Goal: Task Accomplishment & Management: Manage account settings

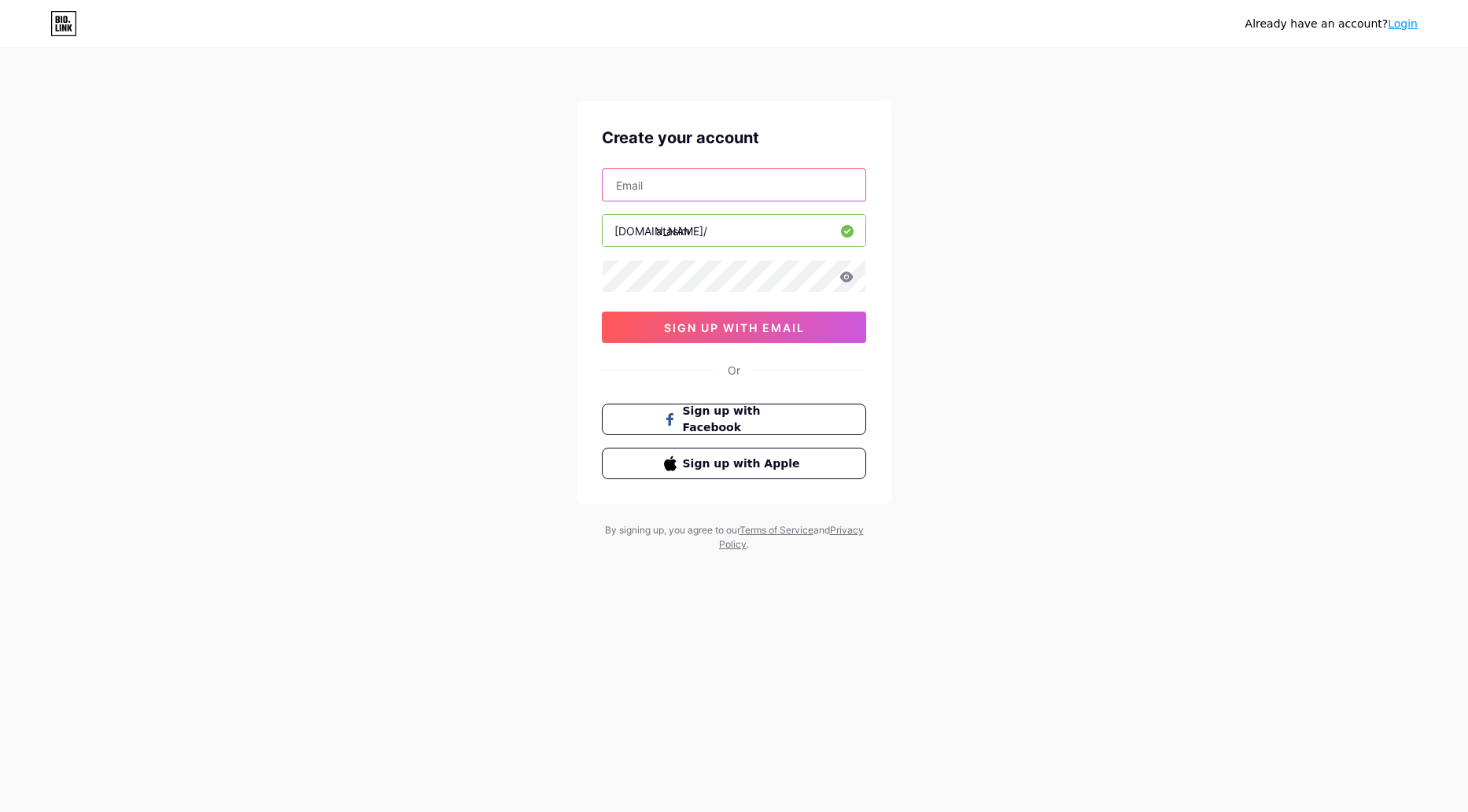
click at [686, 193] on input "text" at bounding box center [734, 185] width 263 height 32
click at [1141, 251] on div "Already have an account? Login Create your account [DOMAIN_NAME]/ atasim sign u…" at bounding box center [734, 301] width 1468 height 602
click at [727, 417] on span "Sign up with Facebook" at bounding box center [744, 419] width 124 height 33
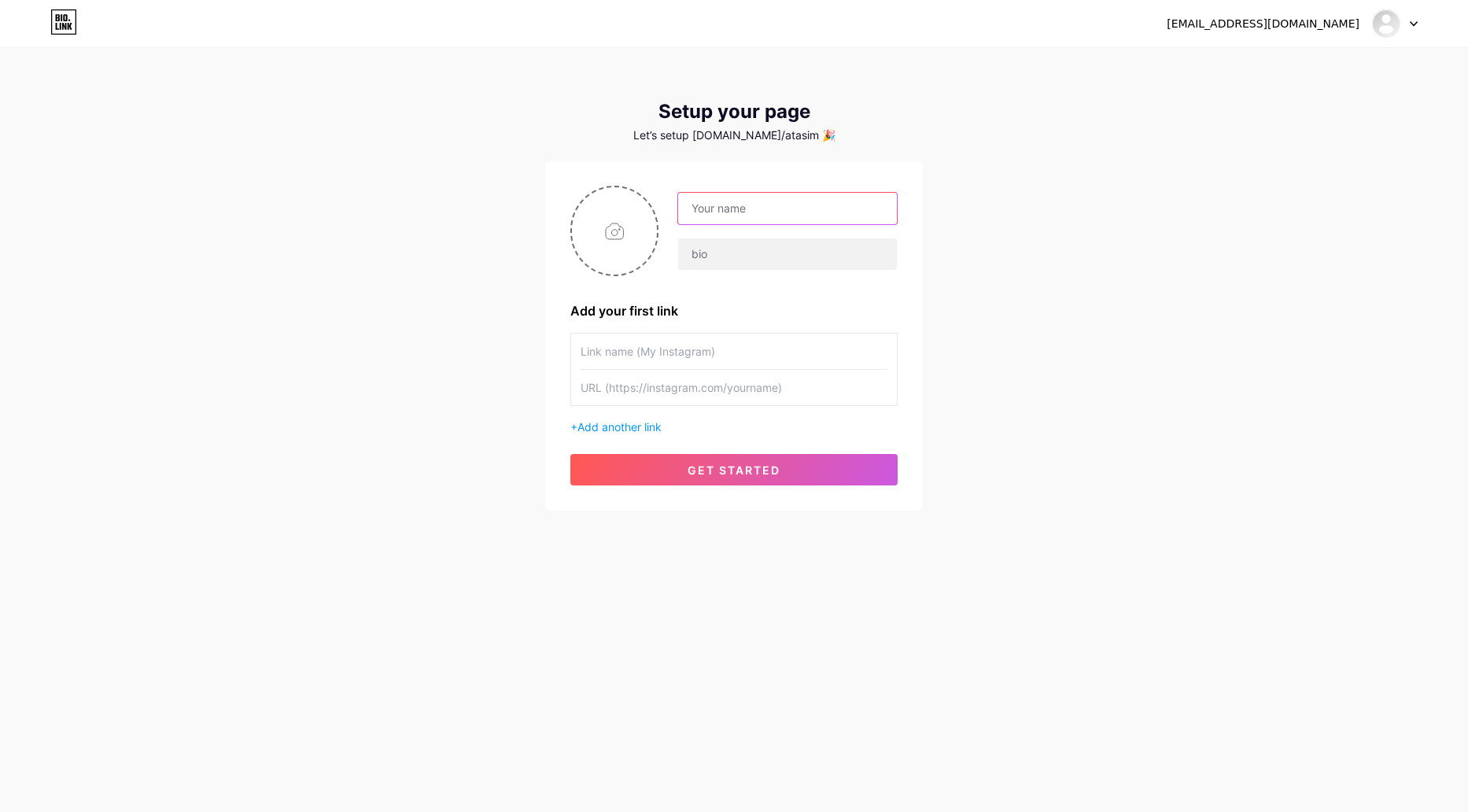
click at [705, 214] on input "text" at bounding box center [788, 208] width 219 height 32
type input "Fundacion Atasim"
click at [711, 257] on input "text" at bounding box center [788, 254] width 219 height 32
type input "Atasim"
click at [808, 199] on input "Fundacion Atasim" at bounding box center [788, 208] width 219 height 32
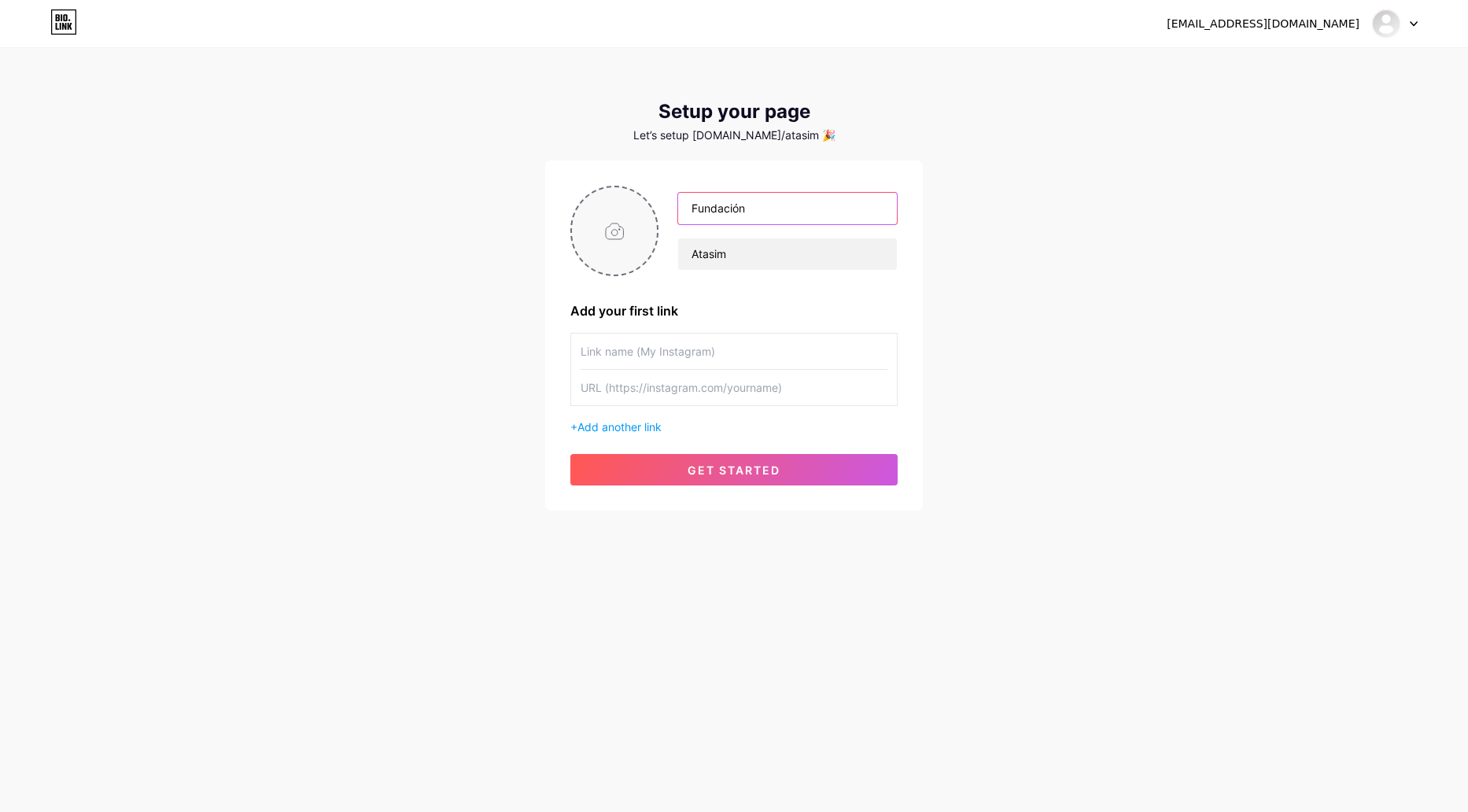
type input "Fundación"
click at [616, 237] on input "file" at bounding box center [614, 230] width 85 height 87
type input "C:\fakepath\Mesa de trabajo 1.png"
click at [651, 202] on circle at bounding box center [650, 198] width 18 height 18
click at [618, 225] on input "file" at bounding box center [614, 230] width 85 height 87
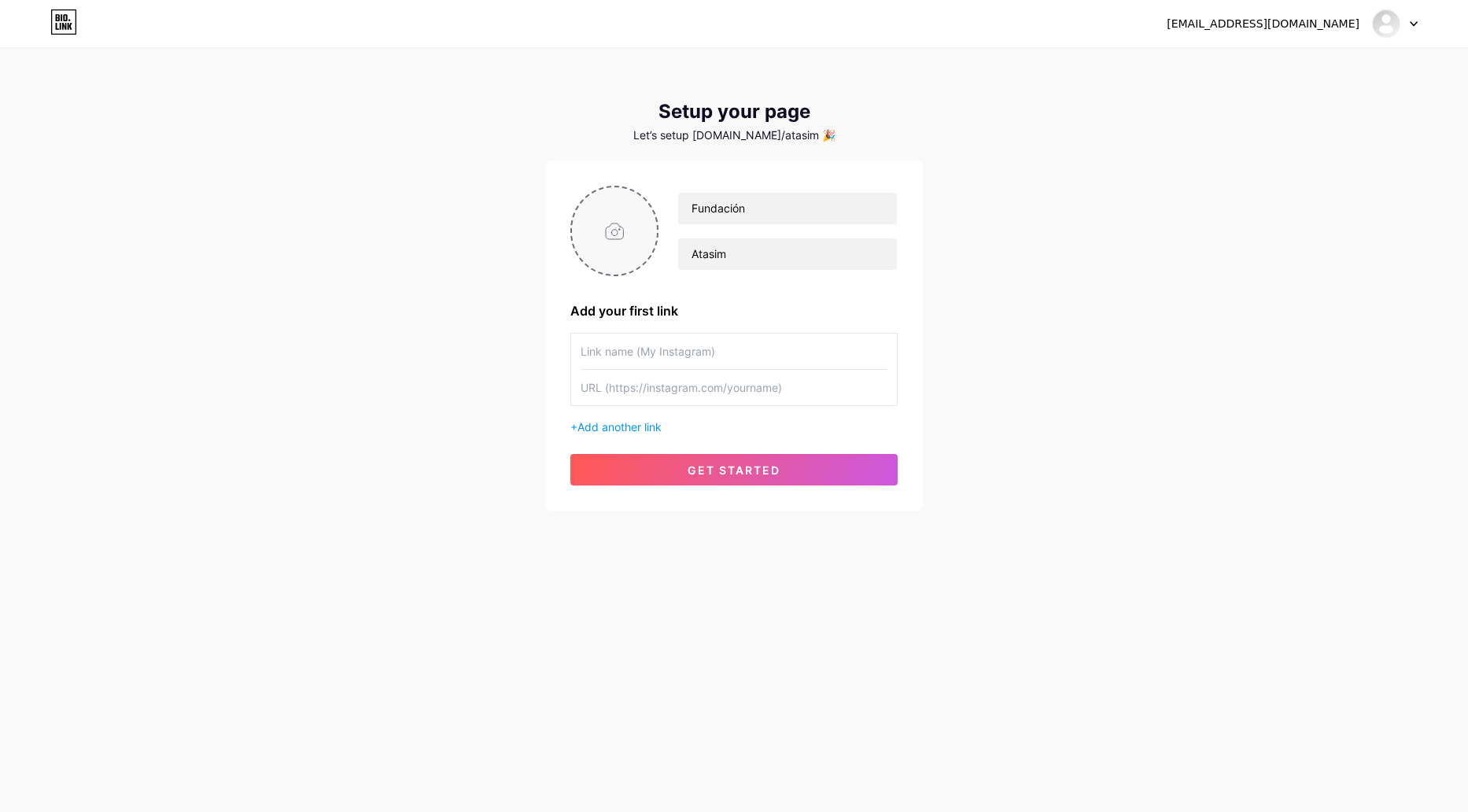
type input "C:\fakepath\Fundacion Atasim Logo 2024.jpg"
click at [665, 358] on input "text" at bounding box center [734, 352] width 307 height 35
type input "@fundacionatasim"
click at [716, 385] on input "text" at bounding box center [734, 388] width 307 height 35
paste input "https://www.instagram.com/fundacionatasim/"
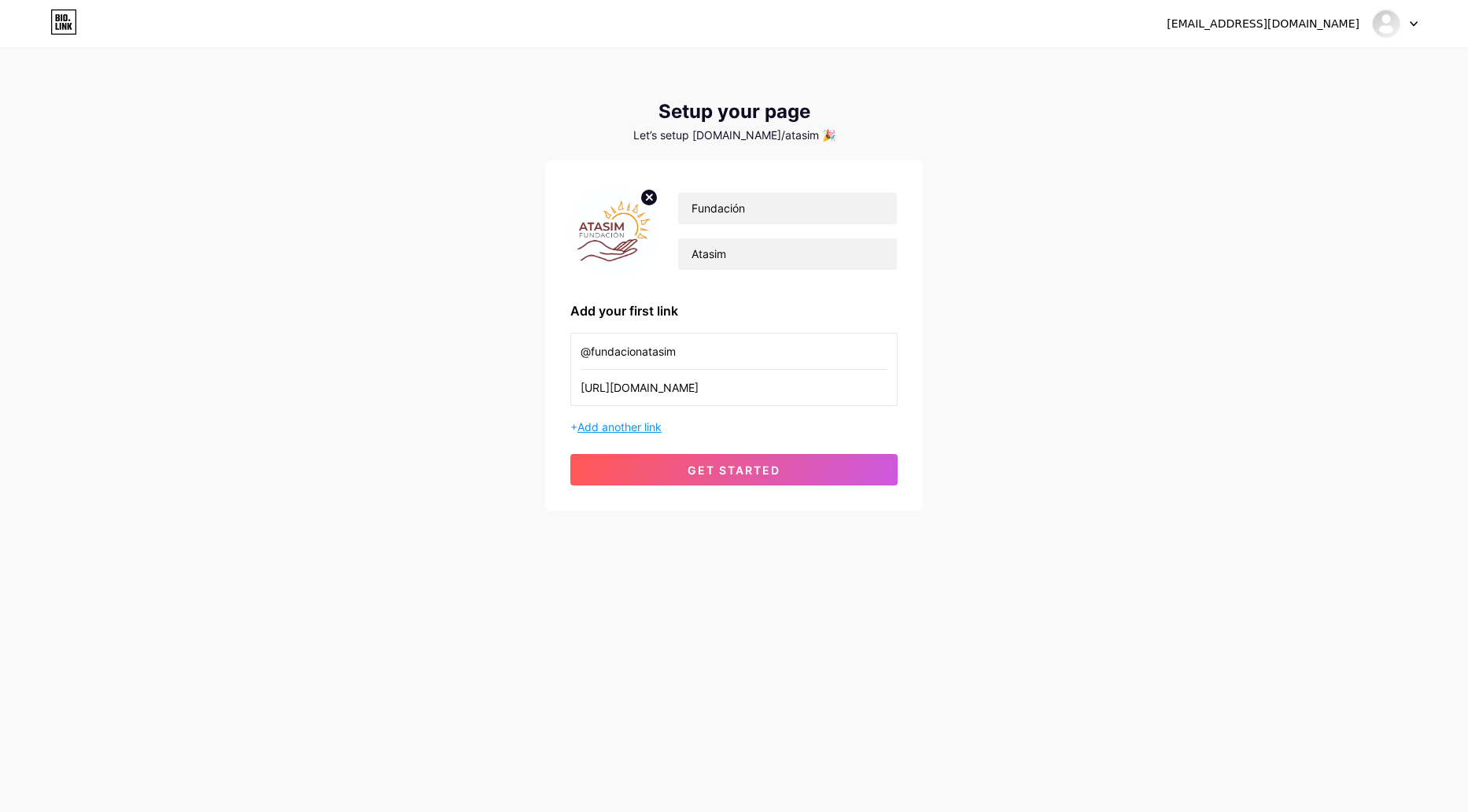
type input "https://www.instagram.com/fundacionatasim"
click at [637, 428] on span "Add another link" at bounding box center [620, 426] width 84 height 13
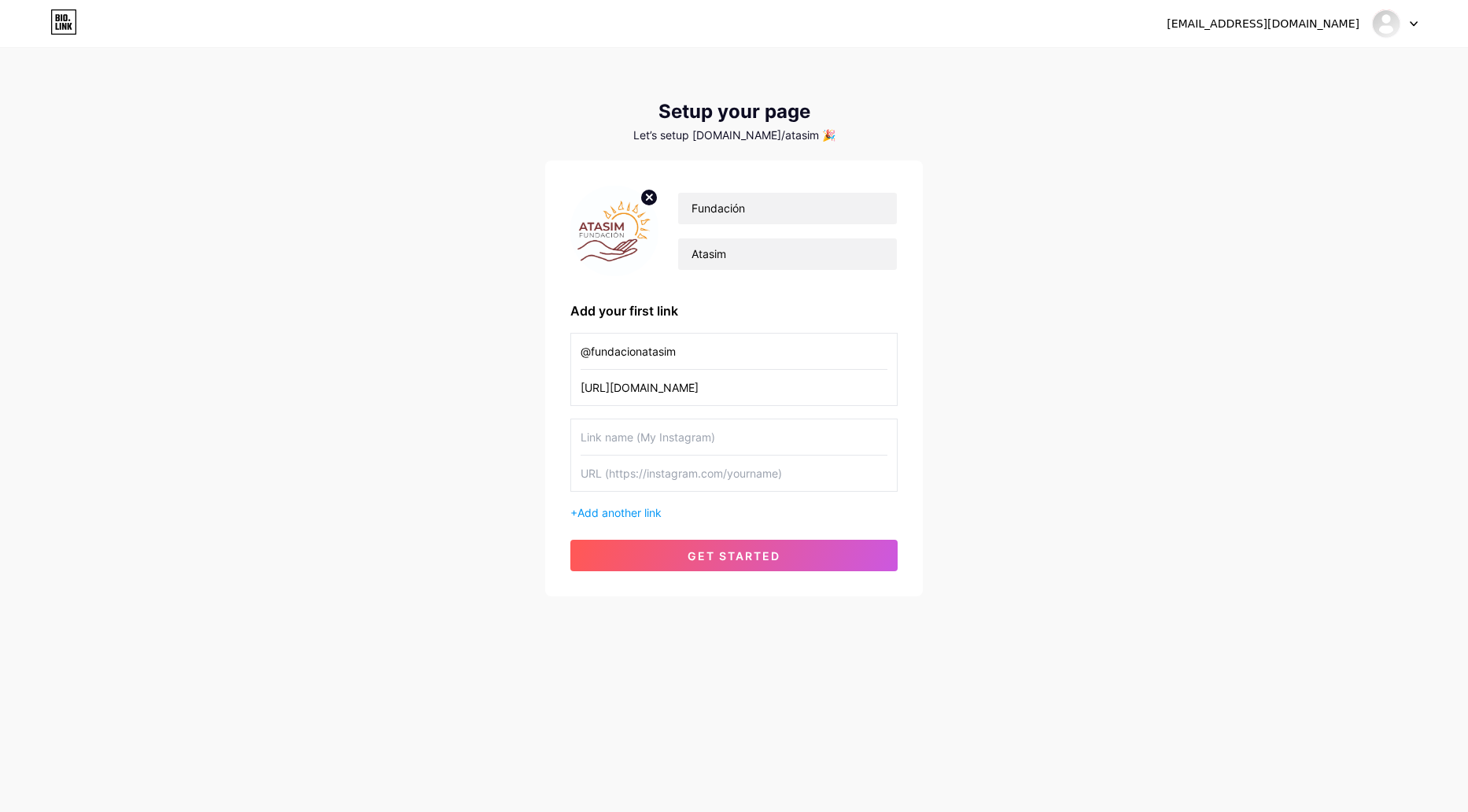
click at [686, 436] on input "text" at bounding box center [734, 437] width 307 height 35
type input "F"
type input "M"
type input "Facebook"
drag, startPoint x: 687, startPoint y: 345, endPoint x: 513, endPoint y: 344, distance: 174.0
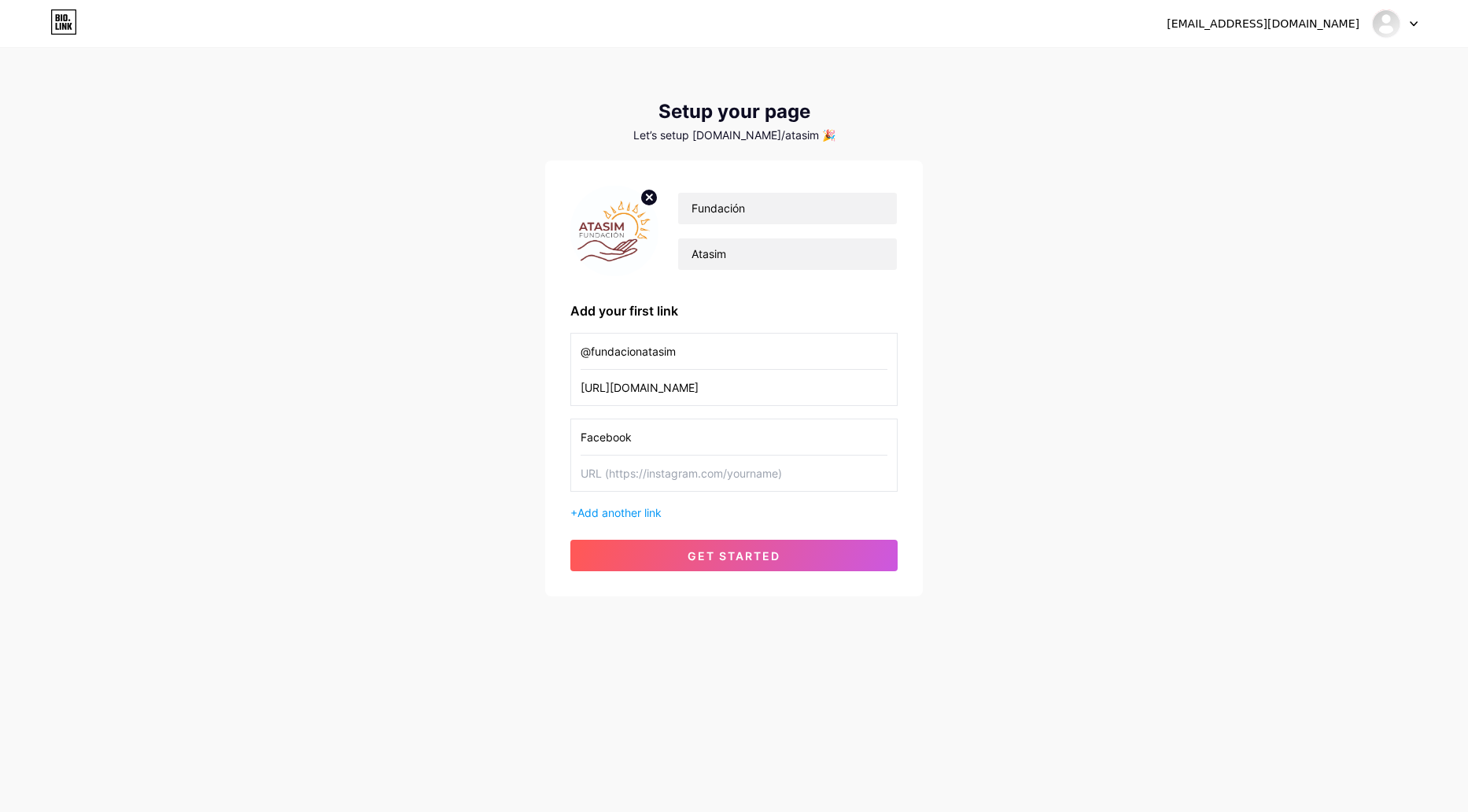
click at [514, 344] on div "jdrj_rivas1996@hotmail.com Dashboard Logout Setup your page Let’s setup bio.lin…" at bounding box center [734, 323] width 1468 height 647
type input "F"
type input "Facebook"
click at [767, 475] on input "text" at bounding box center [734, 473] width 307 height 35
paste input "https://www.instagram.com/fundacionatasim/"
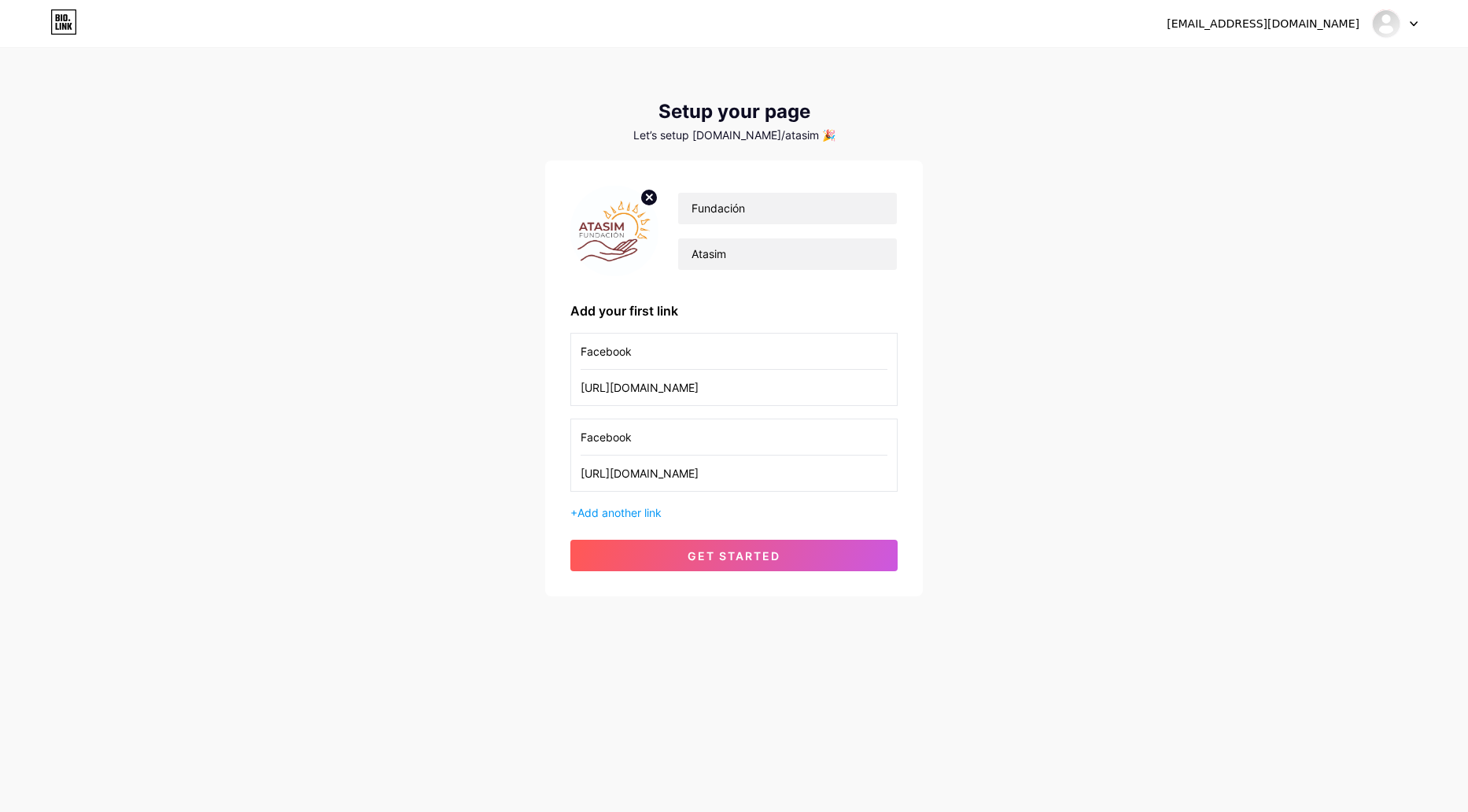
click at [667, 465] on input "https://www.instagram.com/fundacionatasim/" at bounding box center [734, 473] width 307 height 35
type input "https://www.instagram.com/fundacionatasim/"
click at [620, 435] on input "Facebook" at bounding box center [734, 437] width 307 height 35
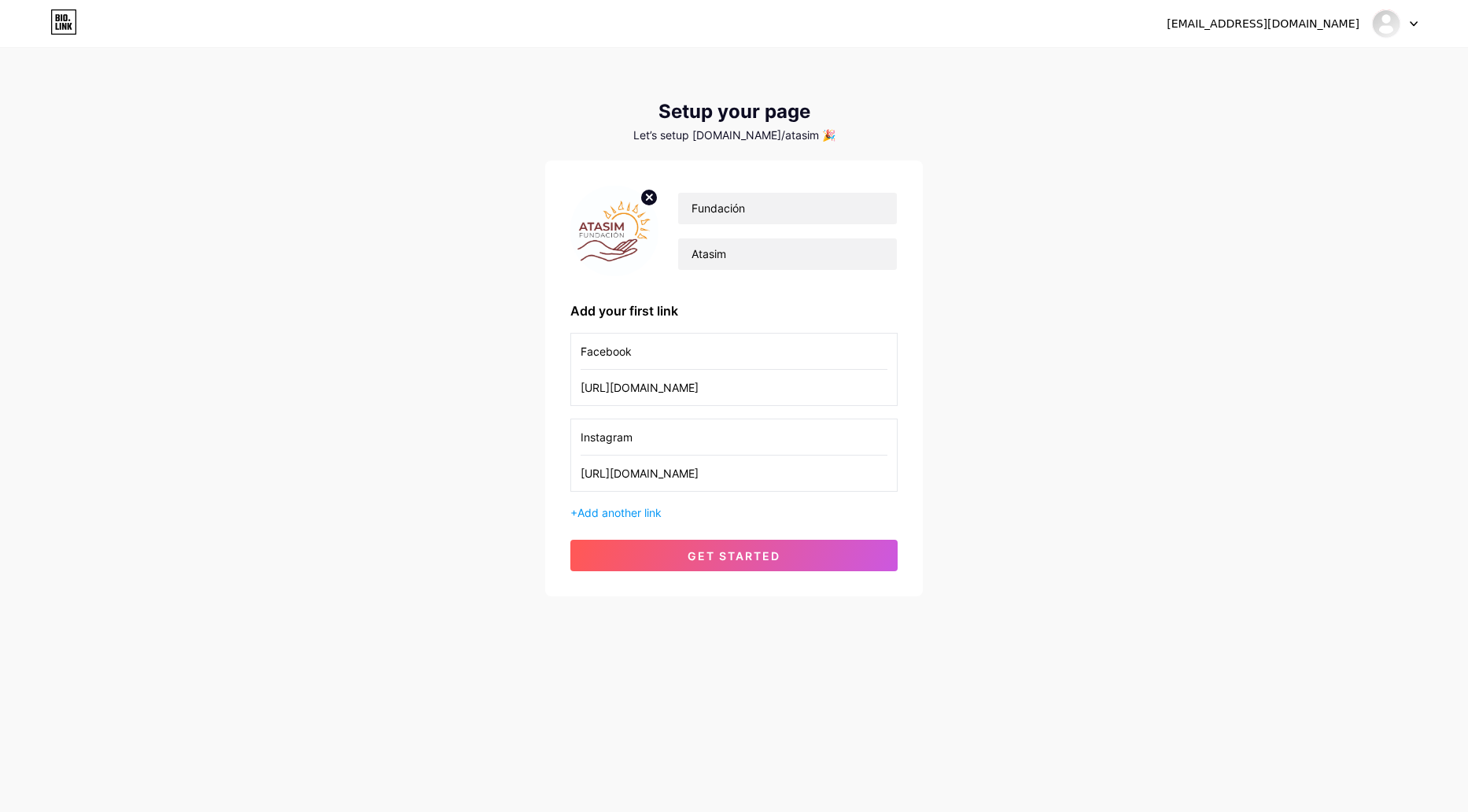
type input "Instagram"
click at [676, 389] on input "https://www.instagram.com/fundacionatasim" at bounding box center [734, 388] width 307 height 35
type input "https://www.facebook.com/fundacionatasim"
click at [650, 357] on input "Facebook" at bounding box center [734, 352] width 307 height 35
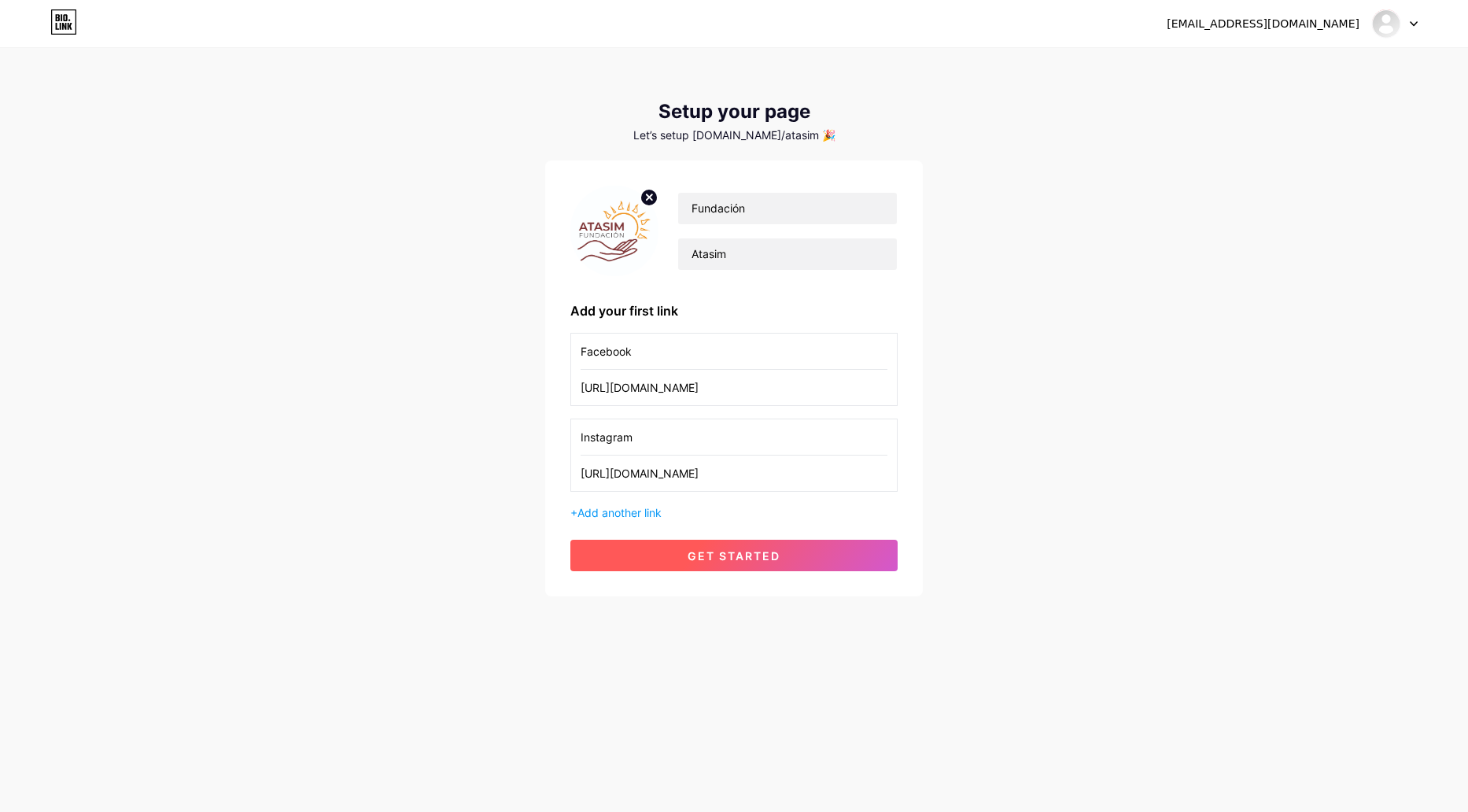
click at [757, 558] on span "get started" at bounding box center [734, 555] width 93 height 13
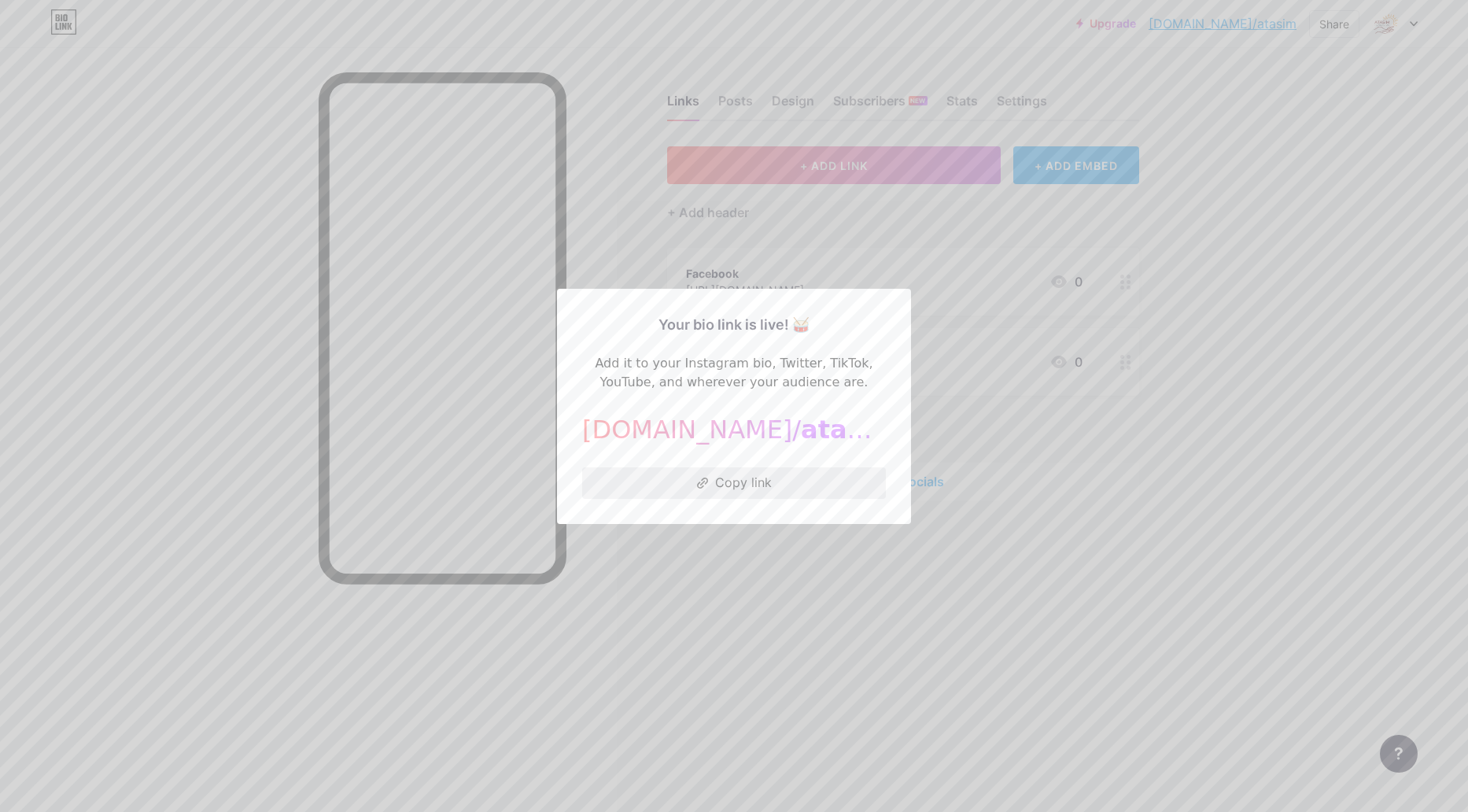
click at [720, 477] on button "Copy link" at bounding box center [734, 483] width 304 height 32
click at [997, 274] on div at bounding box center [734, 406] width 1468 height 812
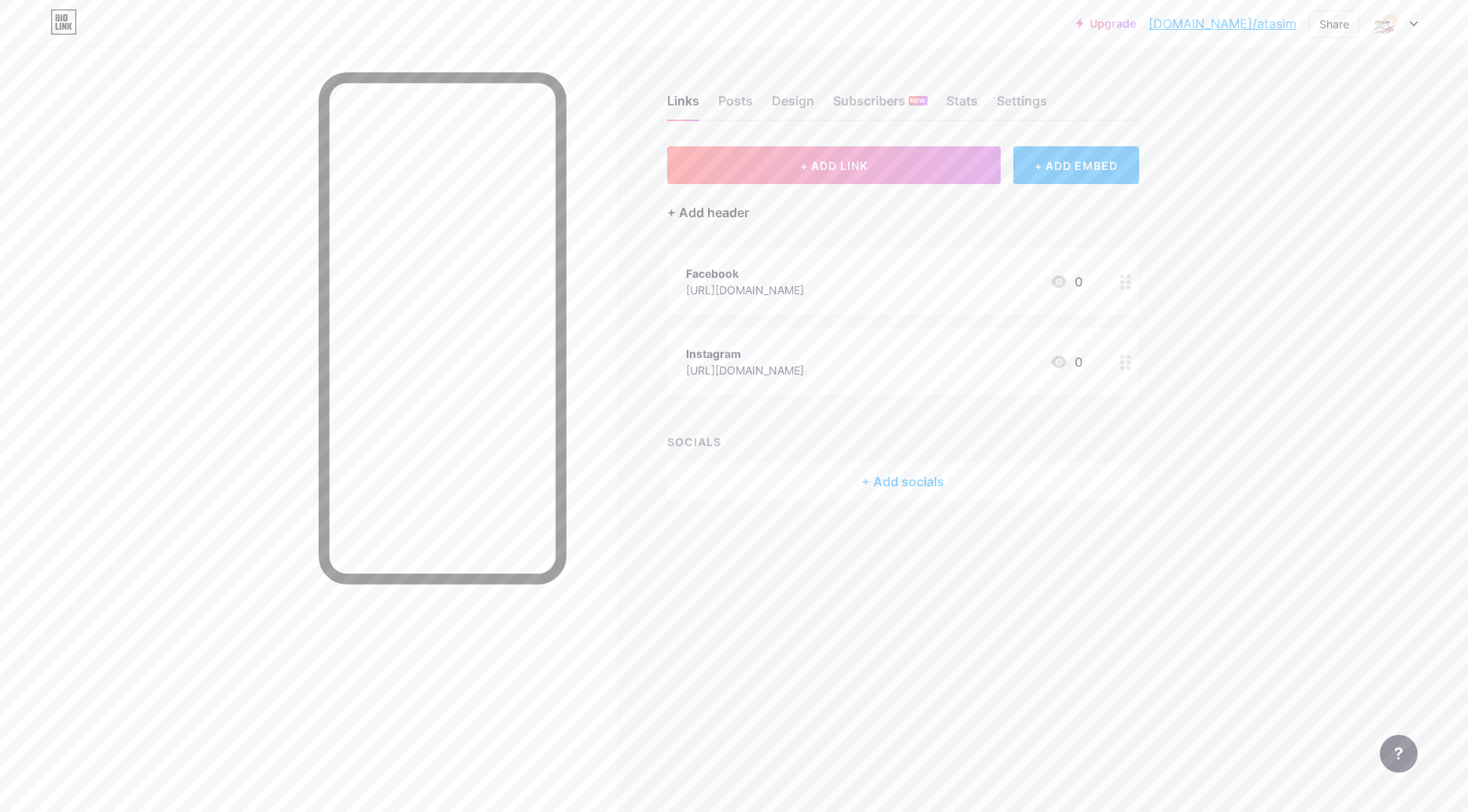
click at [704, 207] on div "+ Add header" at bounding box center [708, 212] width 82 height 18
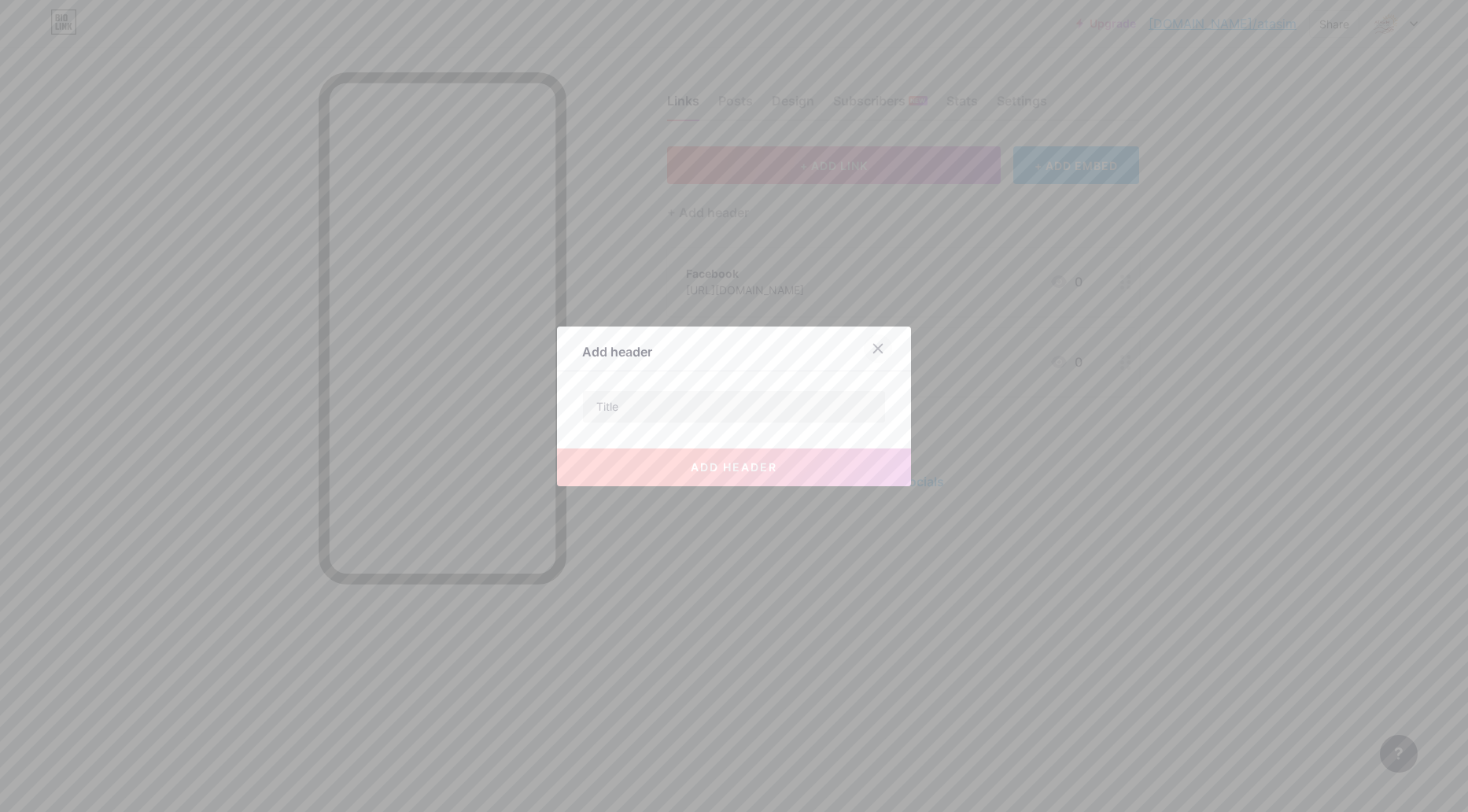
click at [877, 350] on icon at bounding box center [878, 348] width 12 height 12
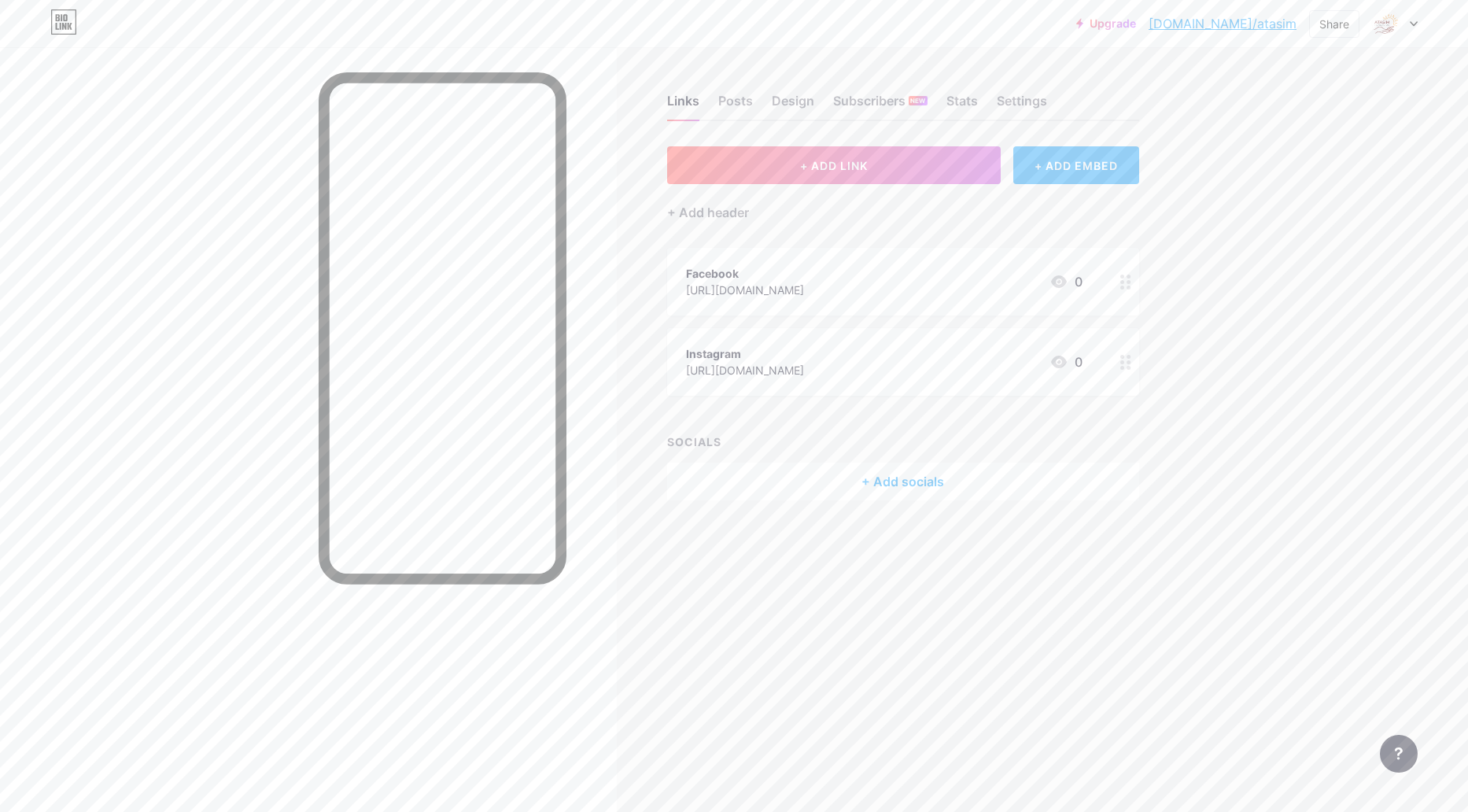
click at [1072, 160] on div "+ ADD EMBED" at bounding box center [1076, 164] width 125 height 38
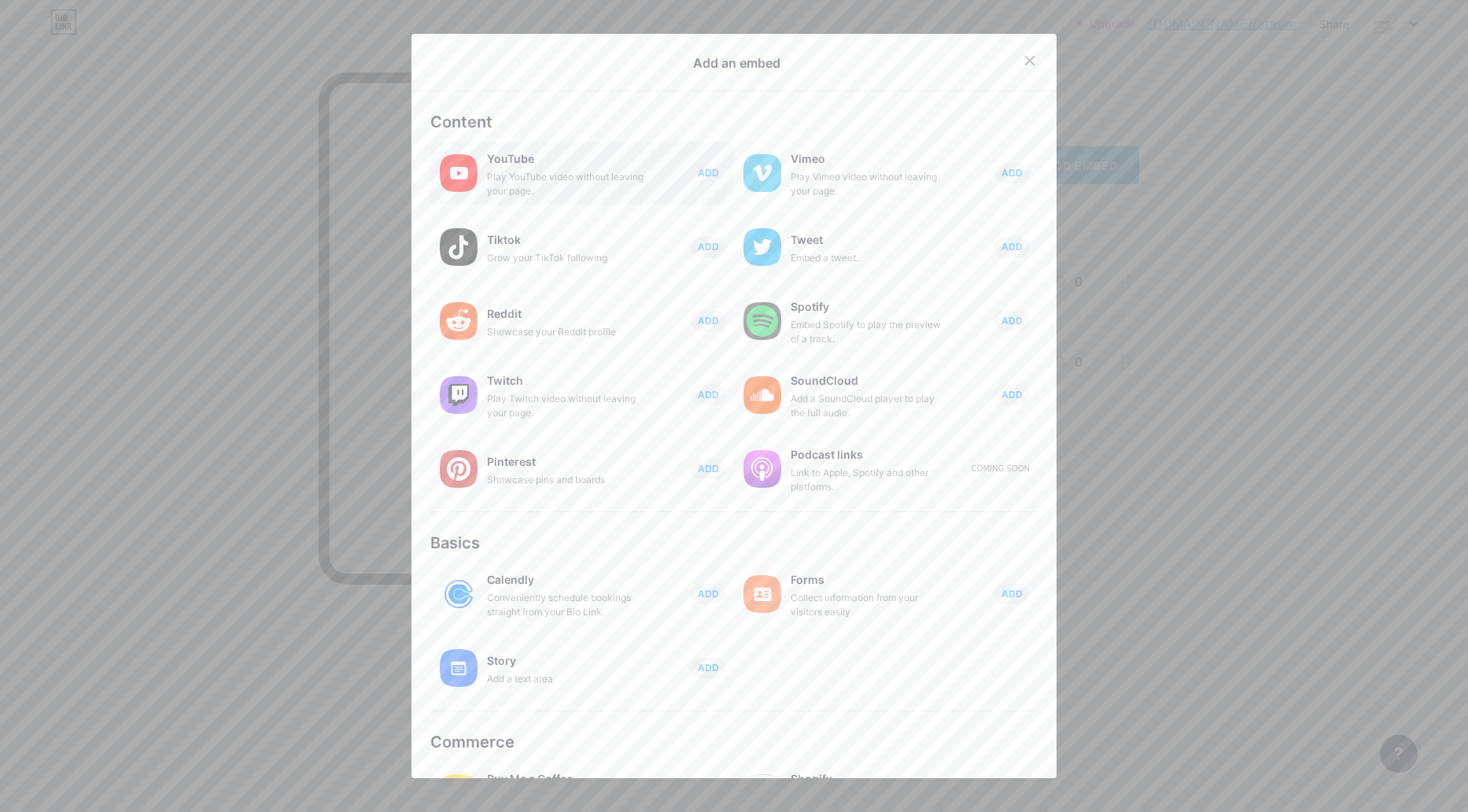
click at [534, 192] on div "Play YouTube video without leaving your page." at bounding box center [565, 184] width 157 height 28
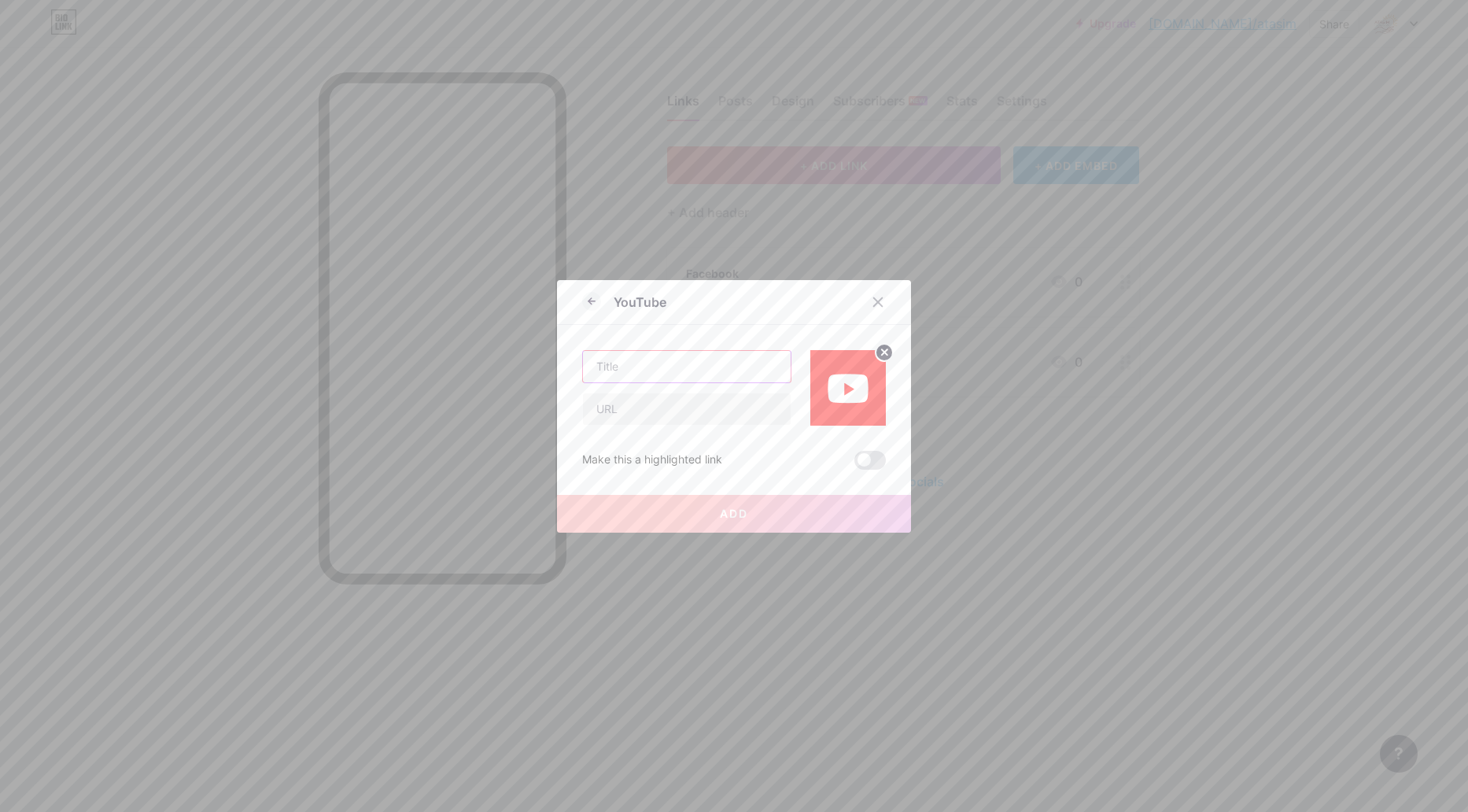
click at [657, 378] on input "text" at bounding box center [687, 366] width 207 height 32
click at [670, 416] on input "text" at bounding box center [687, 410] width 207 height 32
paste input "https://www.youtube.com/watch?v=EbKYjf5-0ZA"
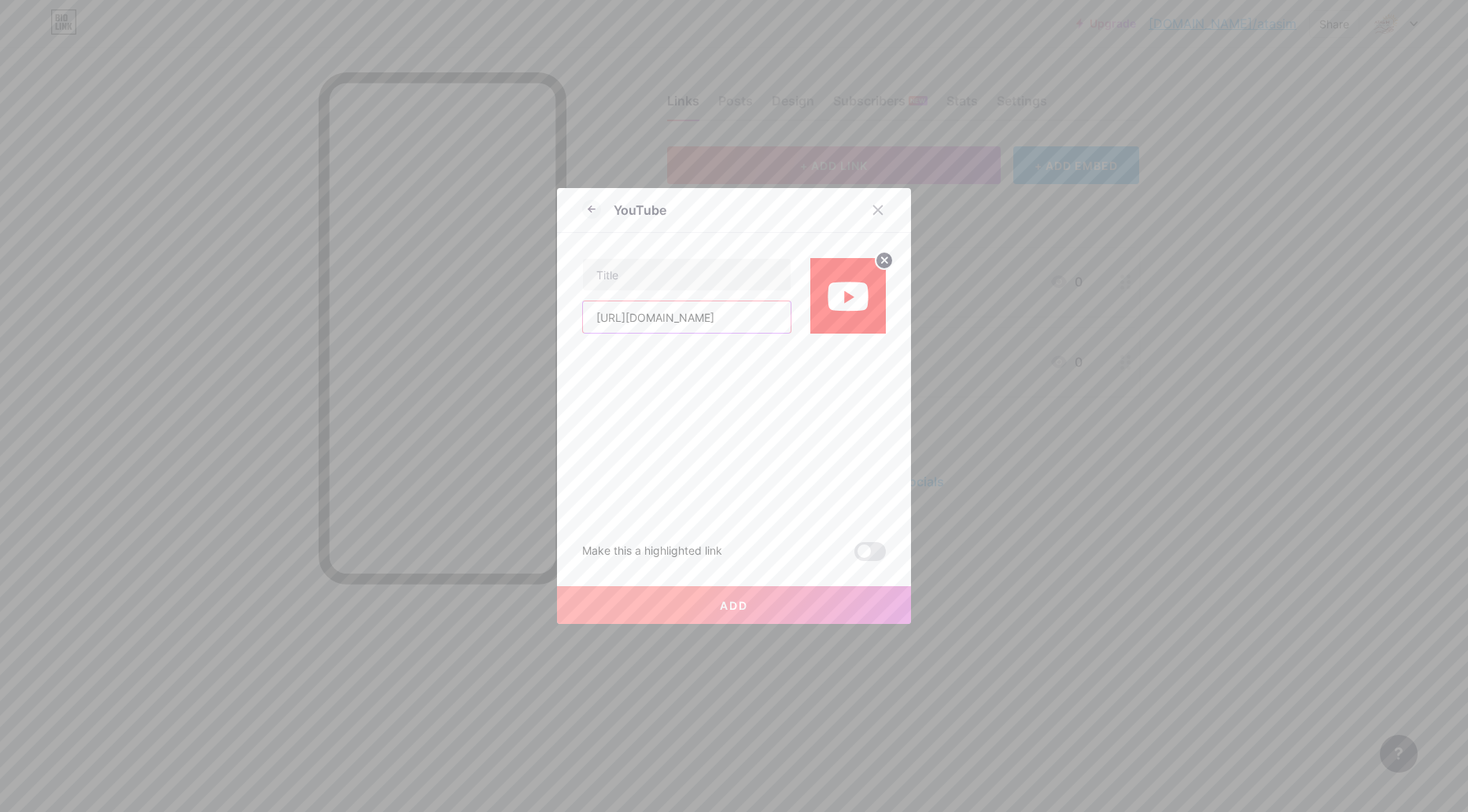
scroll to position [0, 76]
type input "https://www.youtube.com/watch?v=EbKYjf5-0ZA"
click at [647, 286] on input "text" at bounding box center [687, 274] width 207 height 32
click at [854, 556] on span at bounding box center [870, 551] width 32 height 18
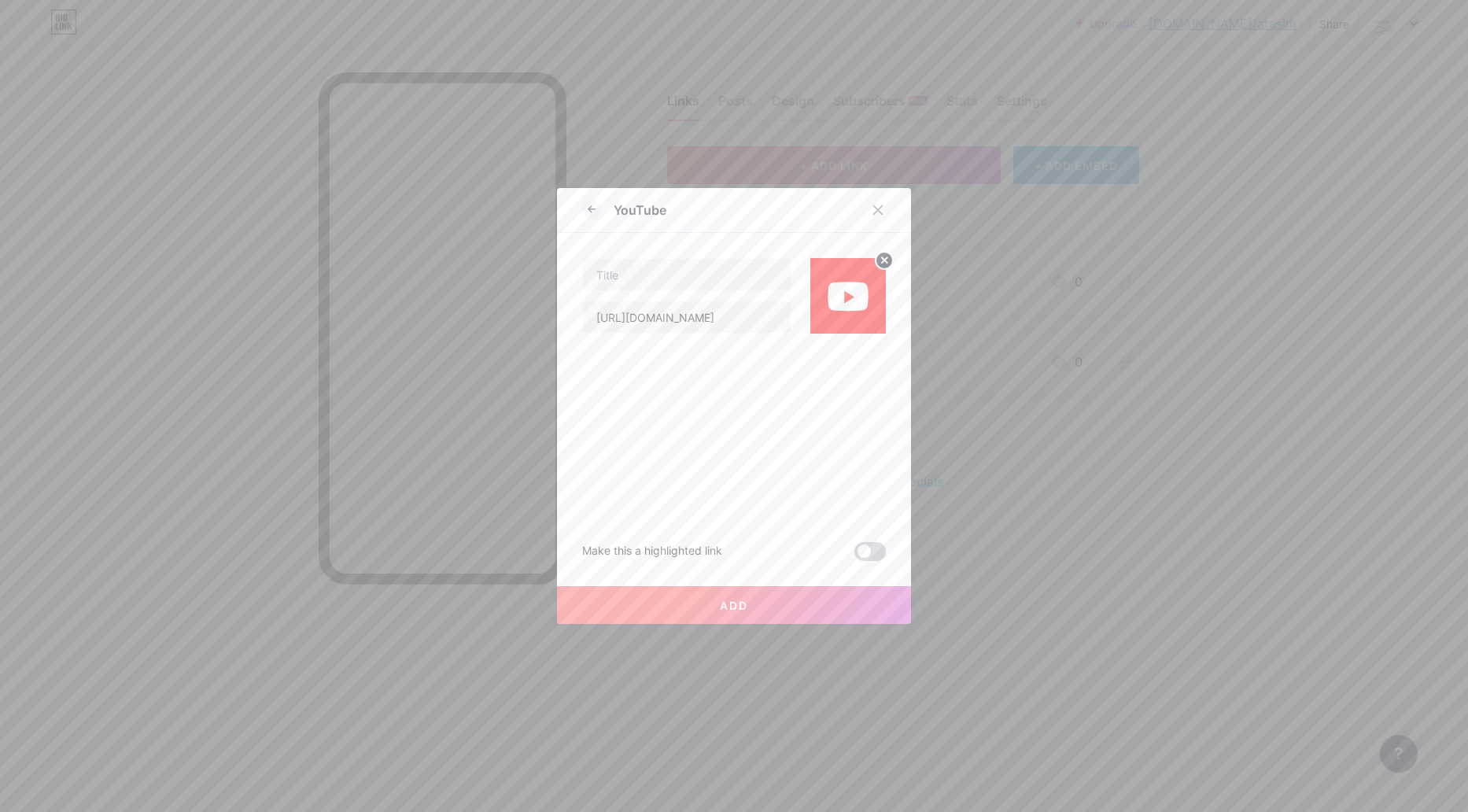
click at [854, 555] on input "checkbox" at bounding box center [854, 555] width 0 height 0
click at [663, 255] on div "https://www.youtube.com/watch?v=EbKYjf5-0ZA" at bounding box center [734, 283] width 304 height 101
click at [678, 292] on div "https://www.youtube.com/watch?v=EbKYjf5-0ZA" at bounding box center [687, 296] width 209 height 76
click at [678, 280] on input "text" at bounding box center [687, 274] width 207 height 32
paste input "Así transforma vidas la Fundación Atasim"
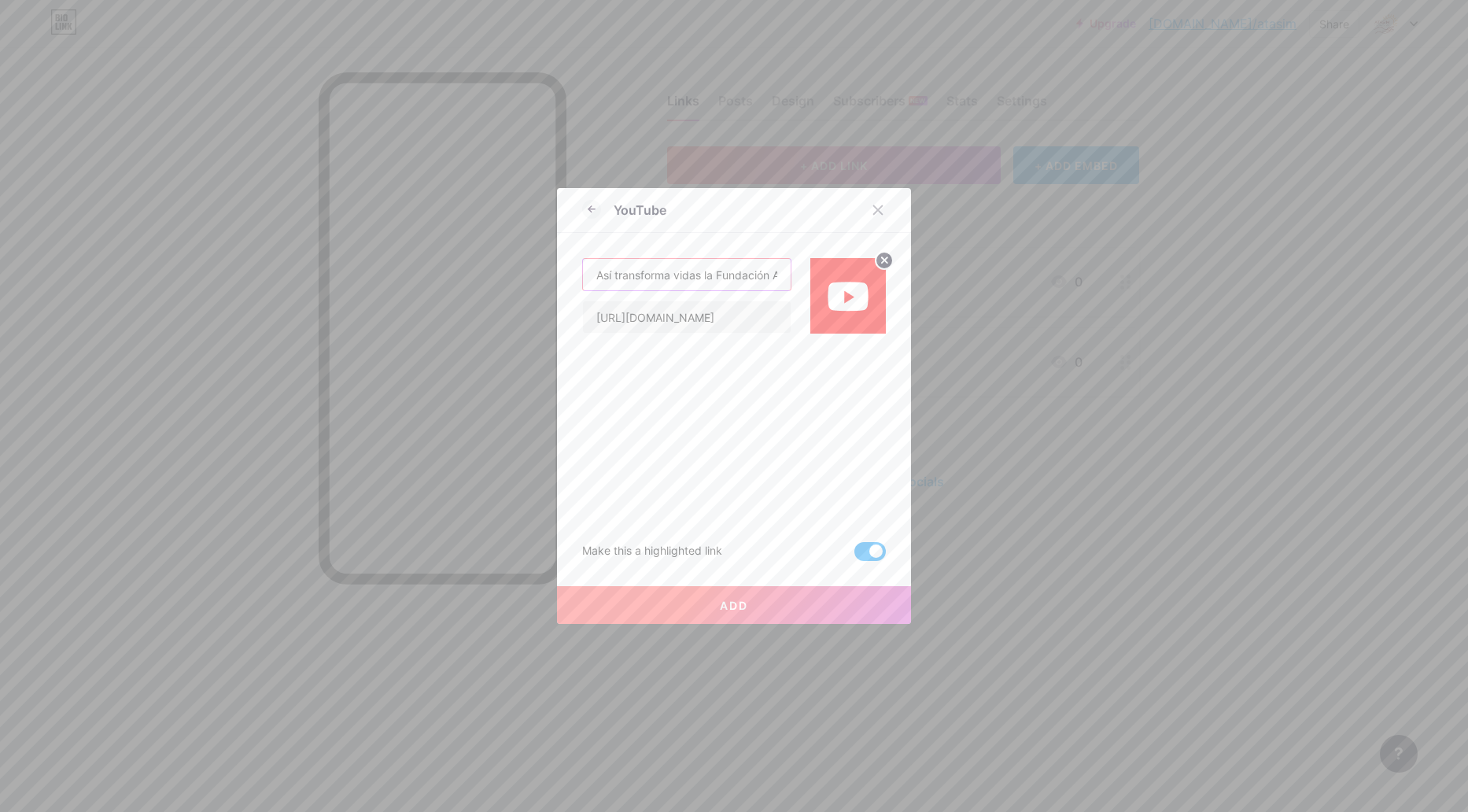
scroll to position [0, 33]
drag, startPoint x: 697, startPoint y: 272, endPoint x: 883, endPoint y: 279, distance: 186.1
click at [883, 279] on div "YouTube Así transforma vidas la Fundación Atasim https://www.youtube.com/watch?…" at bounding box center [734, 406] width 354 height 436
type input "Así transforma vidas la Fundación Atasim"
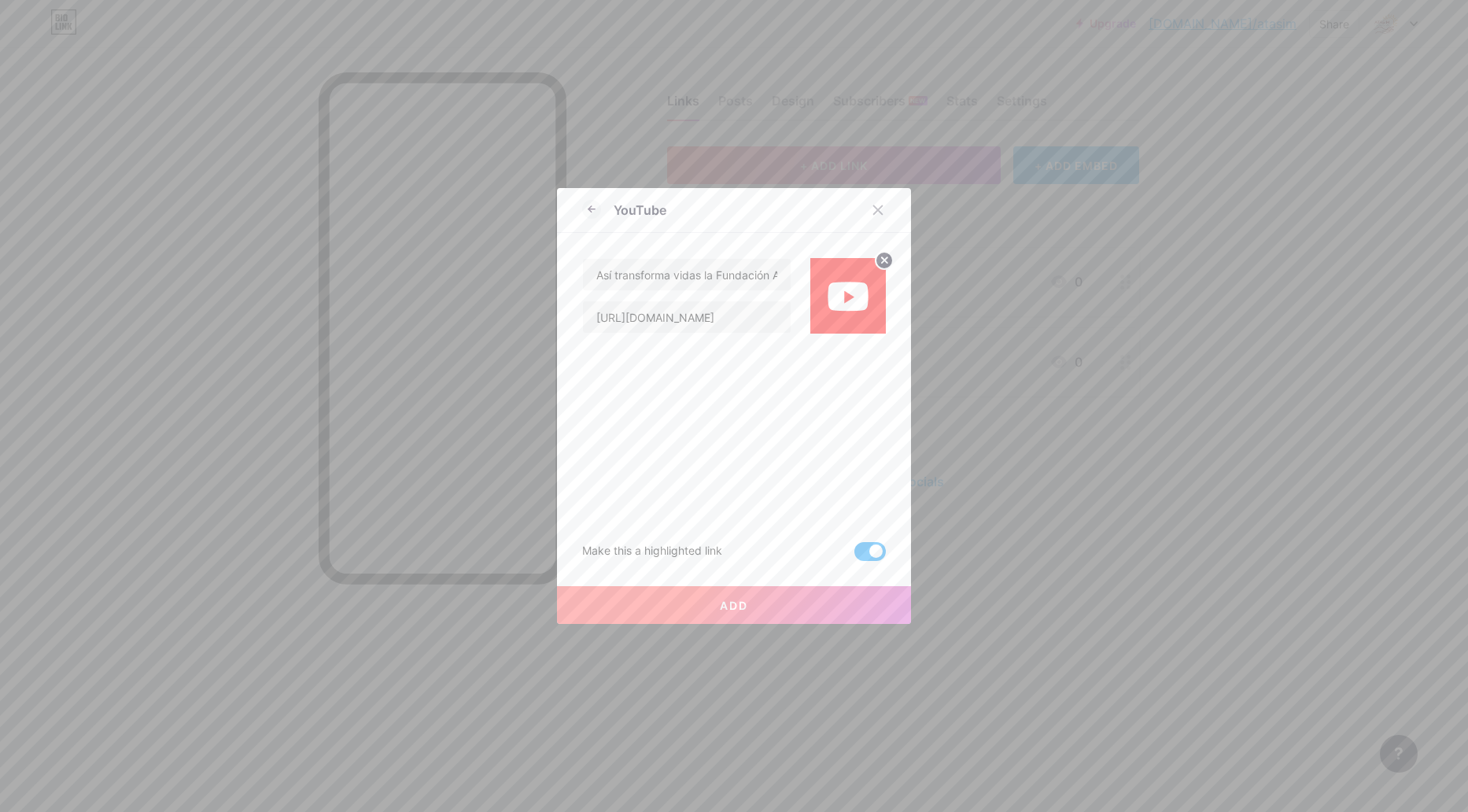
click at [785, 604] on button "Add" at bounding box center [734, 605] width 354 height 38
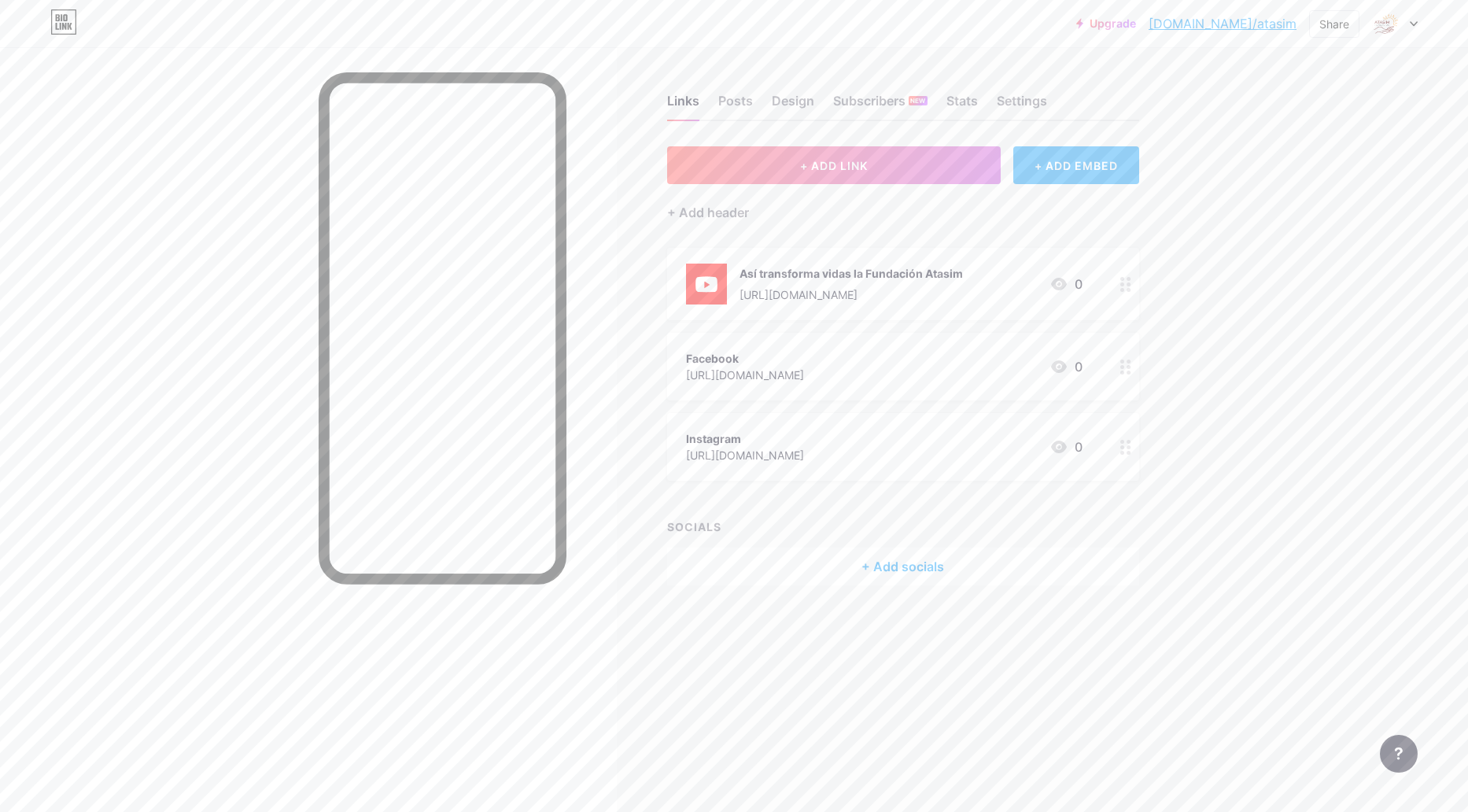
click at [1065, 152] on div "+ ADD EMBED" at bounding box center [1076, 164] width 125 height 38
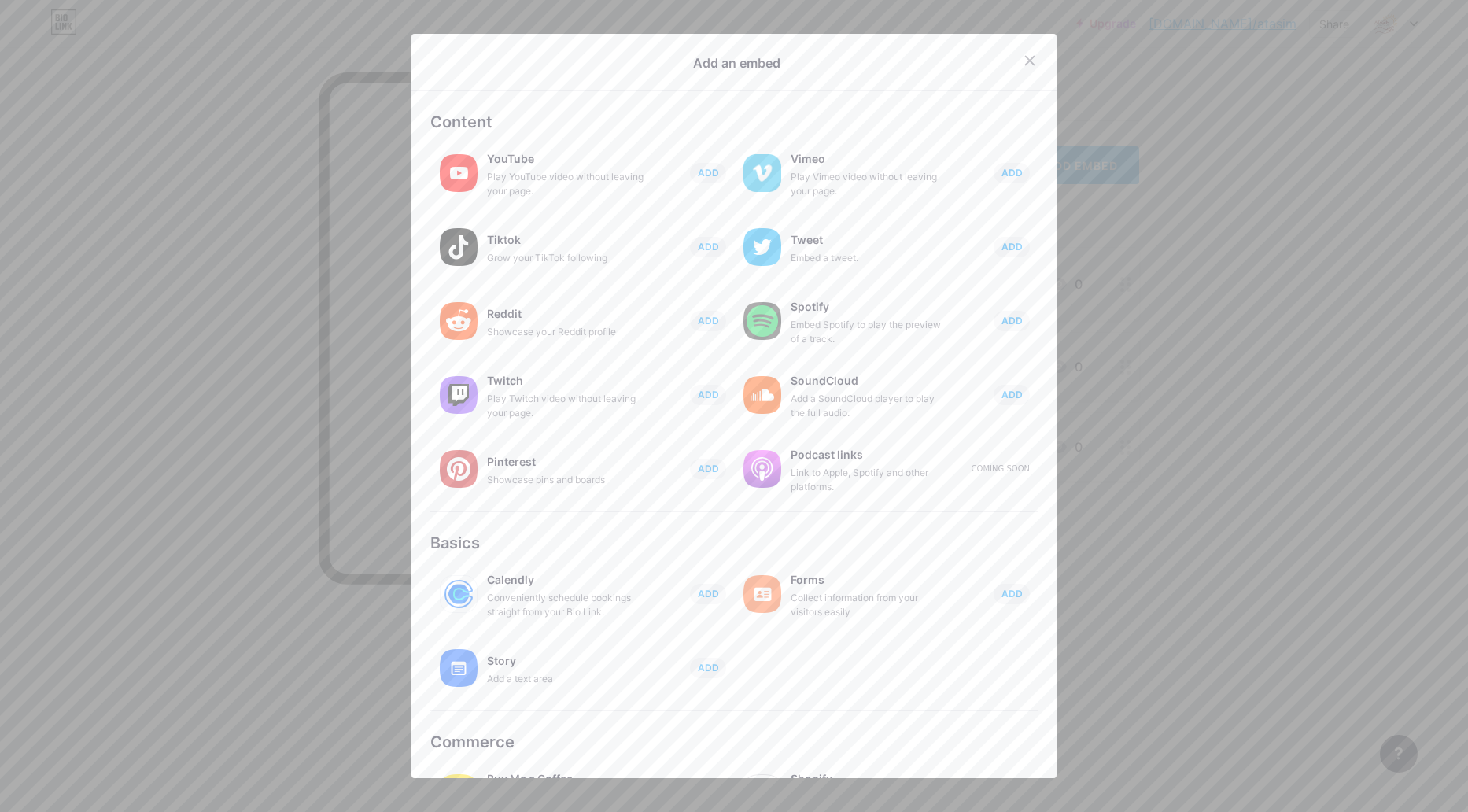
click at [1213, 644] on div at bounding box center [734, 406] width 1468 height 812
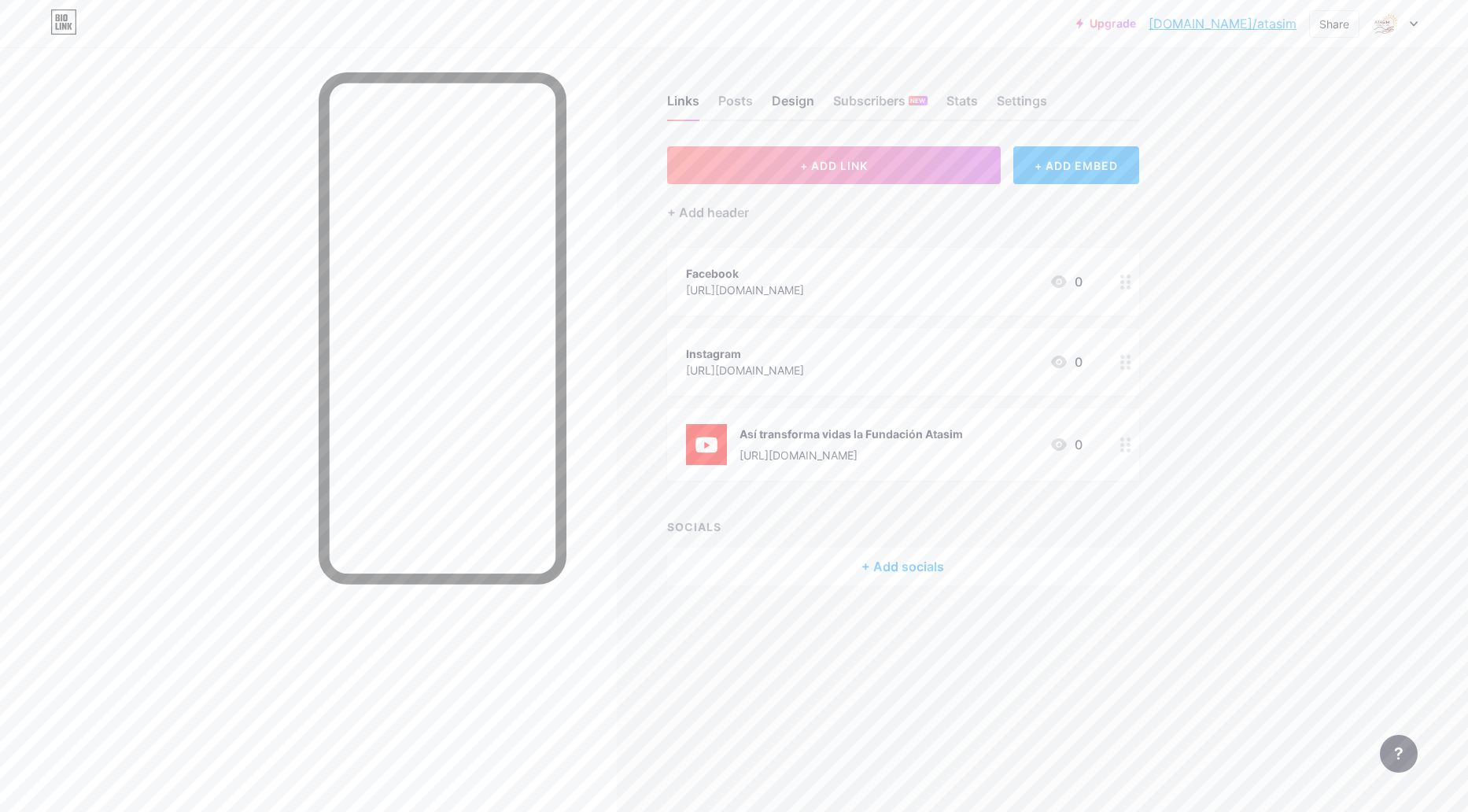
click at [801, 100] on div "Design" at bounding box center [793, 105] width 42 height 28
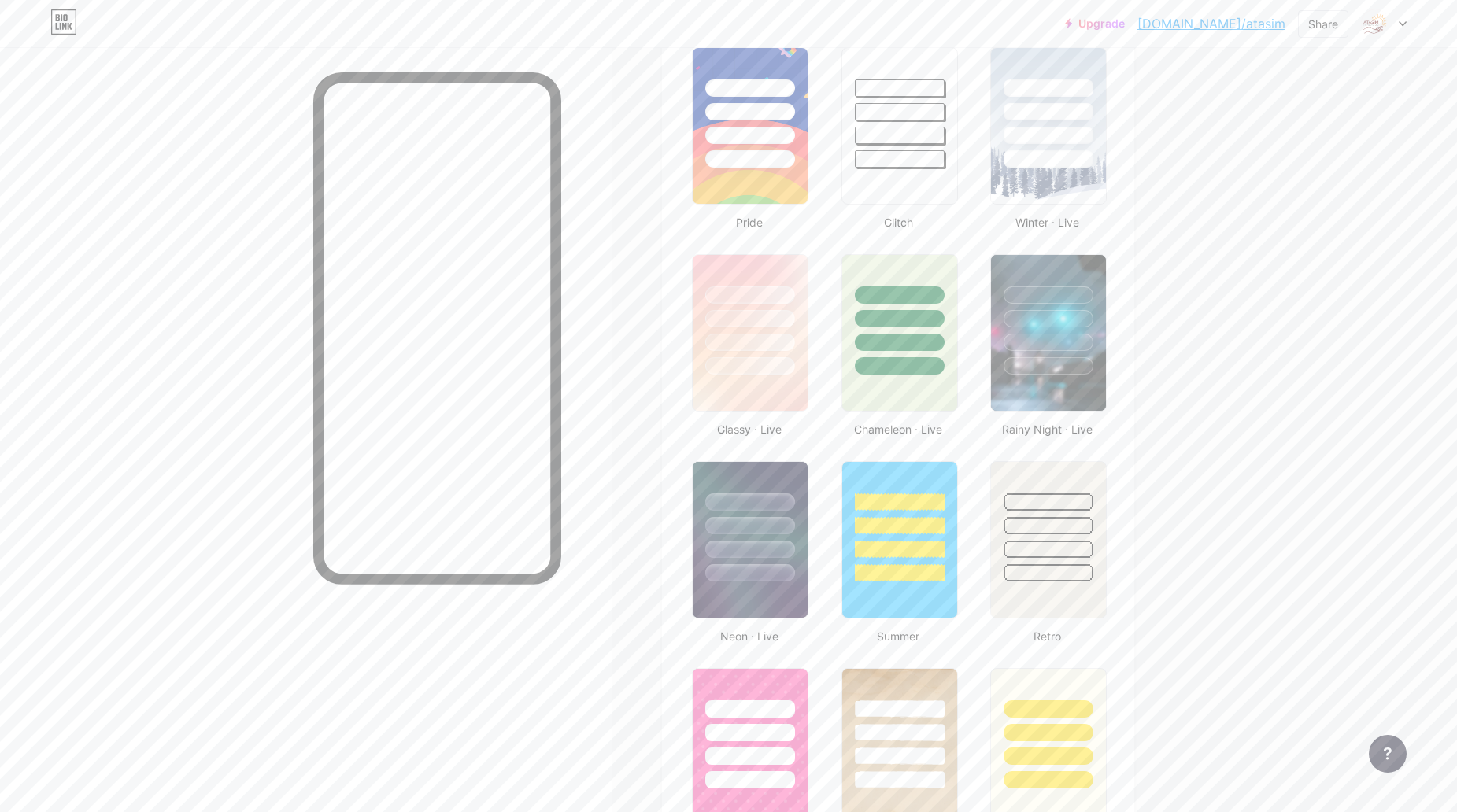
scroll to position [236, 0]
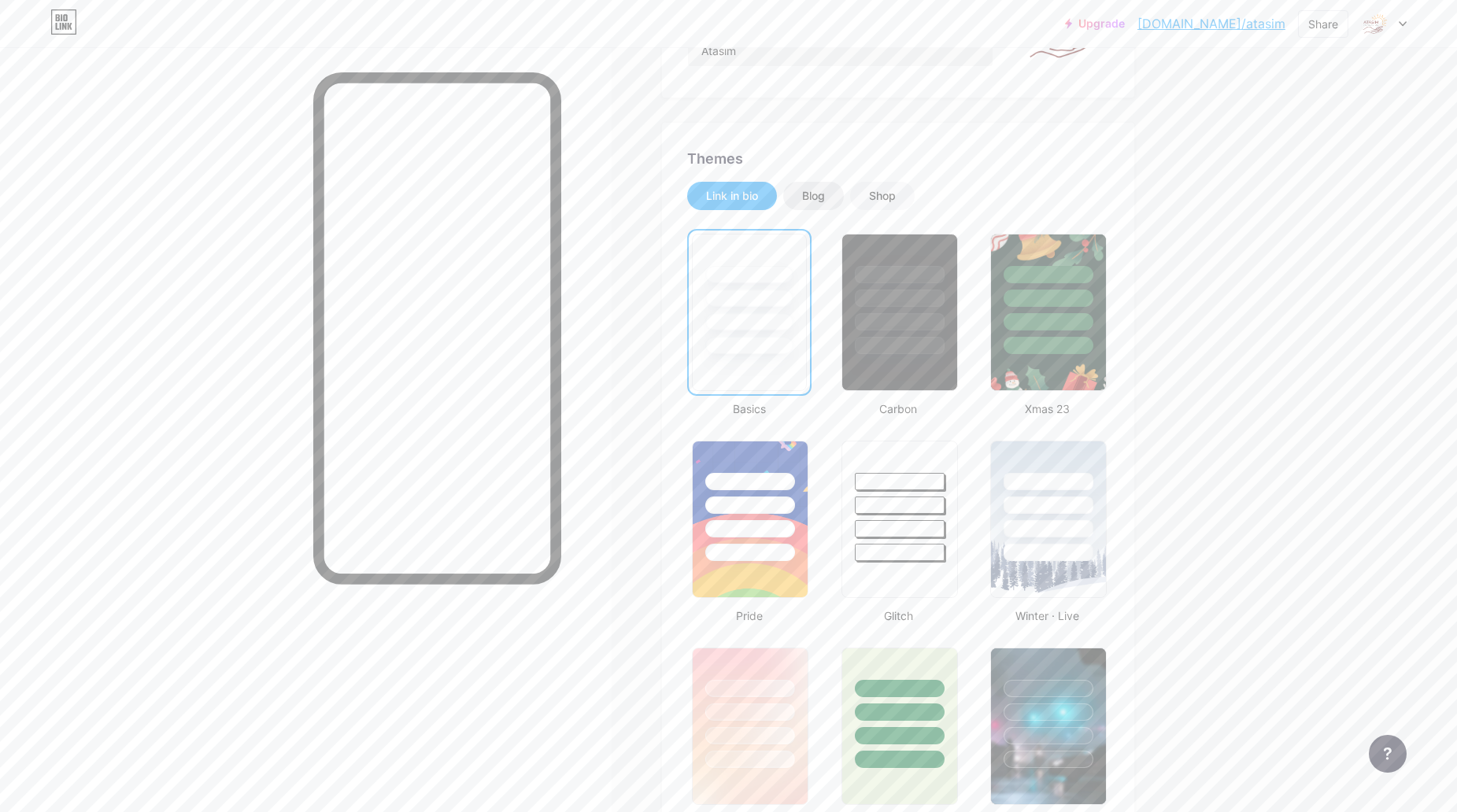
click at [814, 198] on div "Blog" at bounding box center [813, 196] width 23 height 16
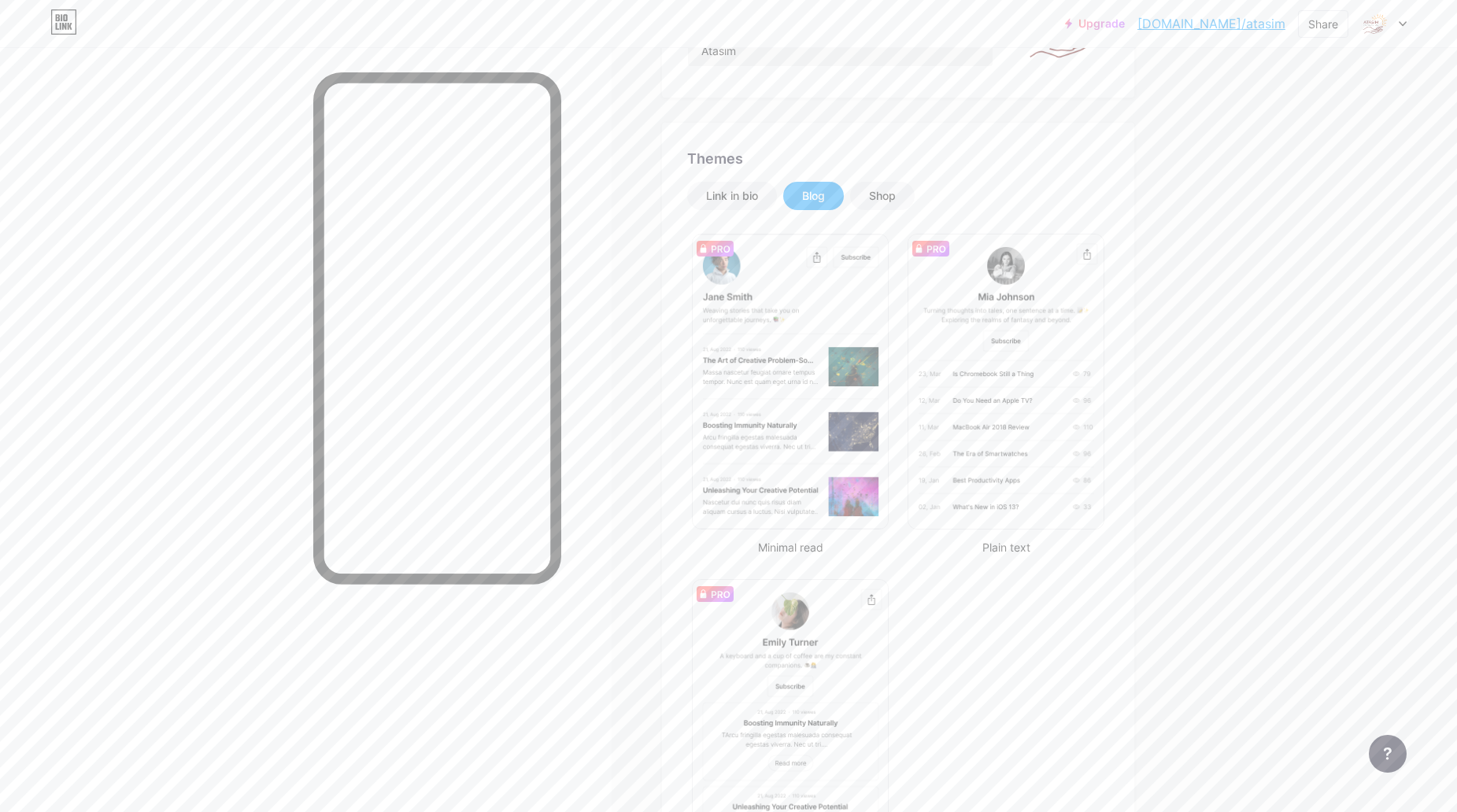
scroll to position [315, 0]
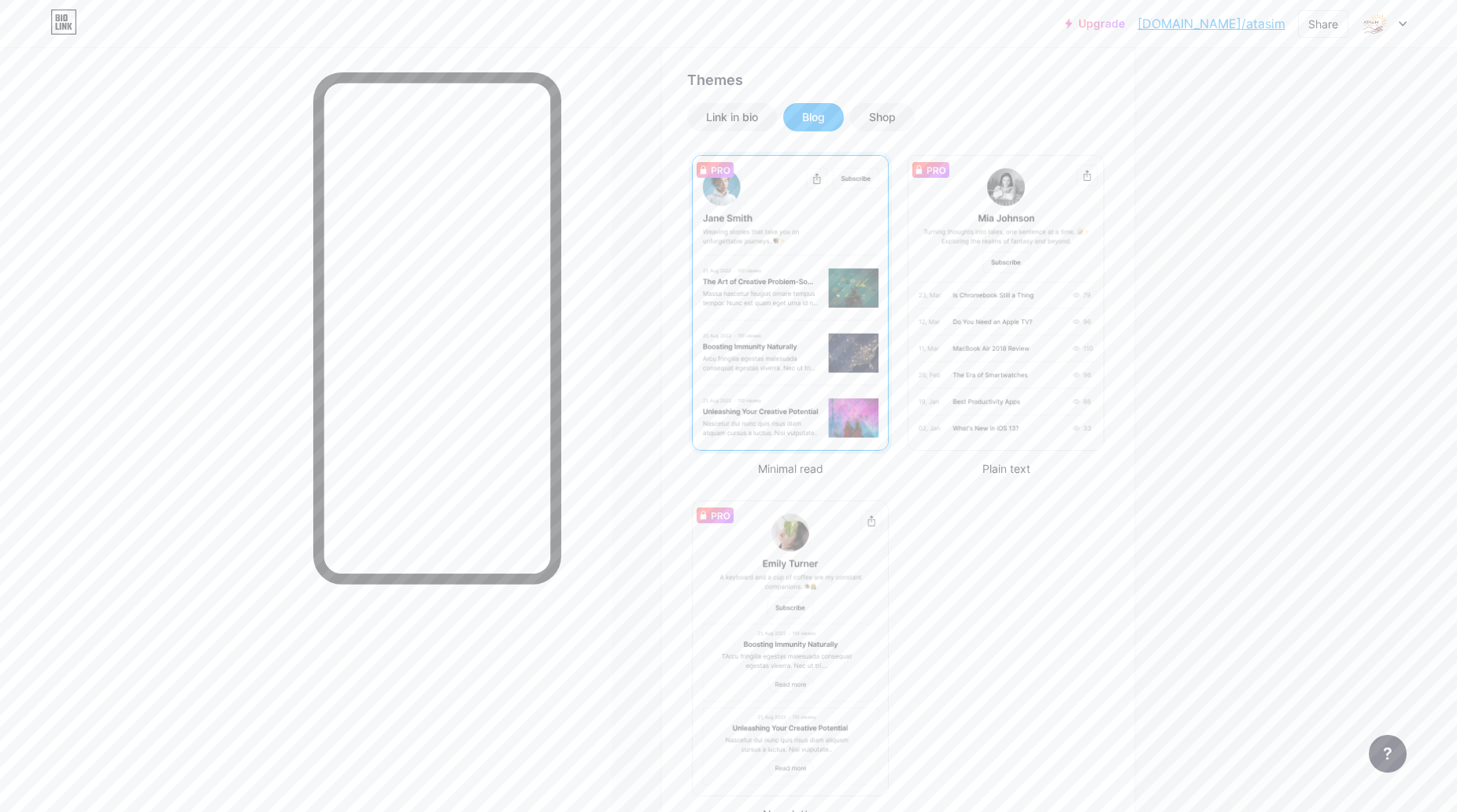
click at [856, 395] on img at bounding box center [790, 302] width 195 height 294
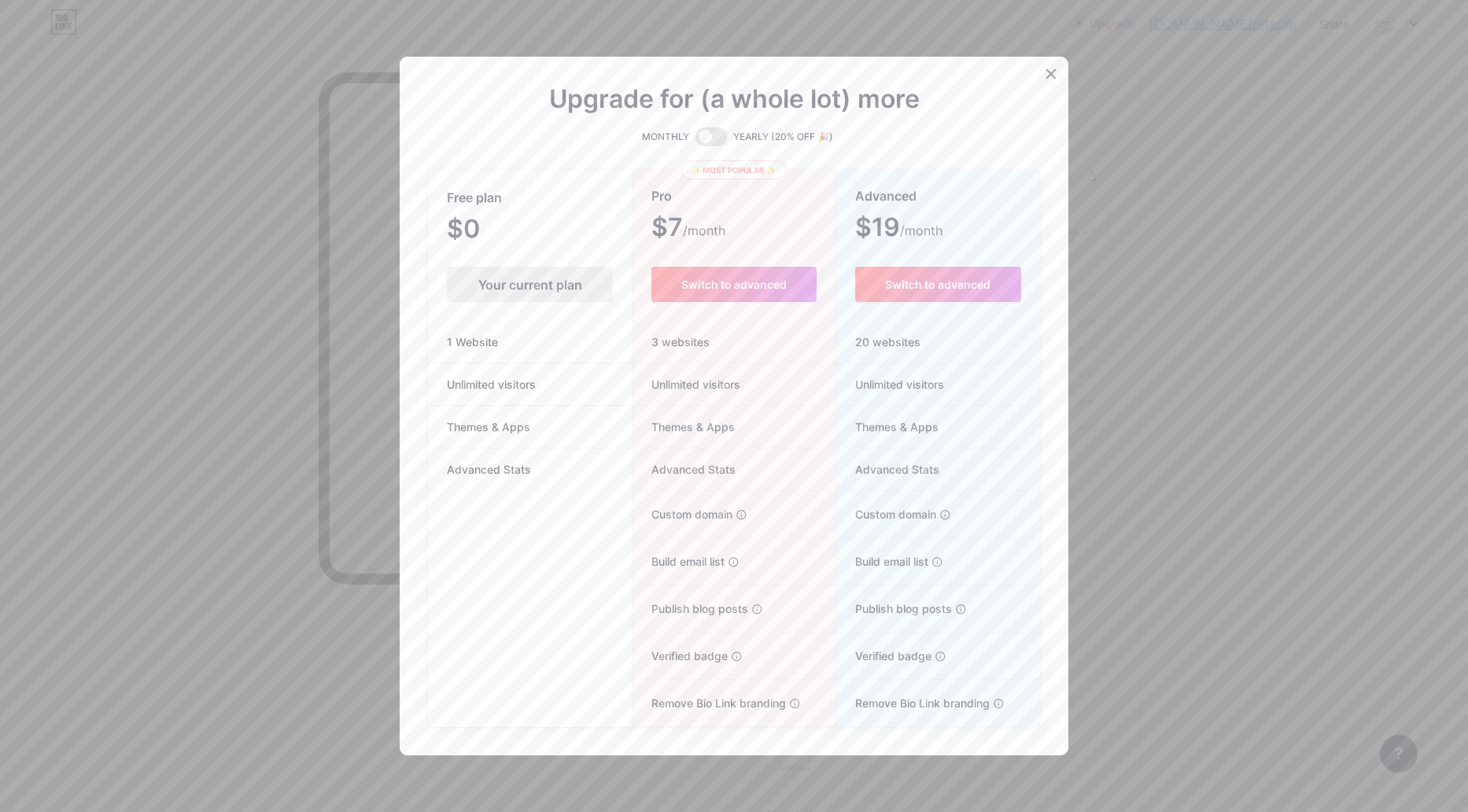
click at [1046, 70] on icon at bounding box center [1051, 74] width 12 height 12
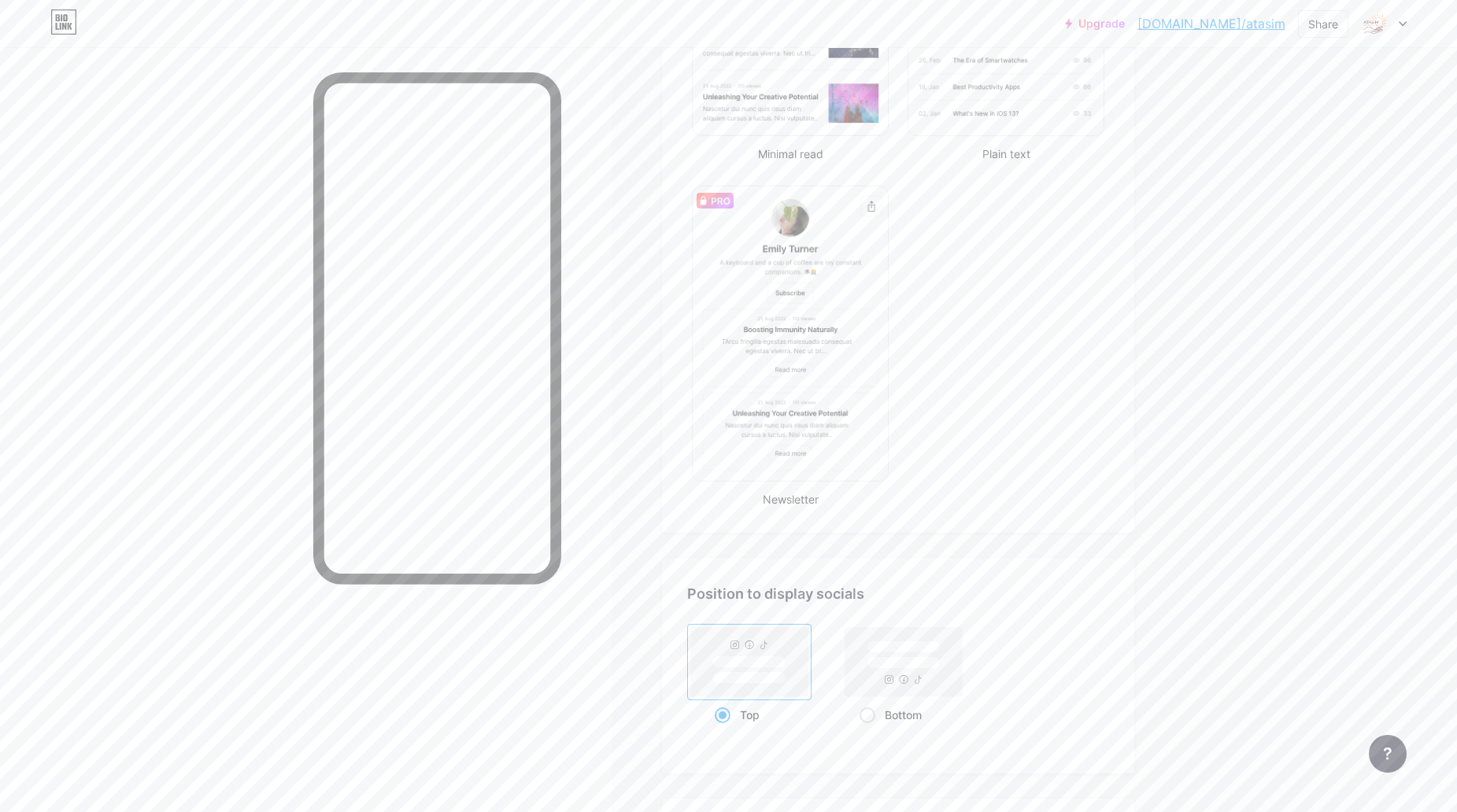
scroll to position [896, 0]
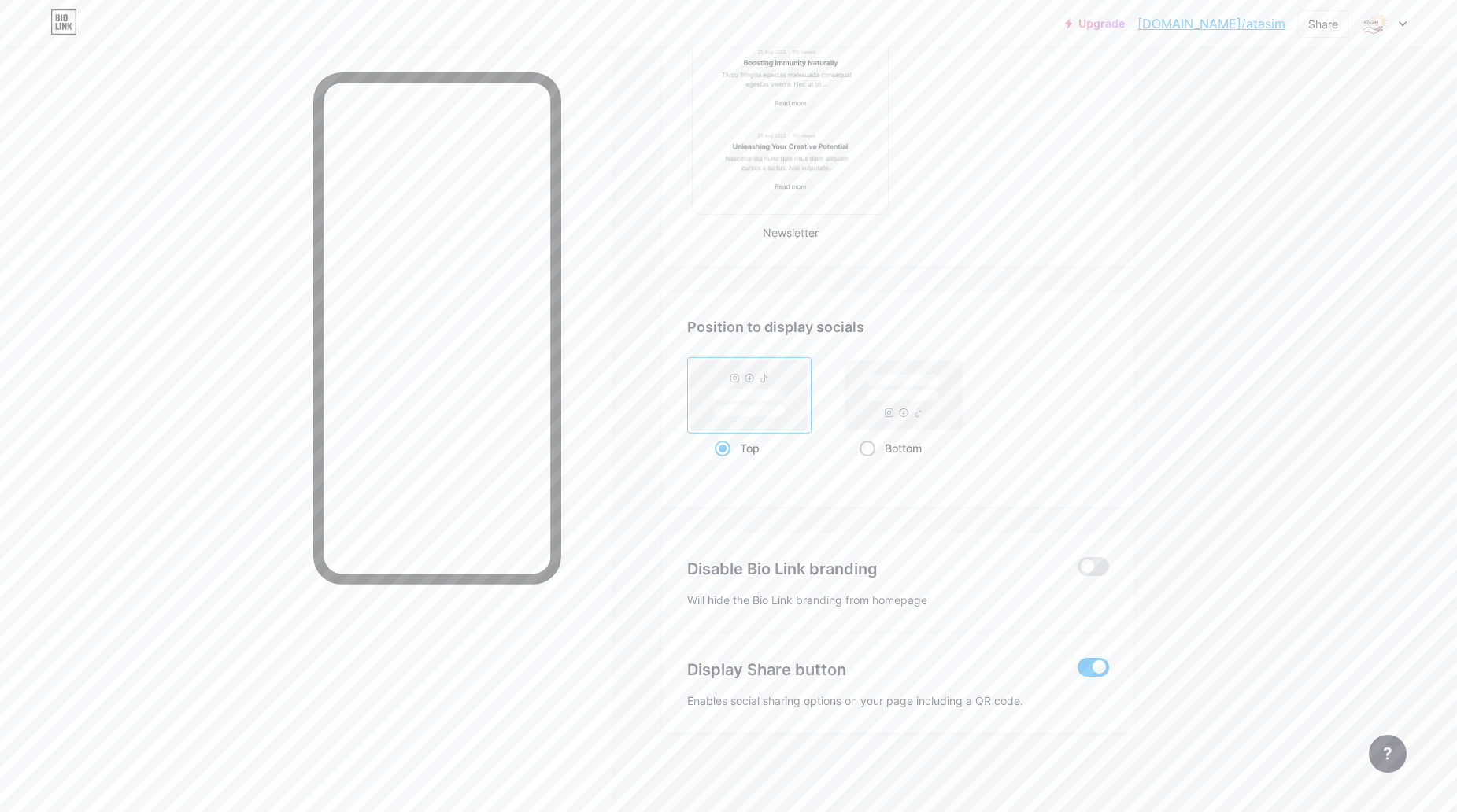
click at [908, 424] on rect at bounding box center [902, 395] width 117 height 69
click at [870, 462] on input "Bottom" at bounding box center [864, 468] width 11 height 11
radio input "true"
click at [759, 439] on div "Top" at bounding box center [750, 447] width 70 height 29
click at [725, 462] on input "Top" at bounding box center [720, 468] width 11 height 11
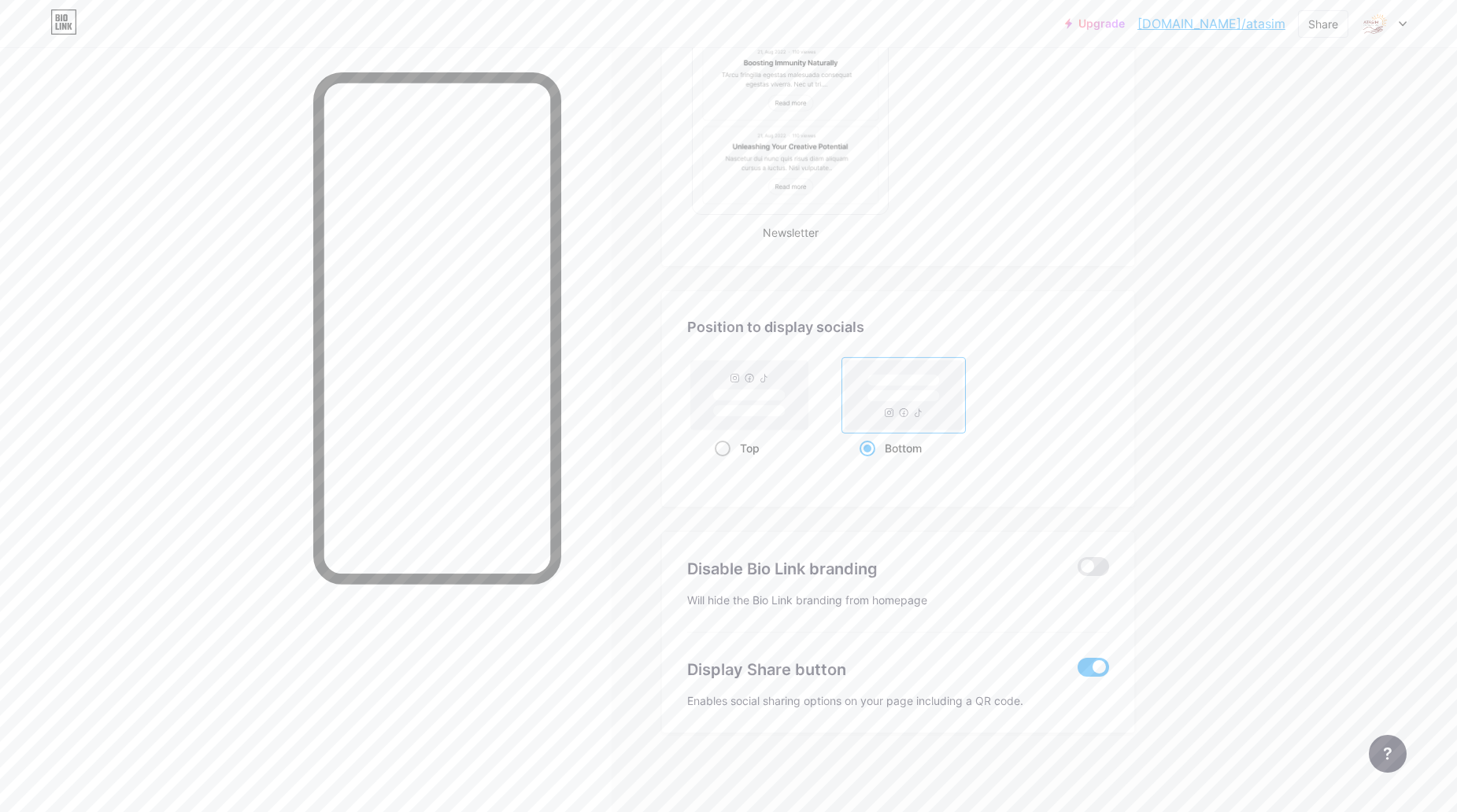
radio input "true"
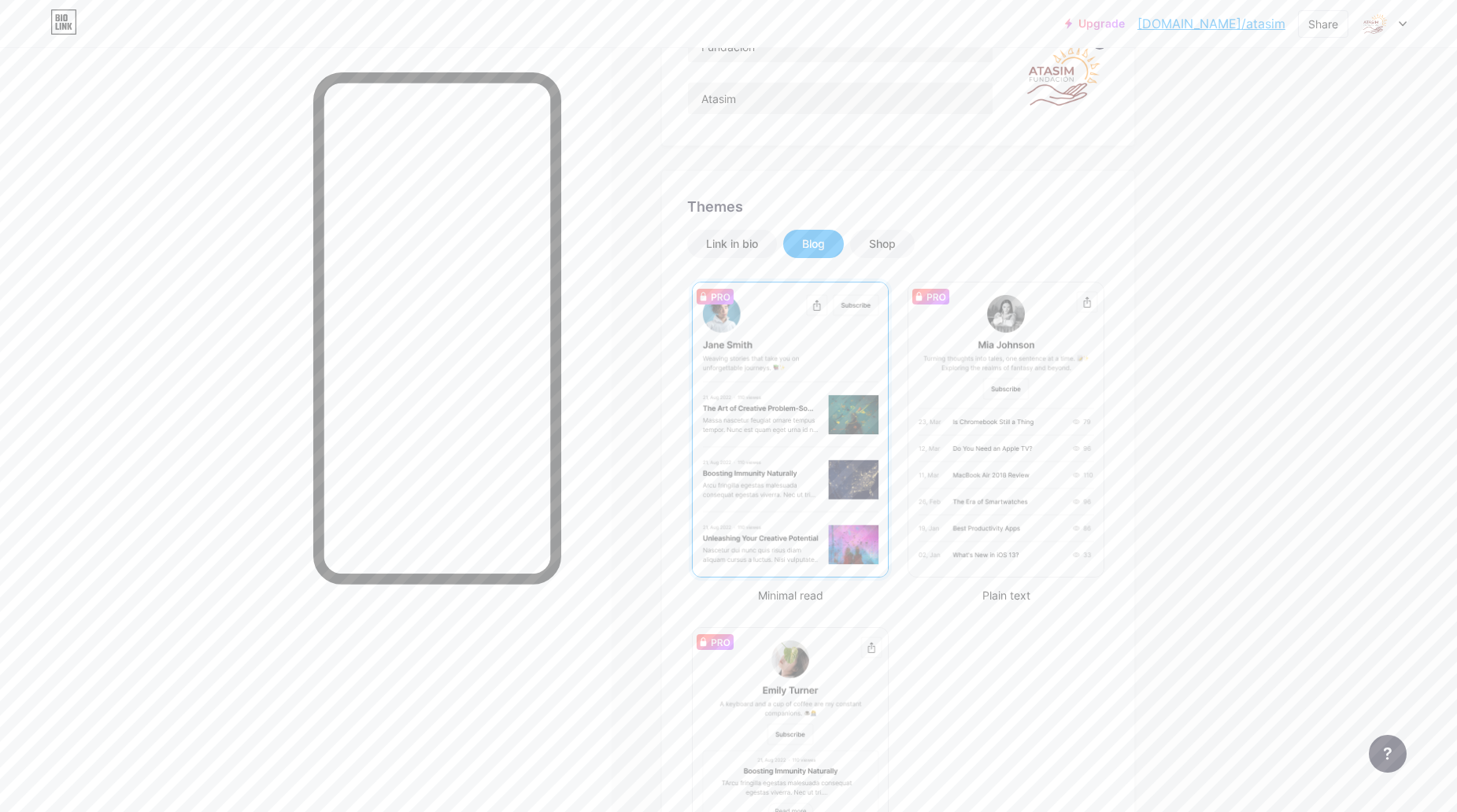
scroll to position [31, 0]
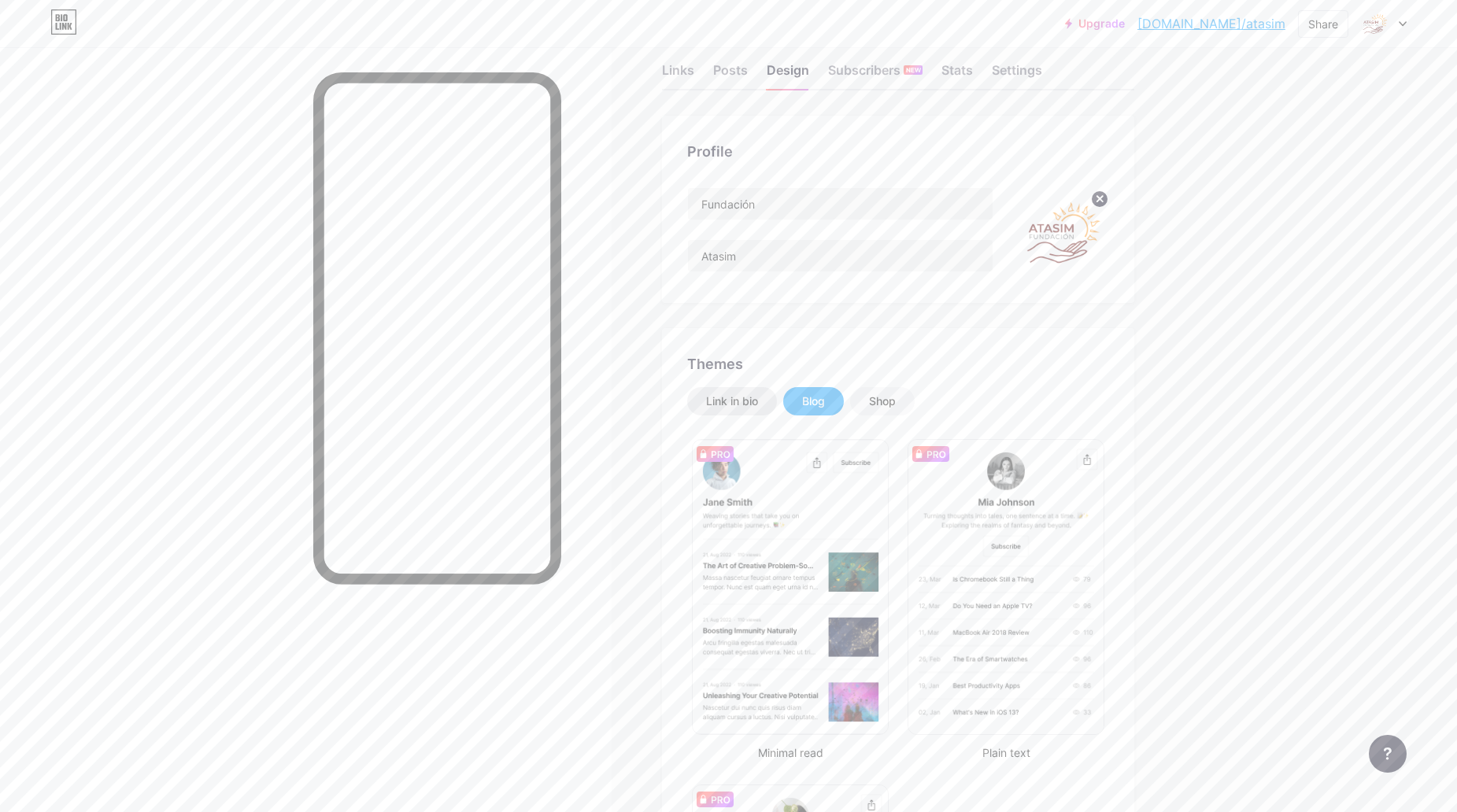
click at [719, 404] on div "Link in bio" at bounding box center [732, 402] width 52 height 16
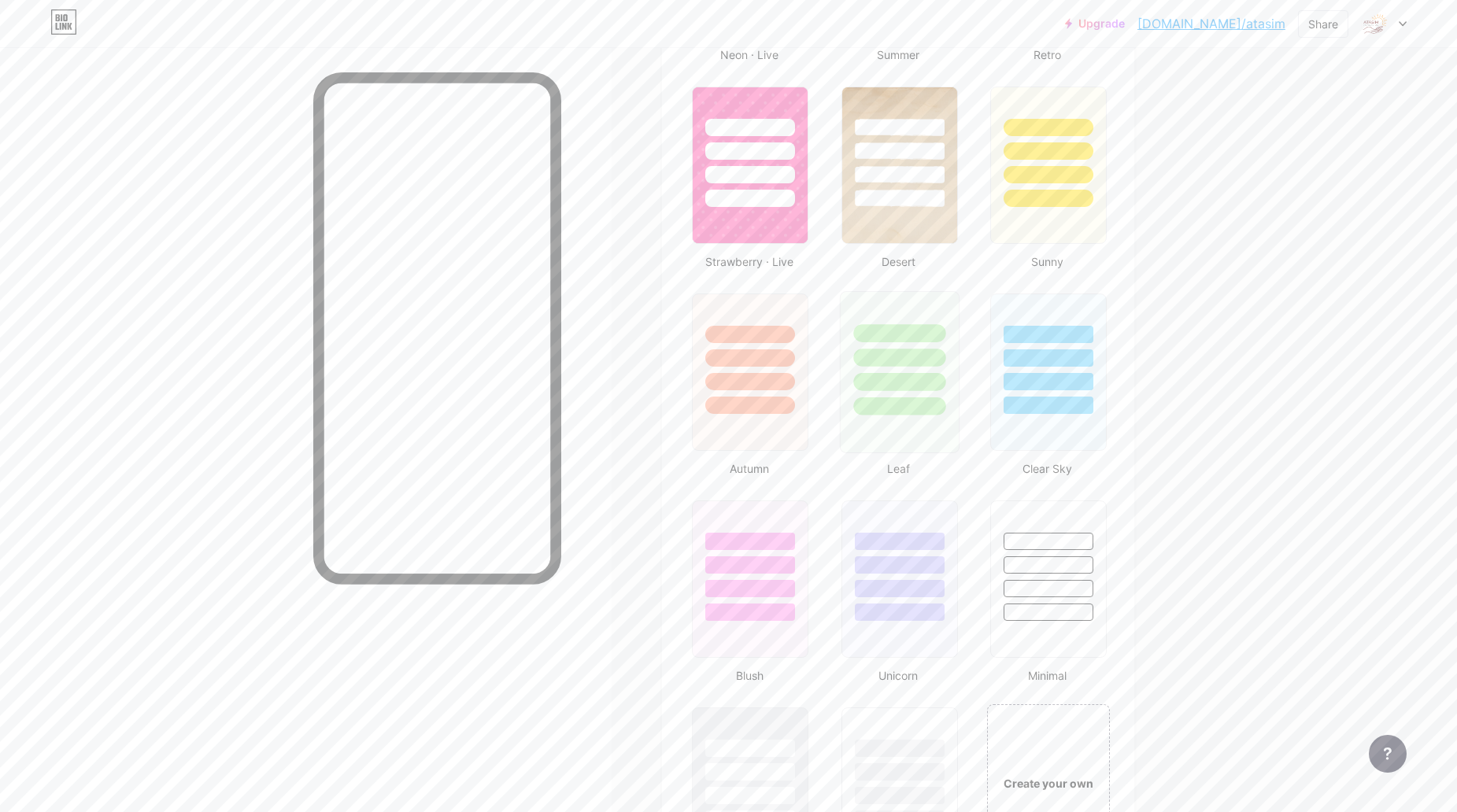
scroll to position [1132, 0]
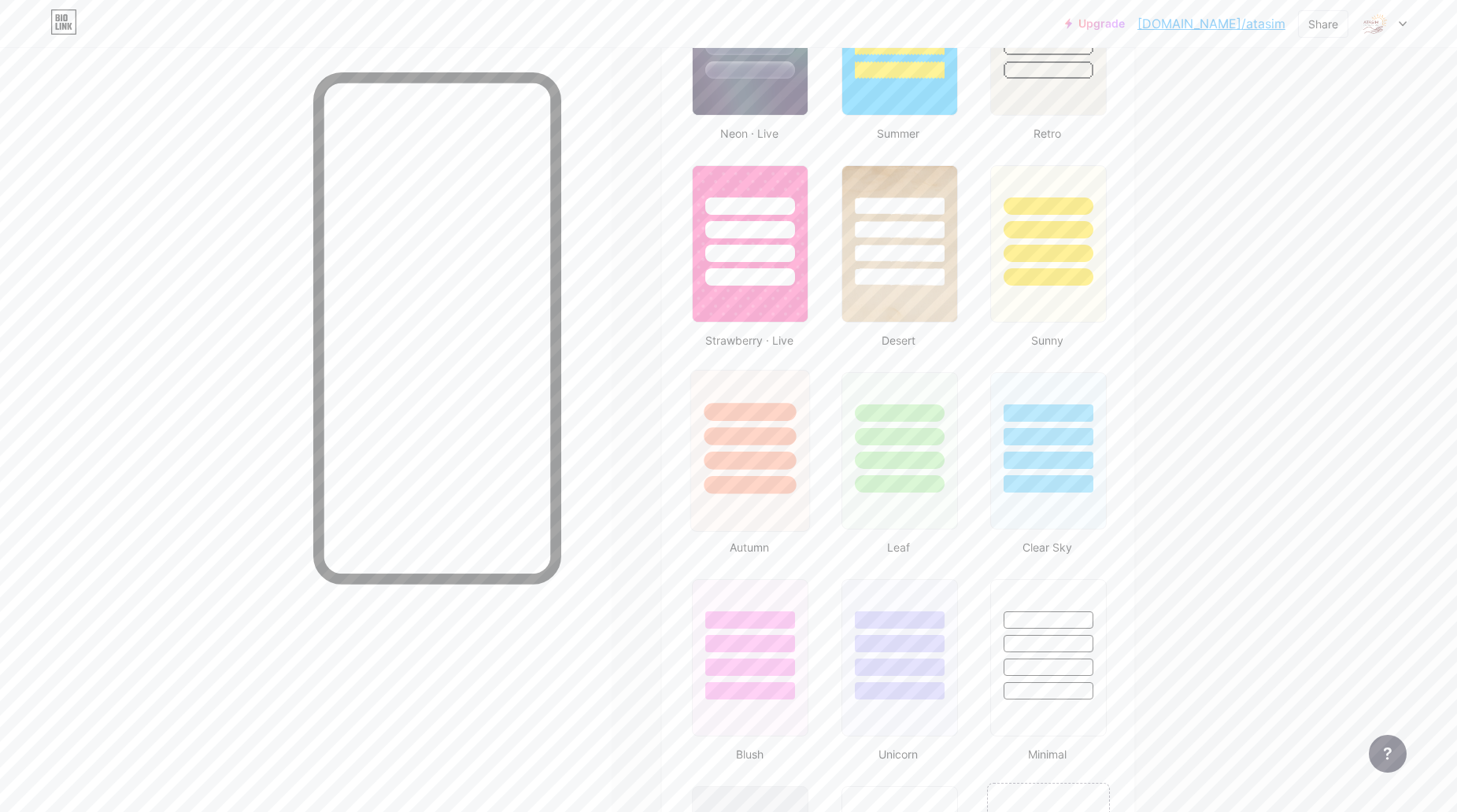
click at [764, 473] on div at bounding box center [750, 432] width 118 height 124
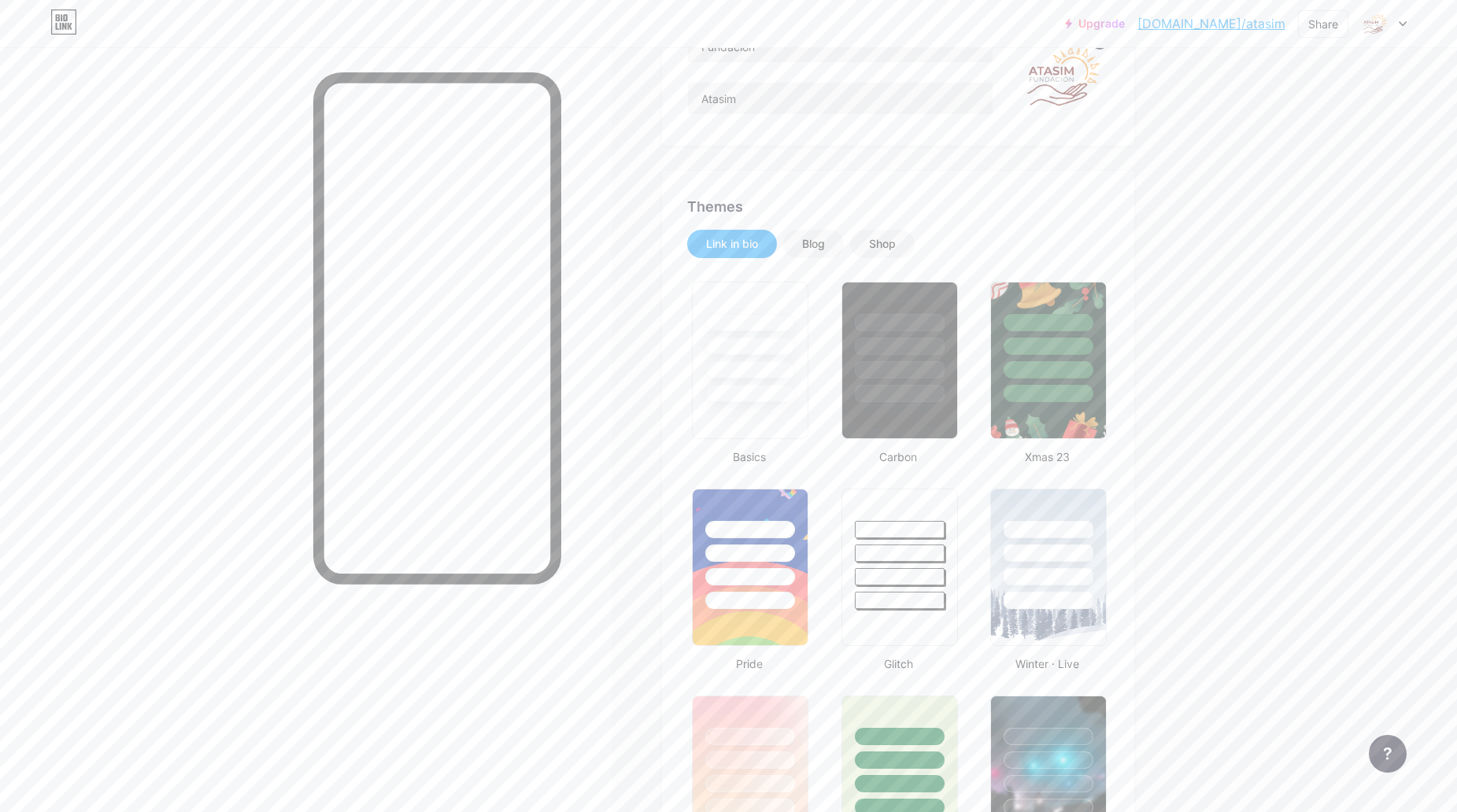
scroll to position [345, 0]
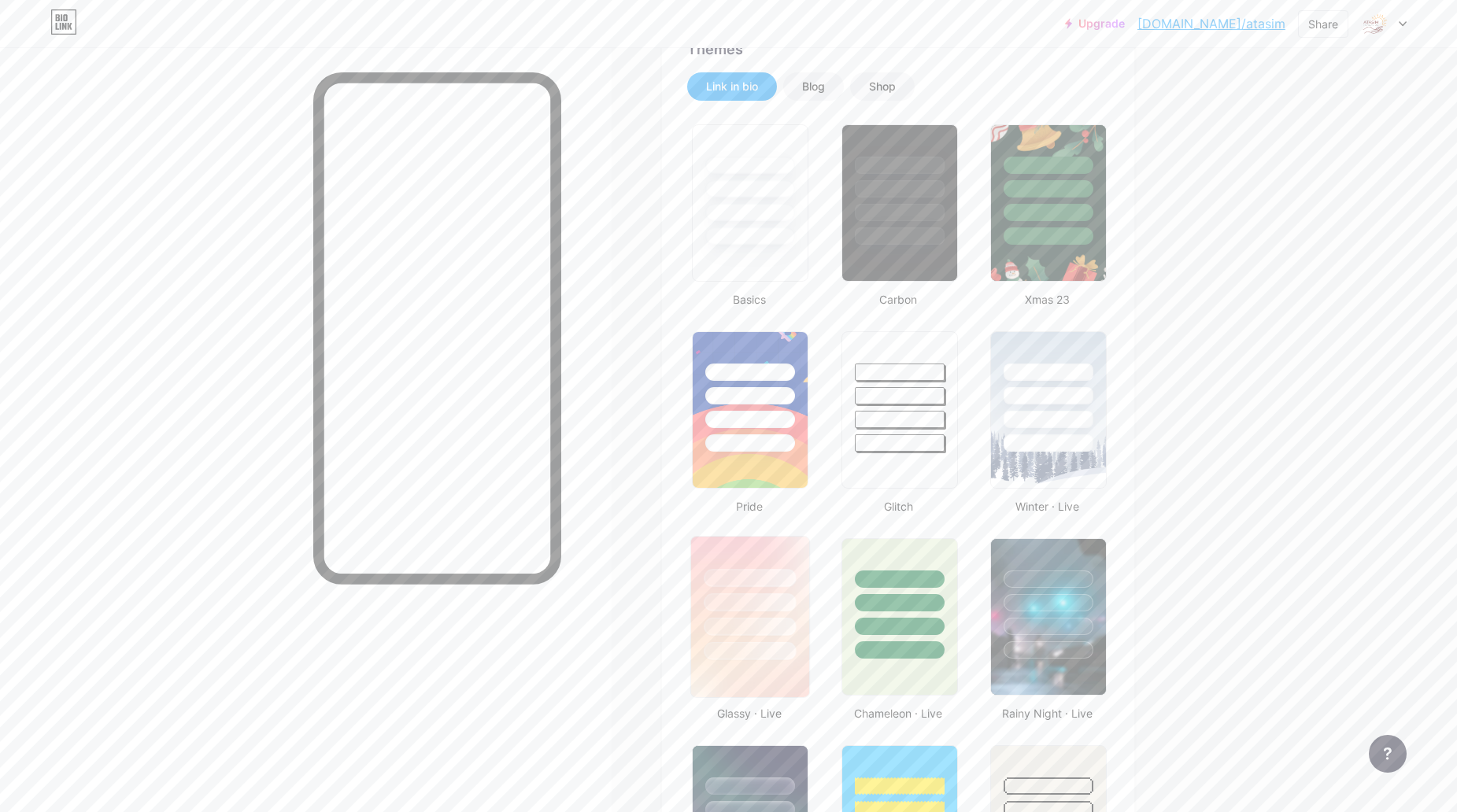
click at [777, 627] on div at bounding box center [750, 627] width 92 height 18
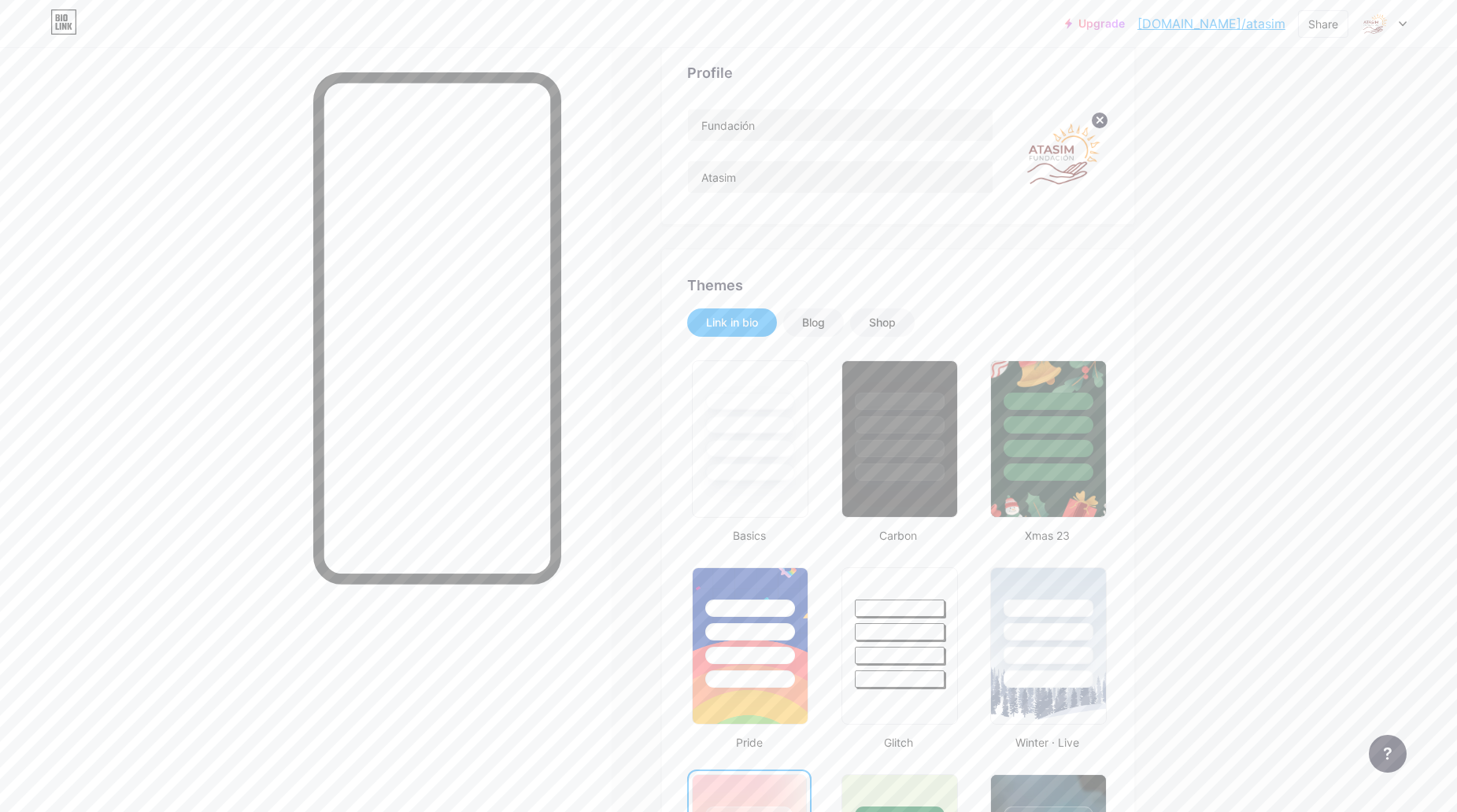
scroll to position [0, 0]
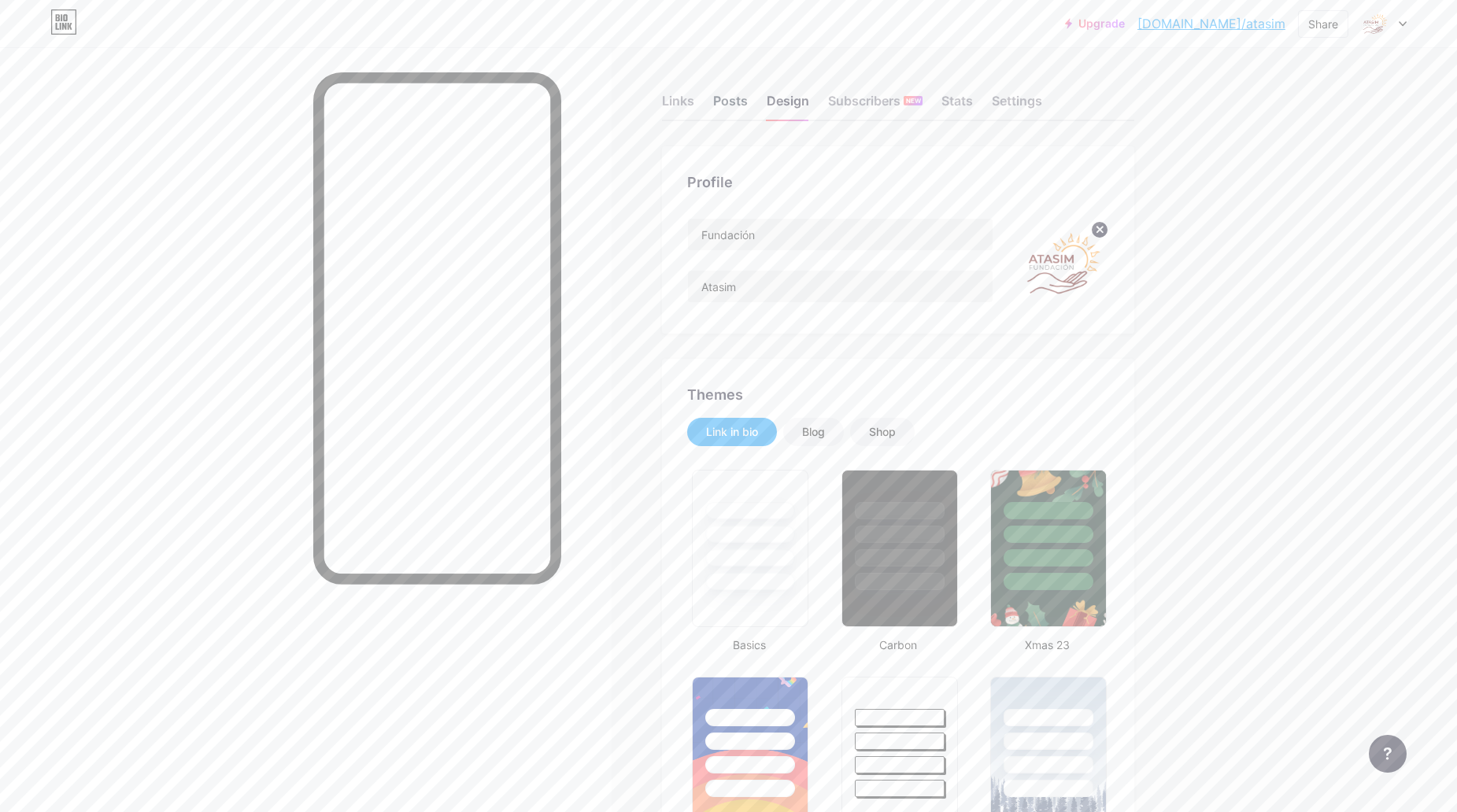
click at [736, 104] on div "Posts" at bounding box center [730, 105] width 34 height 28
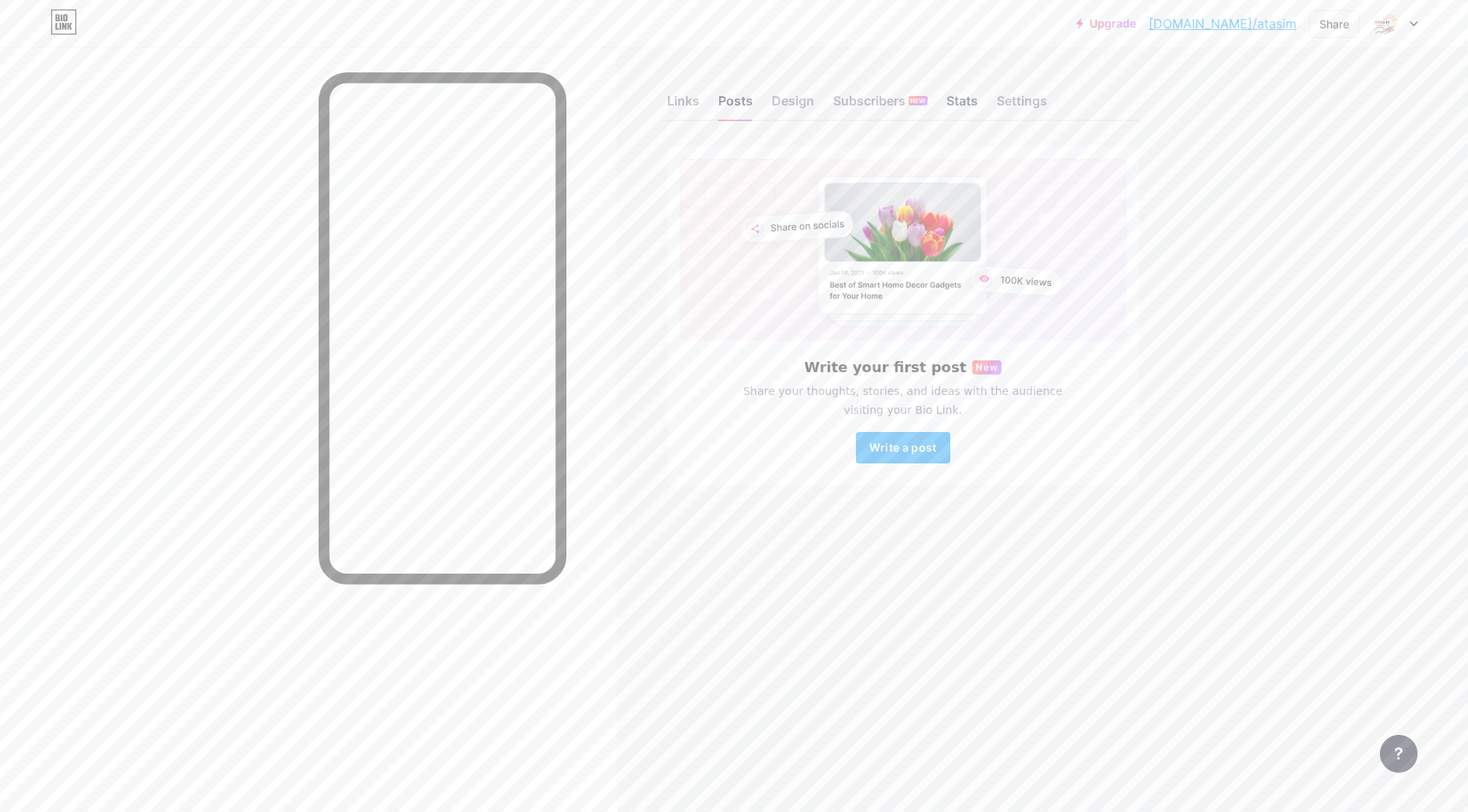
click at [977, 111] on div "Stats" at bounding box center [963, 105] width 32 height 28
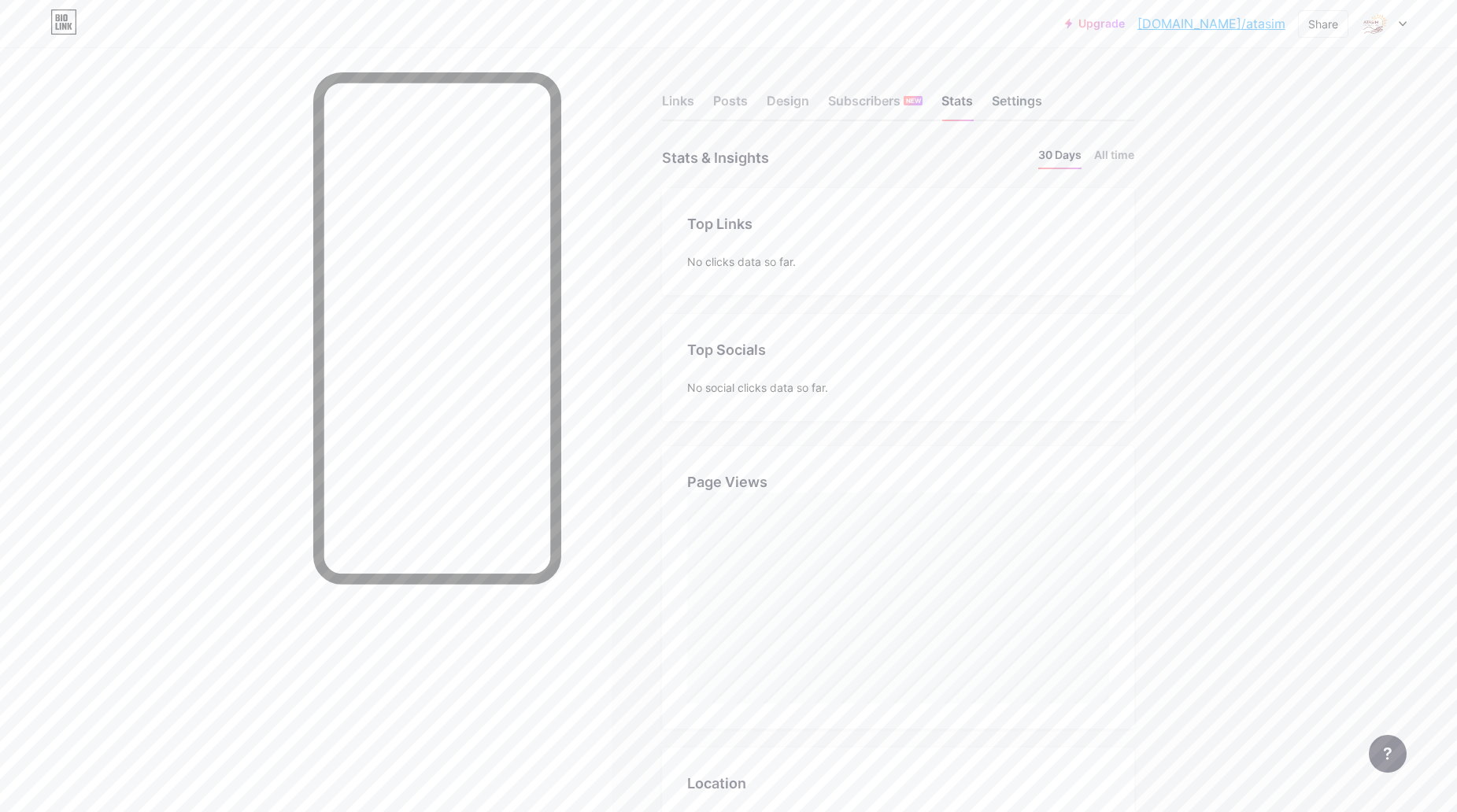
scroll to position [812, 1457]
click at [1024, 105] on div "Settings" at bounding box center [1016, 105] width 50 height 28
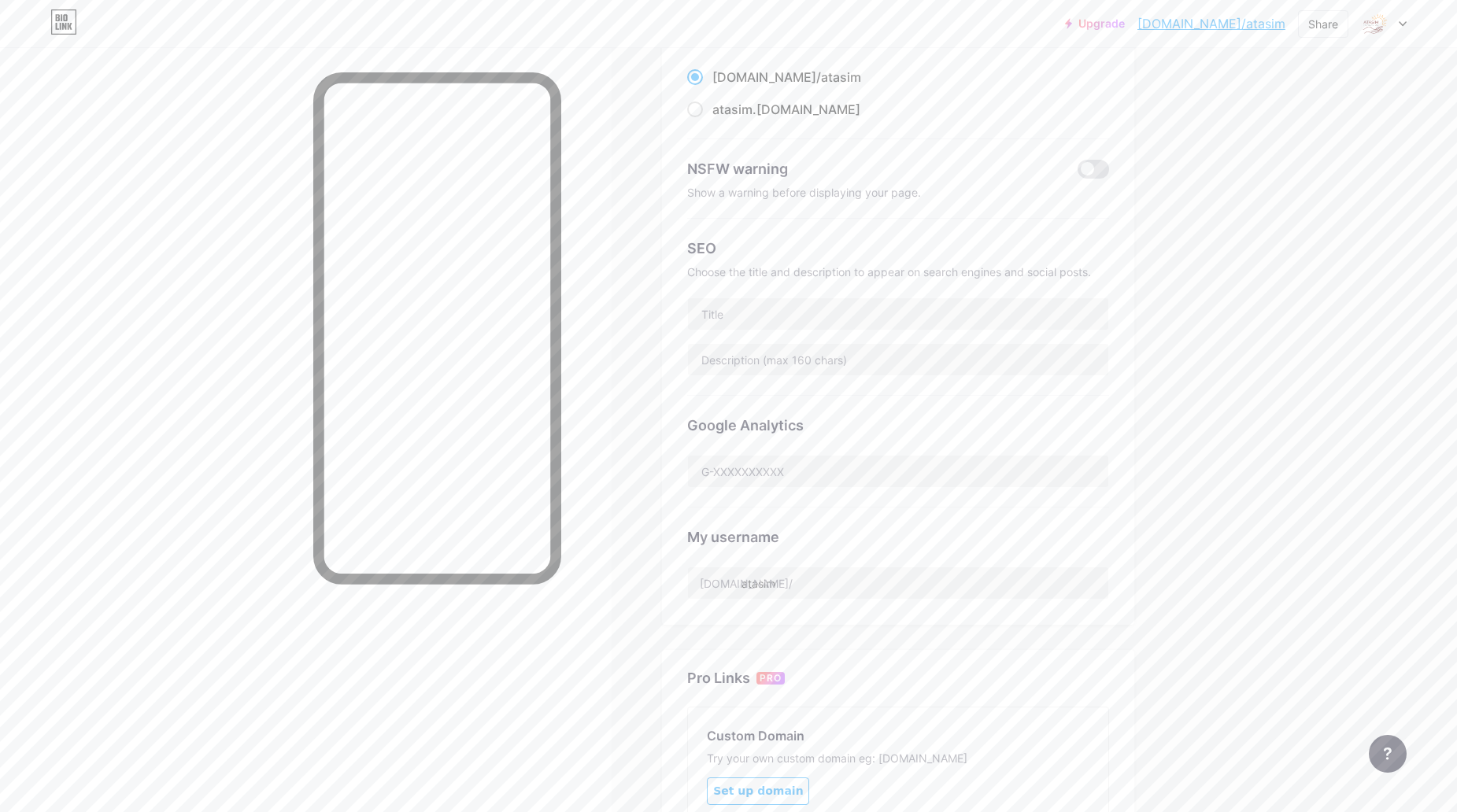
scroll to position [236, 0]
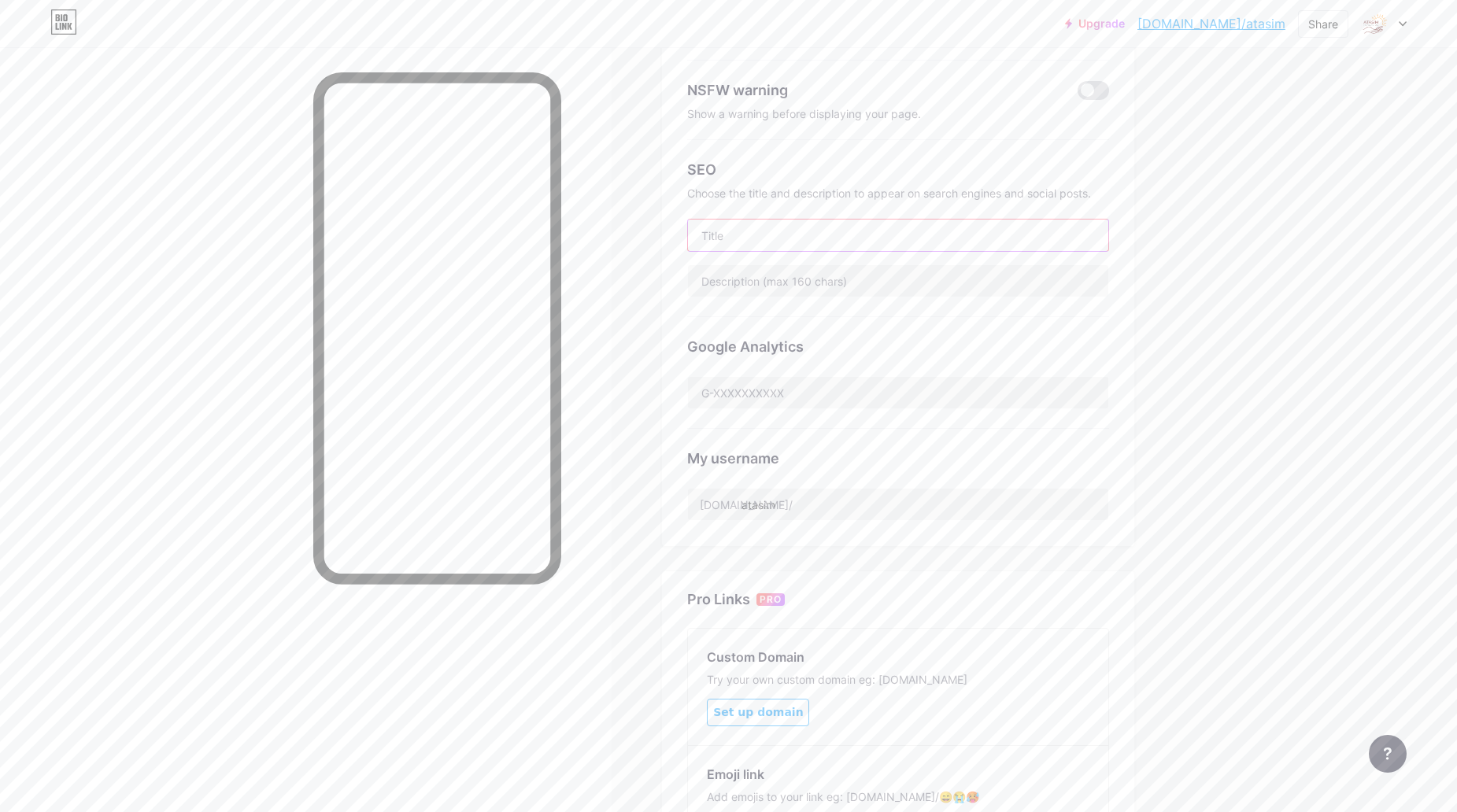
click at [773, 237] on input "text" at bounding box center [898, 236] width 420 height 32
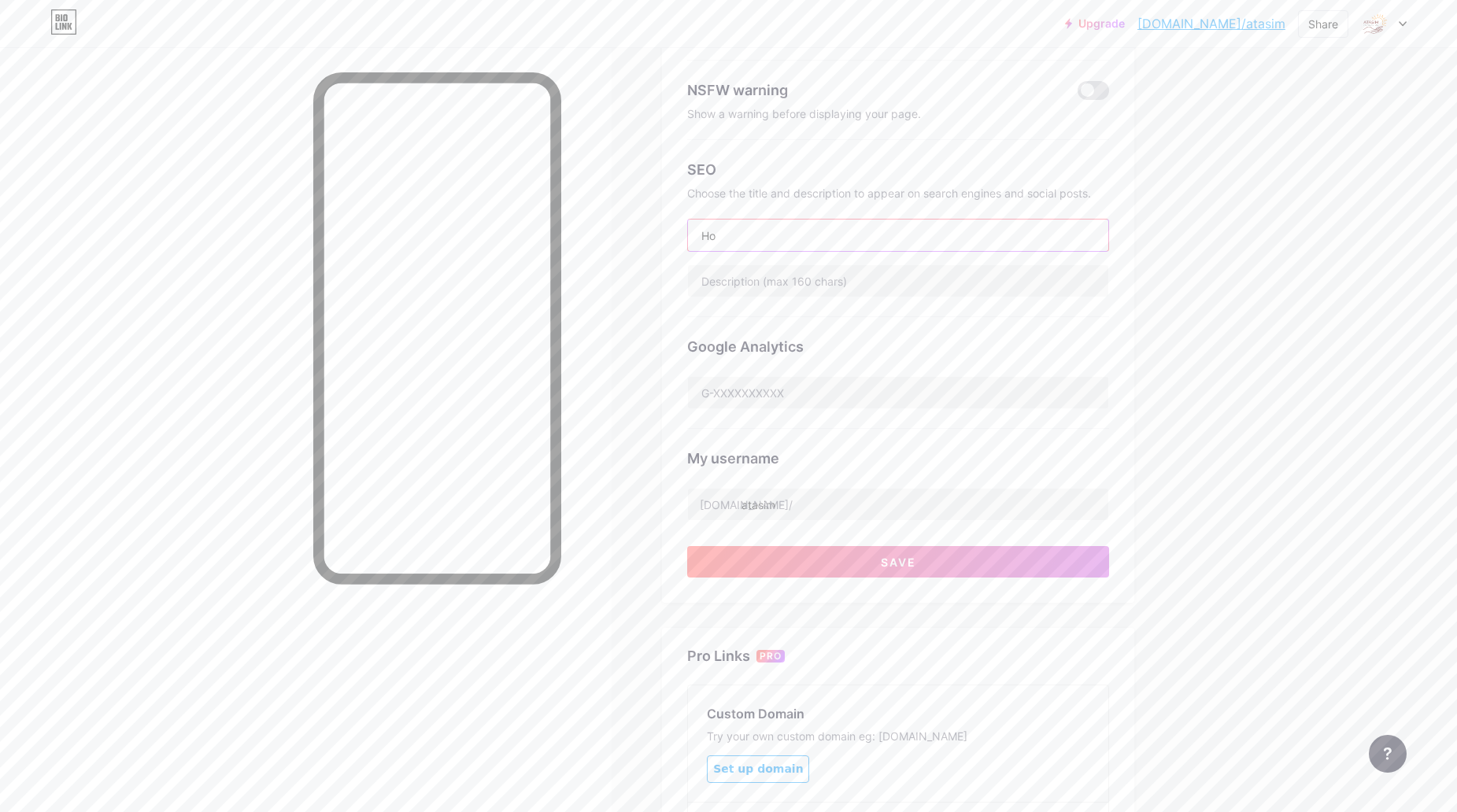
type input "H"
type input "f"
click at [758, 279] on input "text" at bounding box center [898, 281] width 420 height 32
drag, startPoint x: 867, startPoint y: 283, endPoint x: 677, endPoint y: 289, distance: 190.1
click at [676, 287] on div "Preferred link This is an aesthetic choice. Both links are usable. bio.link/ at…" at bounding box center [898, 257] width 472 height 692
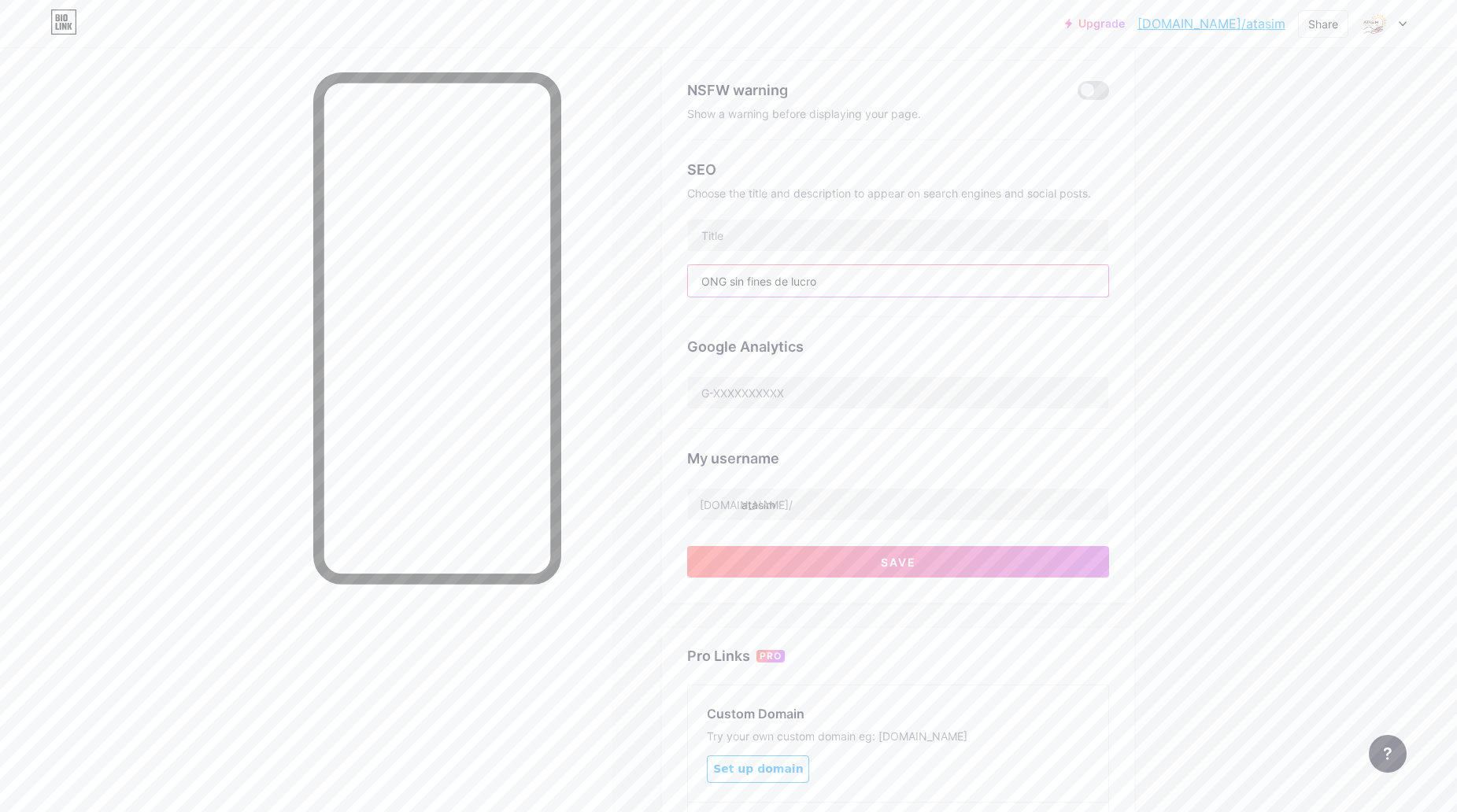
paste input "rganización privada sin fines de lucro en Ecuador que ayuda a comunidades vulne…"
click at [795, 288] on input "Organización privada sin fines de lucro en Ecuador que ayuda a comunidades vuln…" at bounding box center [898, 281] width 420 height 32
click at [814, 279] on input "Organización privada sin fines de lucro en Ecuador que ayuda a comunidades vuln…" at bounding box center [898, 281] width 420 height 32
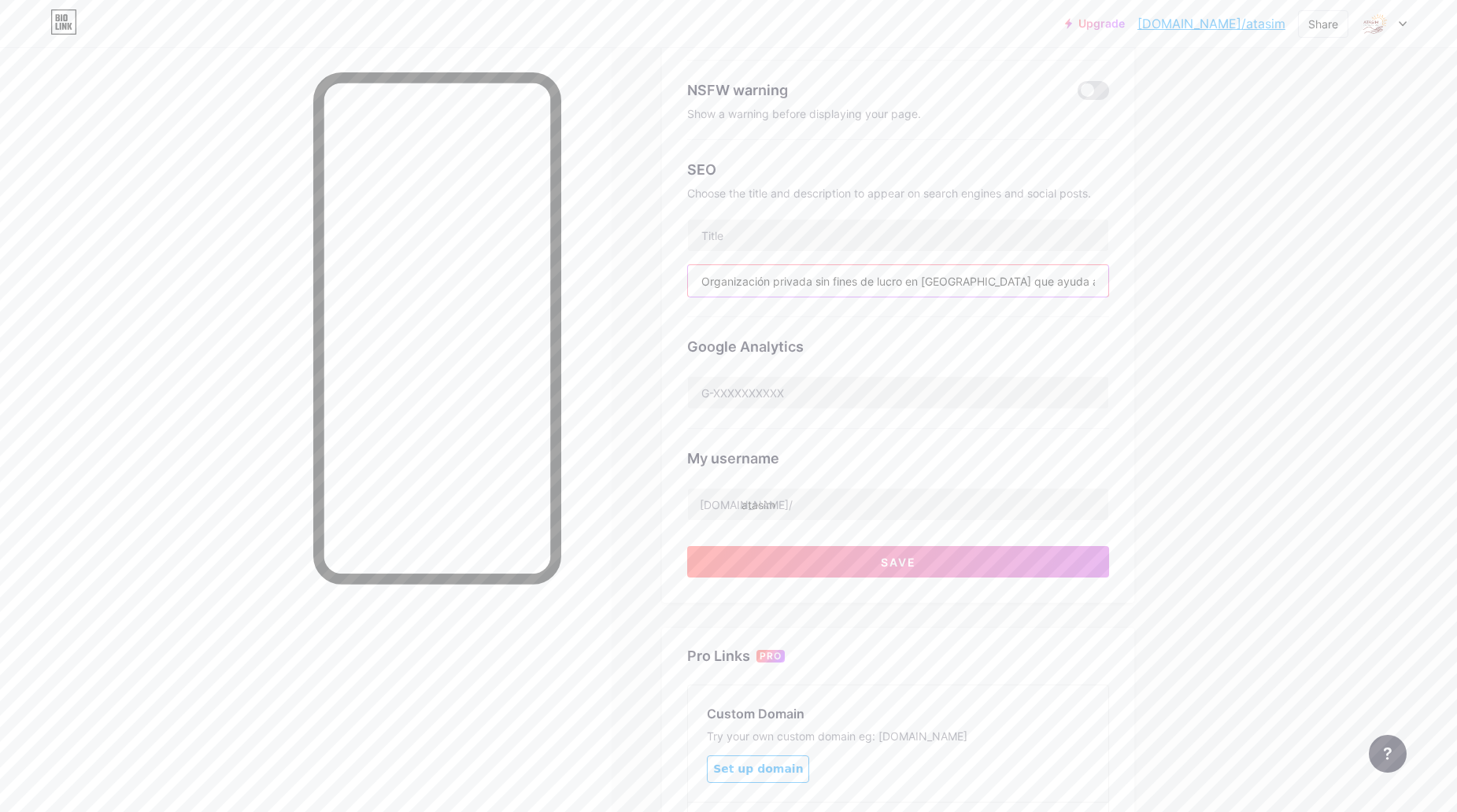
drag, startPoint x: 816, startPoint y: 279, endPoint x: 712, endPoint y: 282, distance: 104.0
click at [712, 282] on input "Organización privada sin fines de lucro en Ecuador que ayuda a comunidades vuln…" at bounding box center [898, 281] width 420 height 32
type input "ONG sin fines de lucro en Ecuador que ayuda a comunidades vulnerables a mejorar…"
click at [856, 569] on button "Save" at bounding box center [898, 562] width 422 height 32
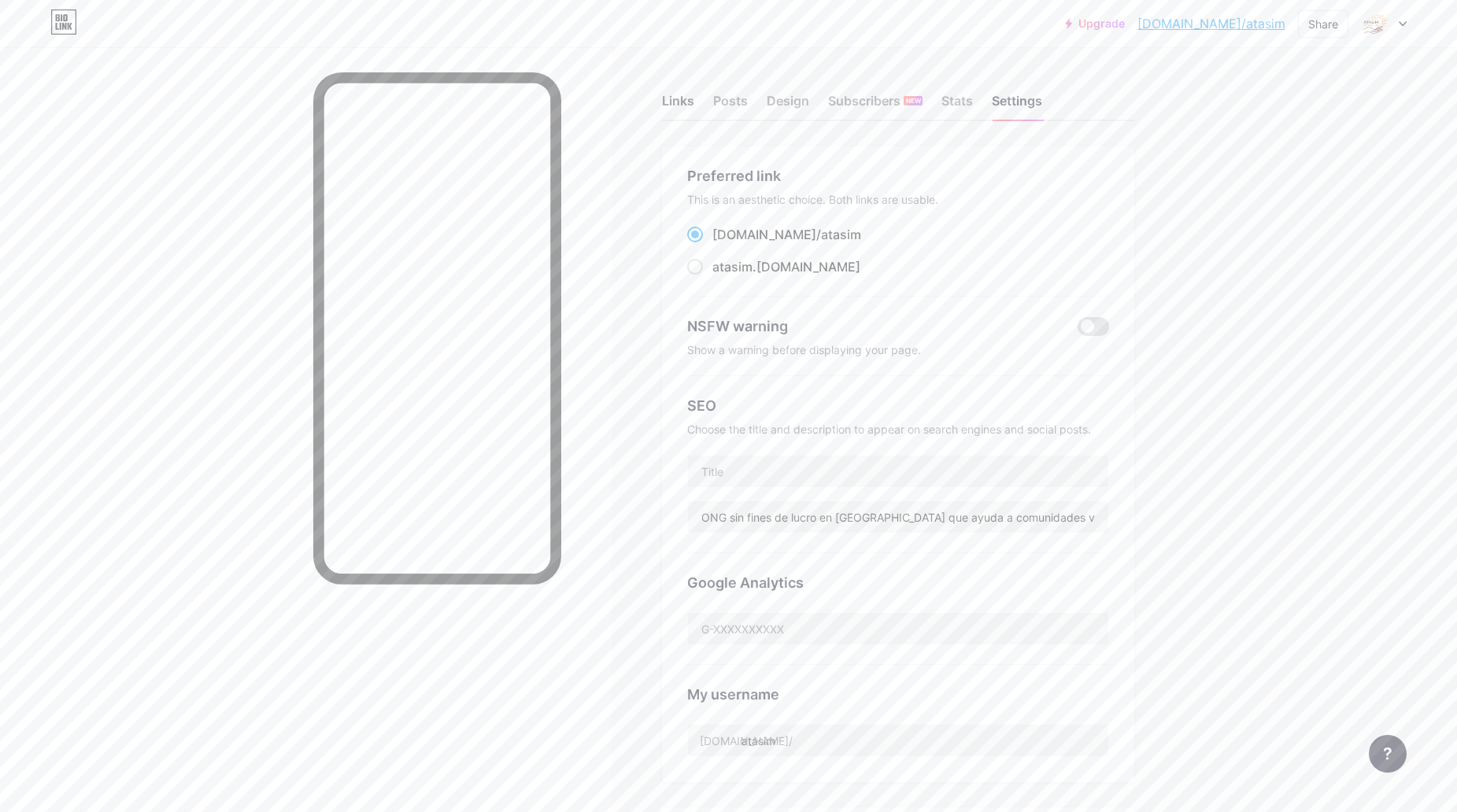
click at [687, 94] on div "Links" at bounding box center [678, 105] width 33 height 28
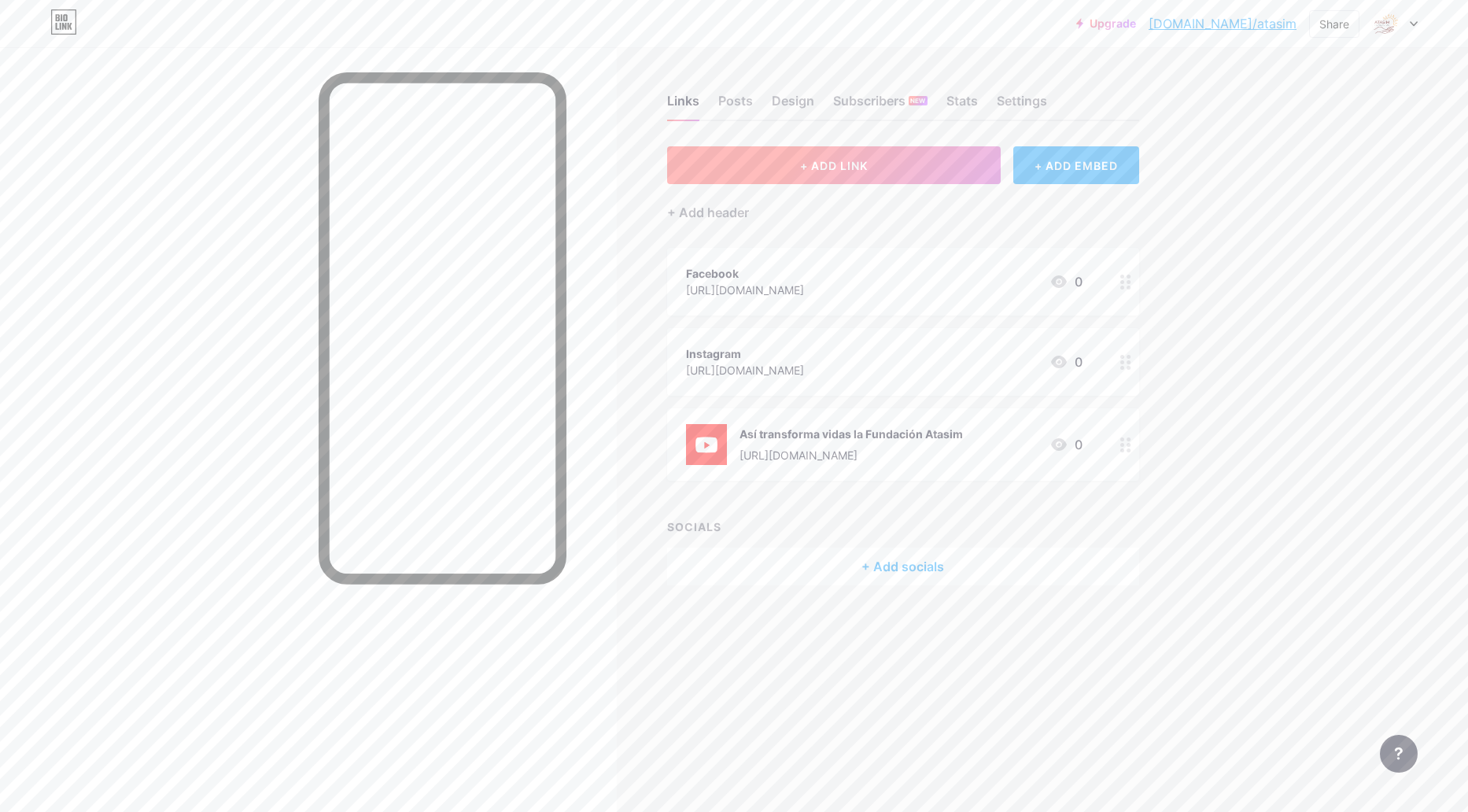
click at [868, 167] on span "+ ADD LINK" at bounding box center [833, 165] width 68 height 13
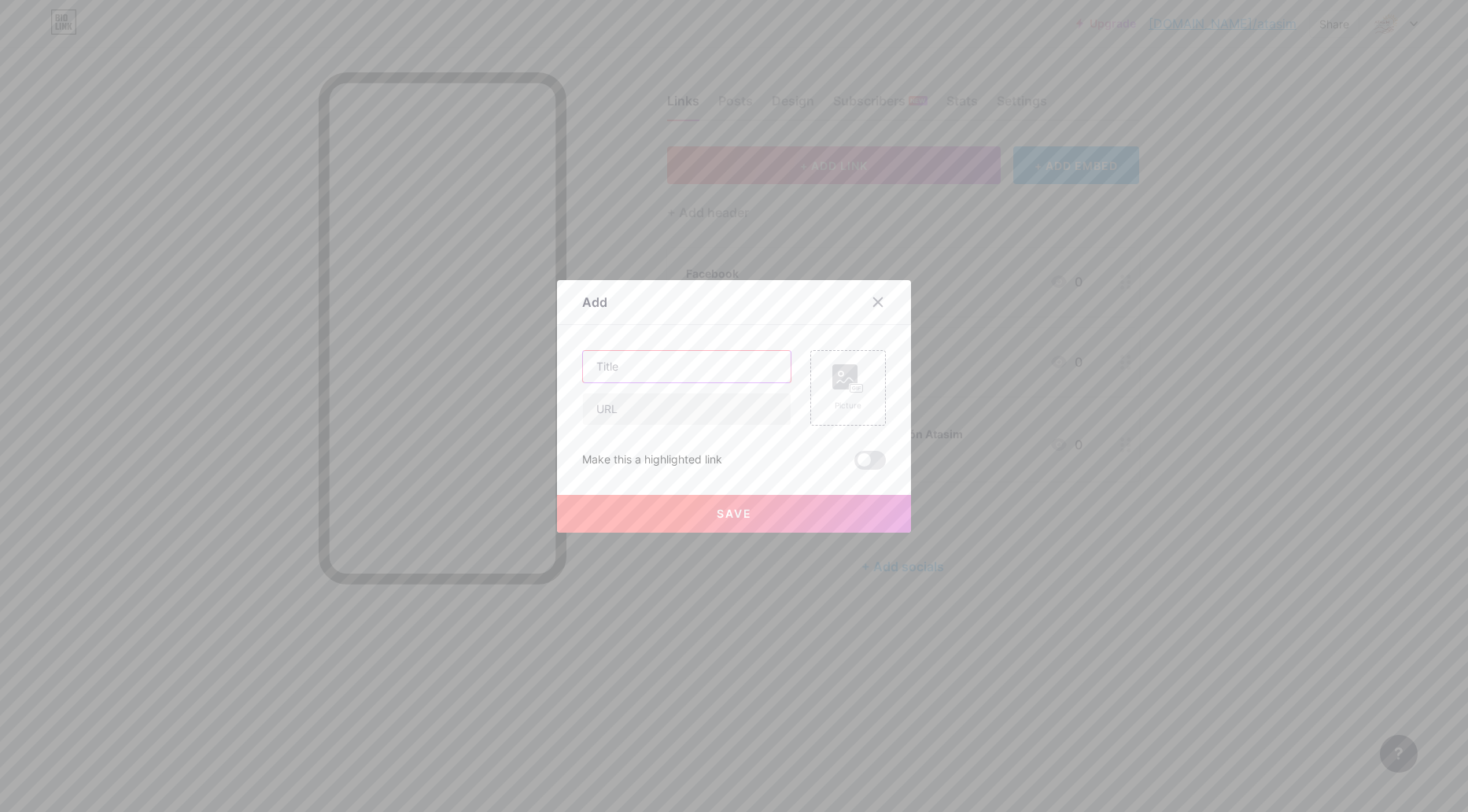
click at [672, 366] on input "text" at bounding box center [687, 366] width 207 height 32
click at [874, 303] on icon at bounding box center [878, 301] width 9 height 9
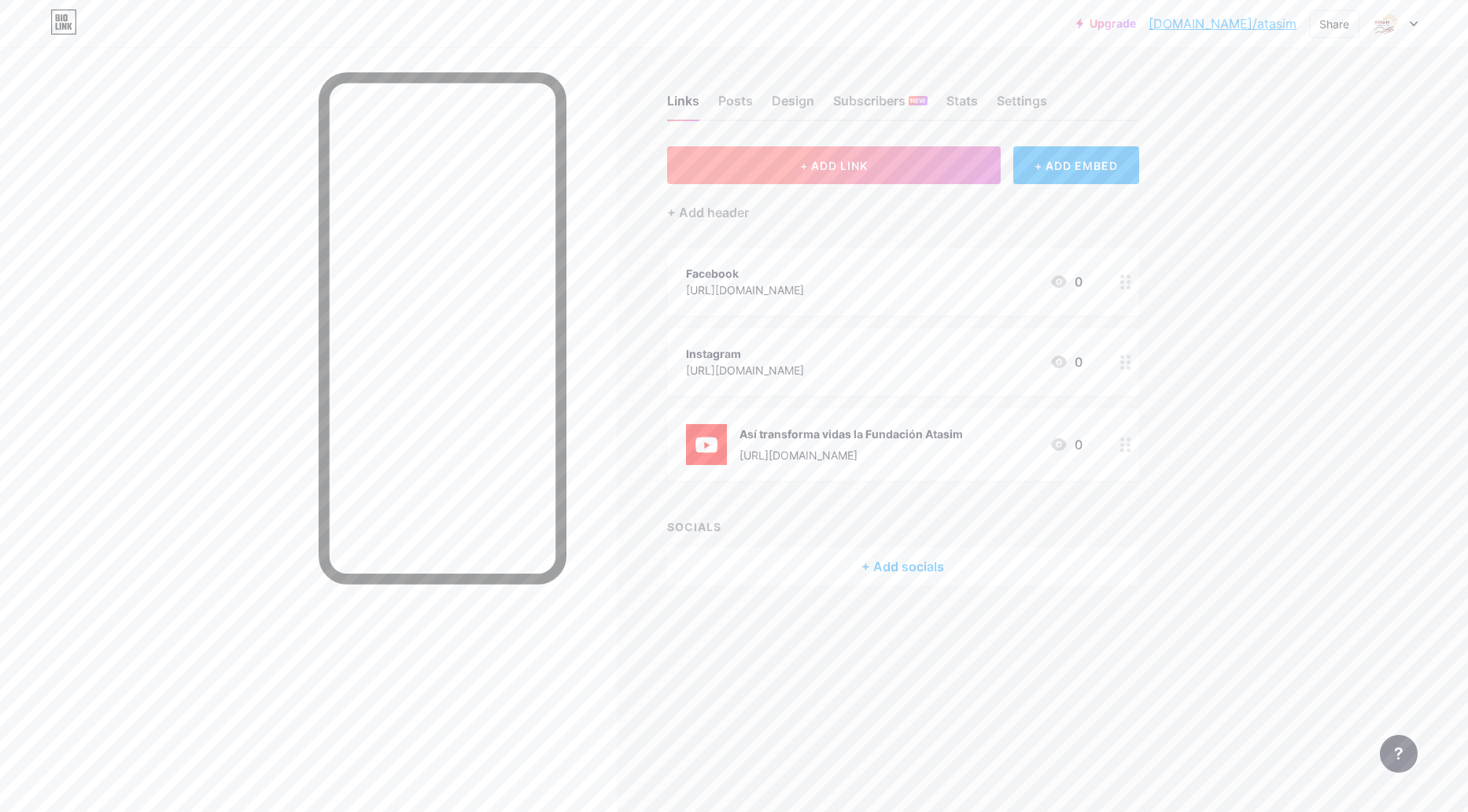
click at [848, 178] on button "+ ADD LINK" at bounding box center [834, 164] width 334 height 38
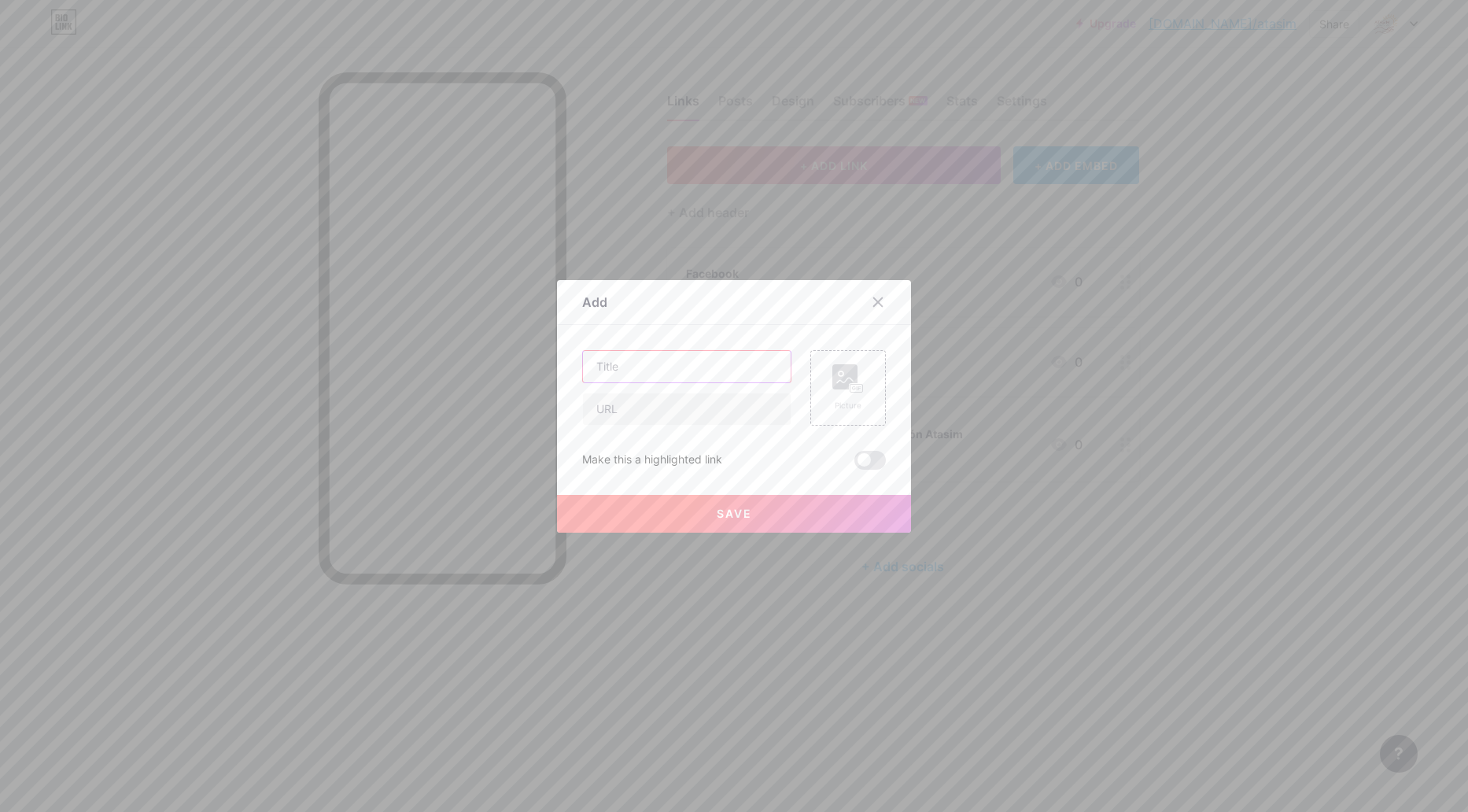
click at [698, 368] on input "text" at bounding box center [687, 366] width 207 height 32
type input "f"
type input "T"
type input "x"
type input "X"
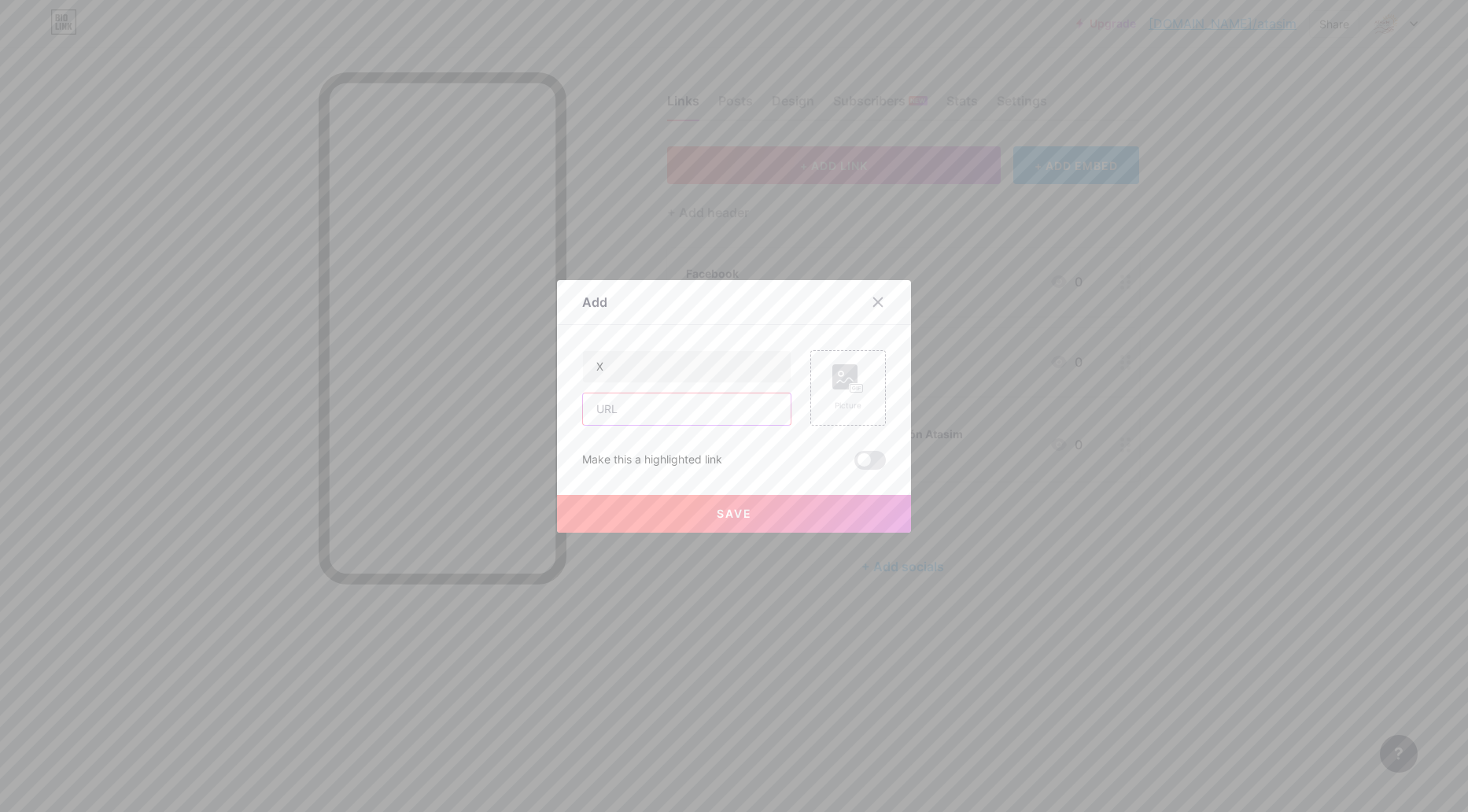
click at [684, 394] on input "text" at bounding box center [687, 410] width 207 height 32
type input "x"
click at [662, 405] on input "text" at bounding box center [687, 410] width 207 height 32
drag, startPoint x: 630, startPoint y: 412, endPoint x: 786, endPoint y: 413, distance: 156.0
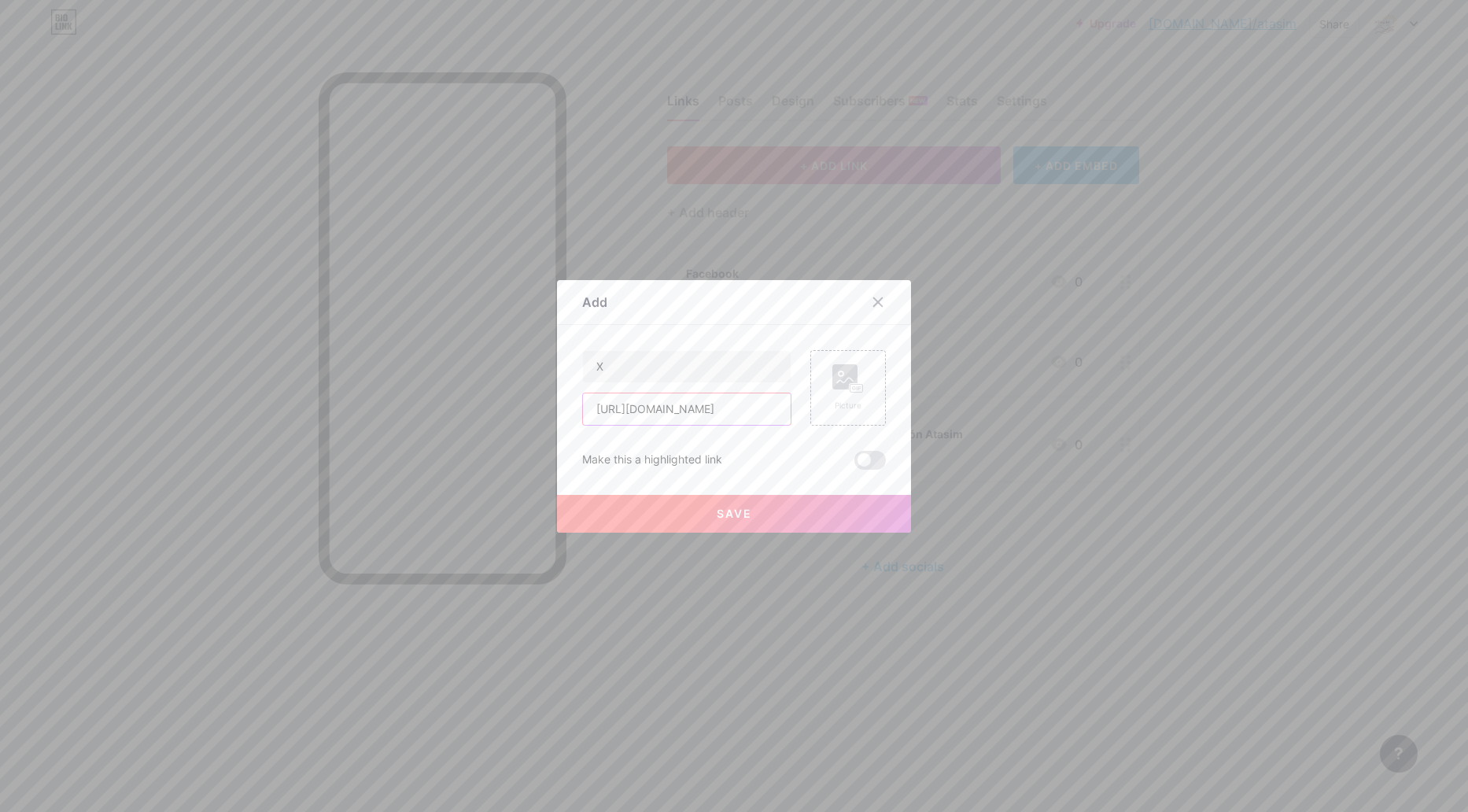
click at [786, 413] on div "X https://plum-ferret-964507.hostingersite.com/wp-content/uploads/2025/07/Manua…" at bounding box center [734, 388] width 304 height 76
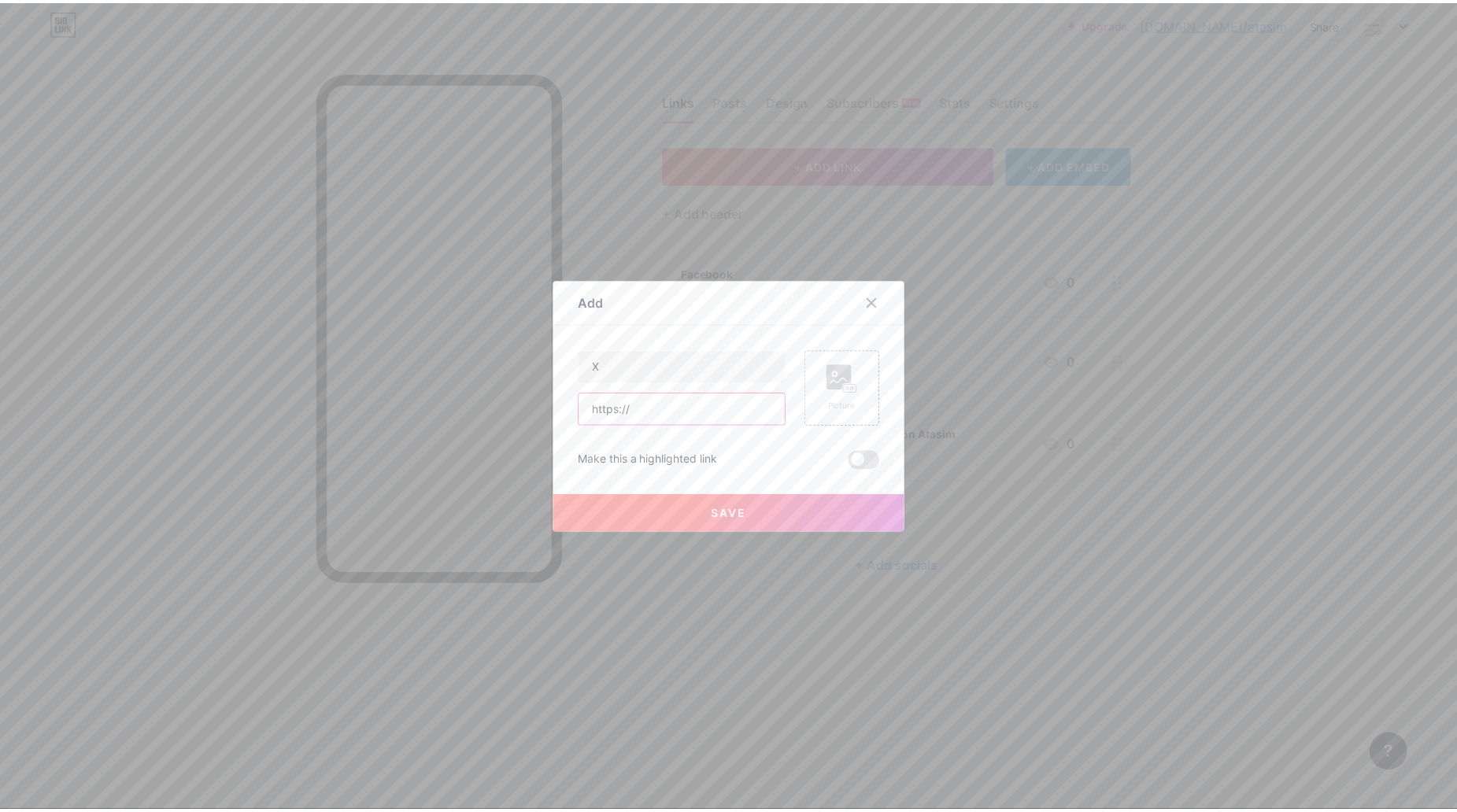
scroll to position [0, 0]
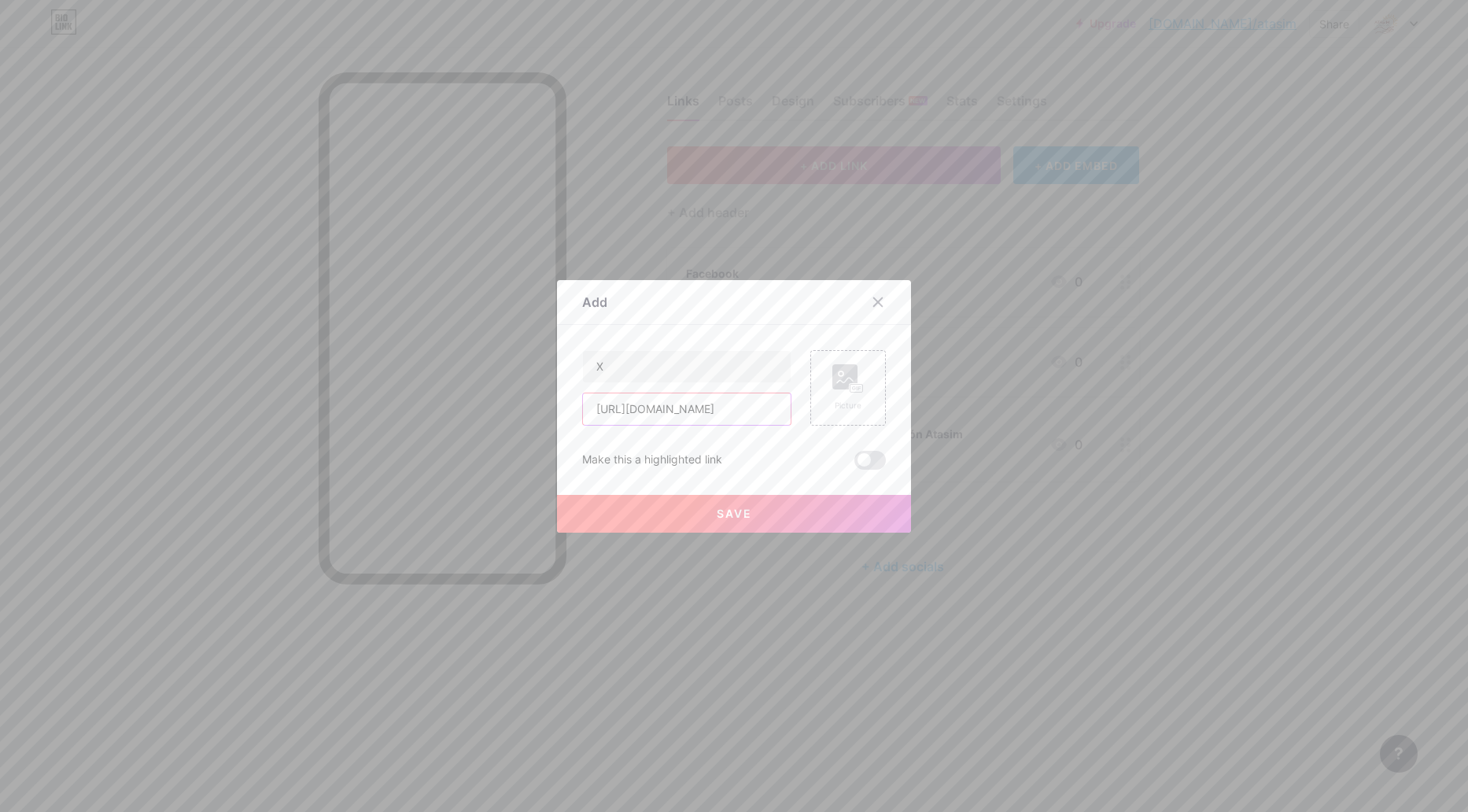
drag, startPoint x: 695, startPoint y: 407, endPoint x: 527, endPoint y: 409, distance: 168.0
click at [529, 408] on div "Add Content YouTube Play YouTube video without leaving your page. ADD Vimeo Pla…" at bounding box center [734, 406] width 1468 height 812
paste input "fundacionatasim"
type input "https://x.com/fundacionatasim"
click at [866, 463] on span at bounding box center [870, 460] width 32 height 18
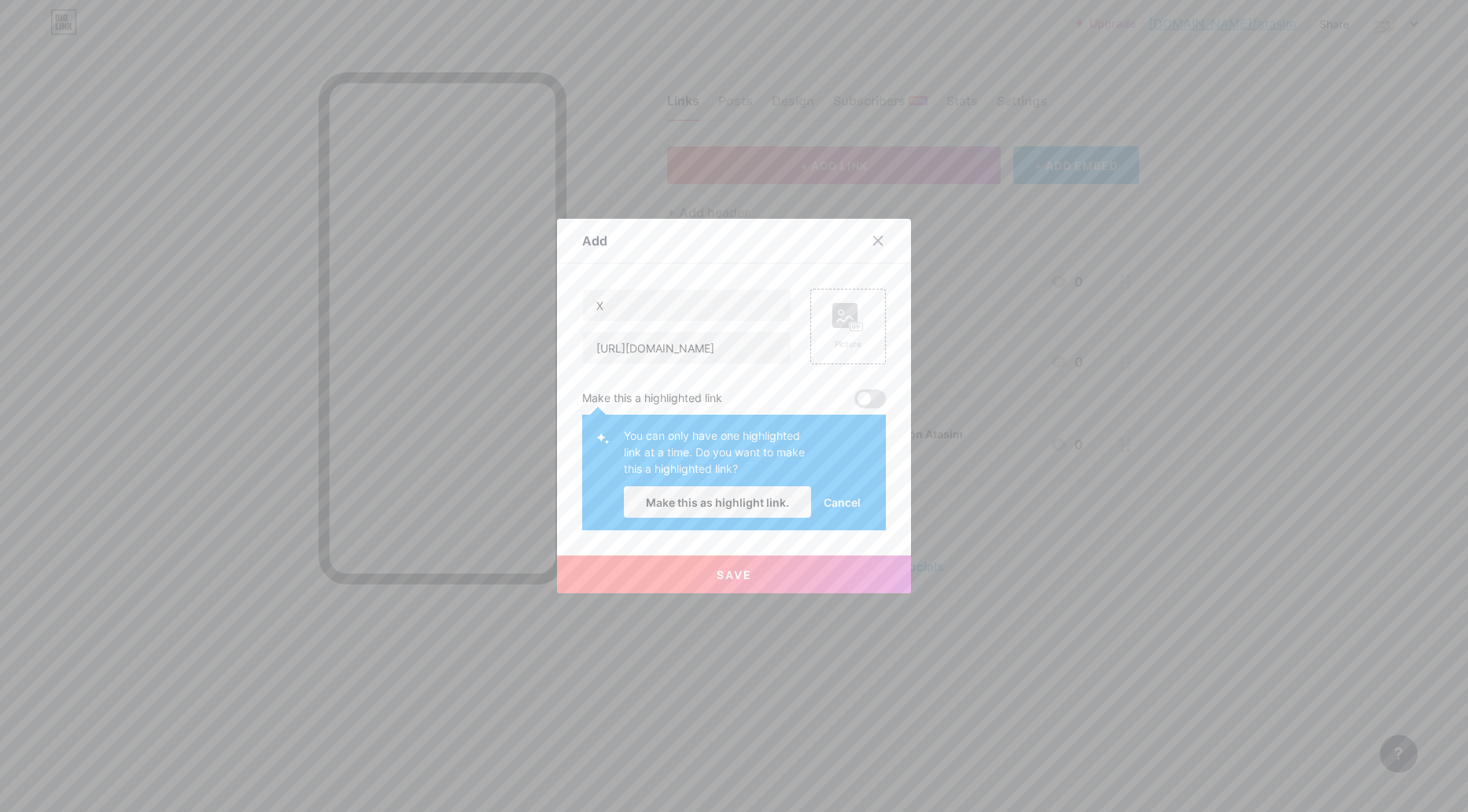
click at [867, 390] on span at bounding box center [870, 398] width 32 height 18
click at [865, 395] on span at bounding box center [870, 398] width 32 height 18
drag, startPoint x: 619, startPoint y: 436, endPoint x: 810, endPoint y: 461, distance: 192.6
click at [810, 461] on div "You can only have one highlighted link at a time. Do you want to make this a hi…" at bounding box center [749, 472] width 250 height 91
copy div "You can only have one highlighted link at a time. Do you want to make this a hi…"
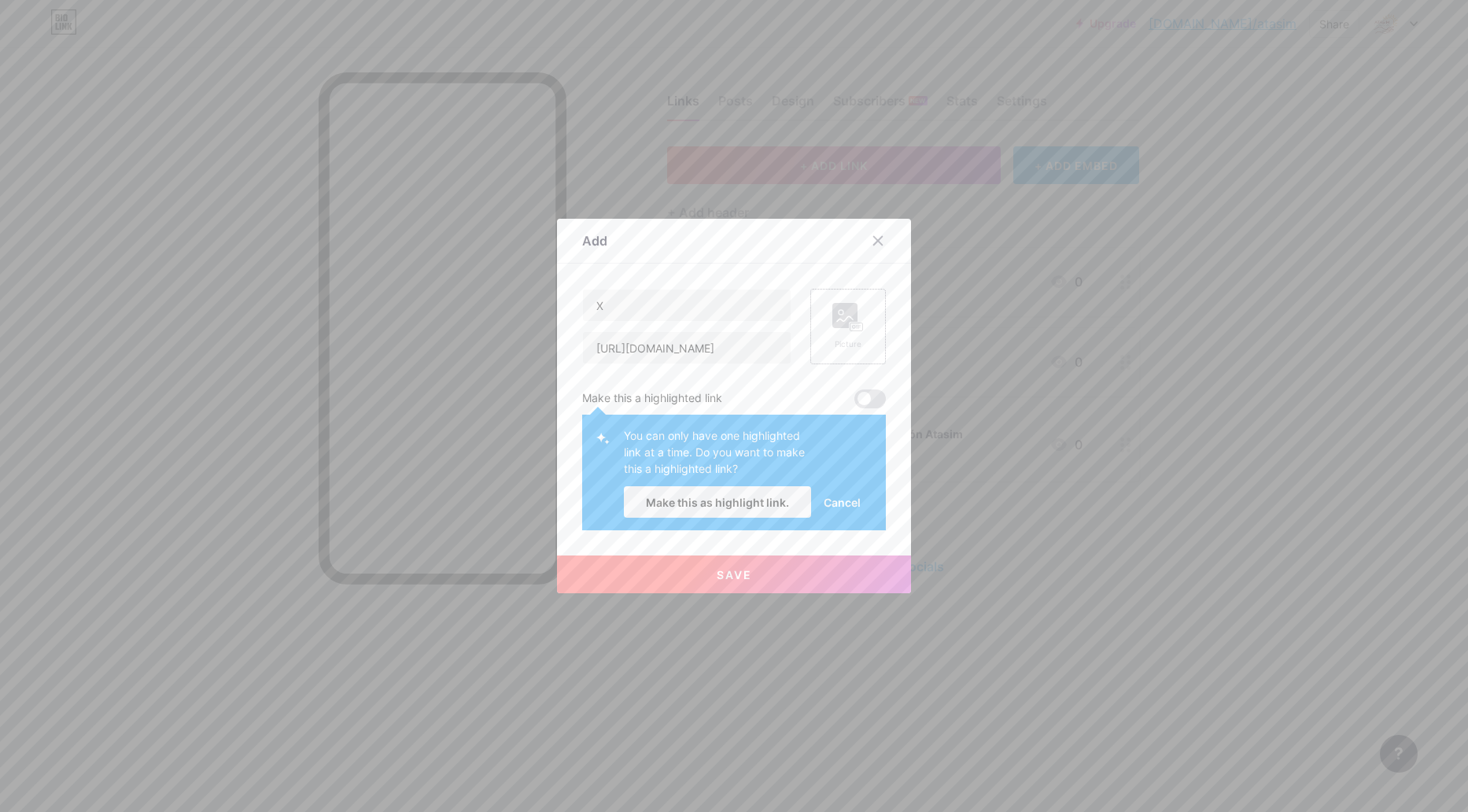
click at [845, 336] on div "Picture" at bounding box center [848, 327] width 32 height 47
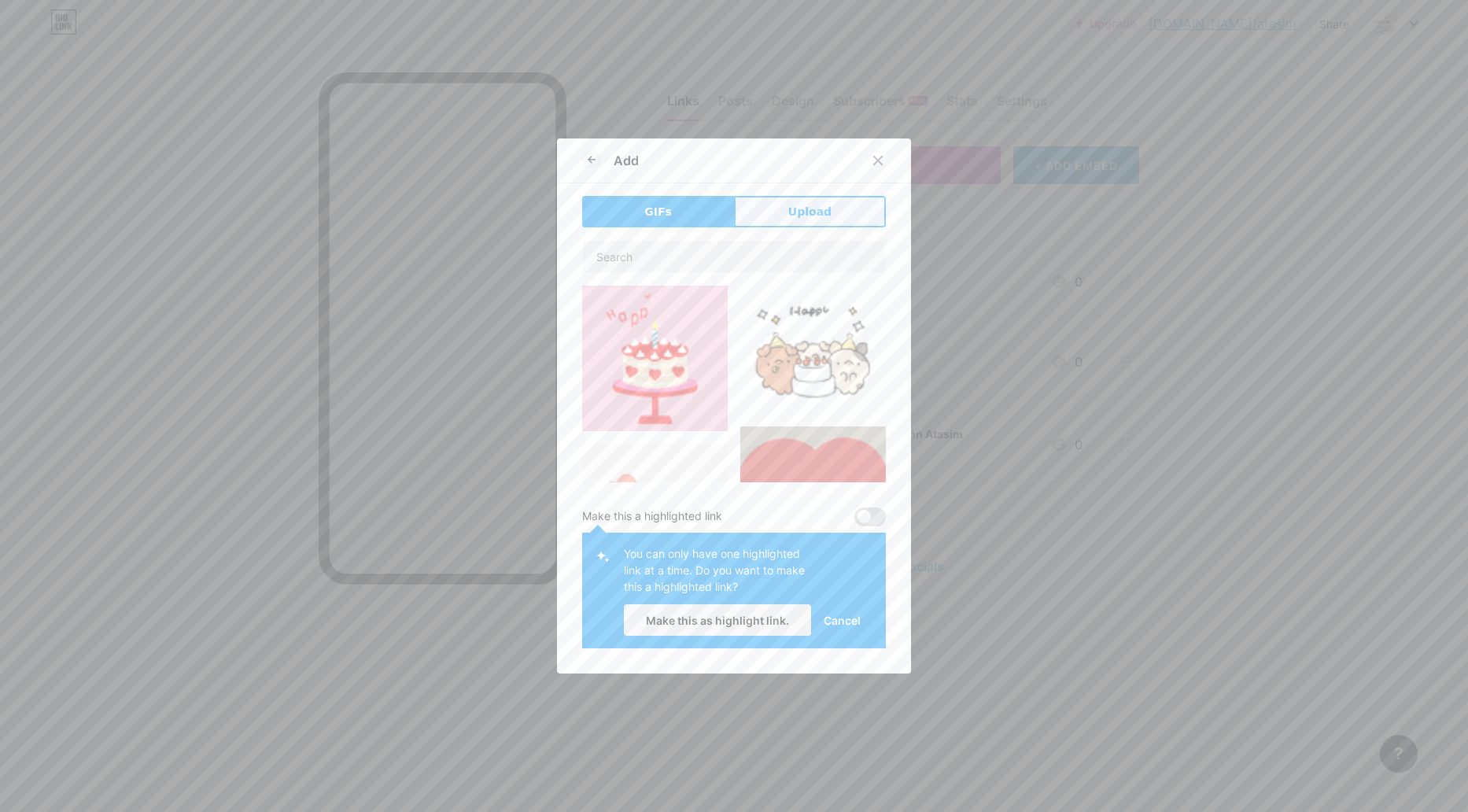
click at [789, 210] on span "Upload" at bounding box center [810, 212] width 43 height 17
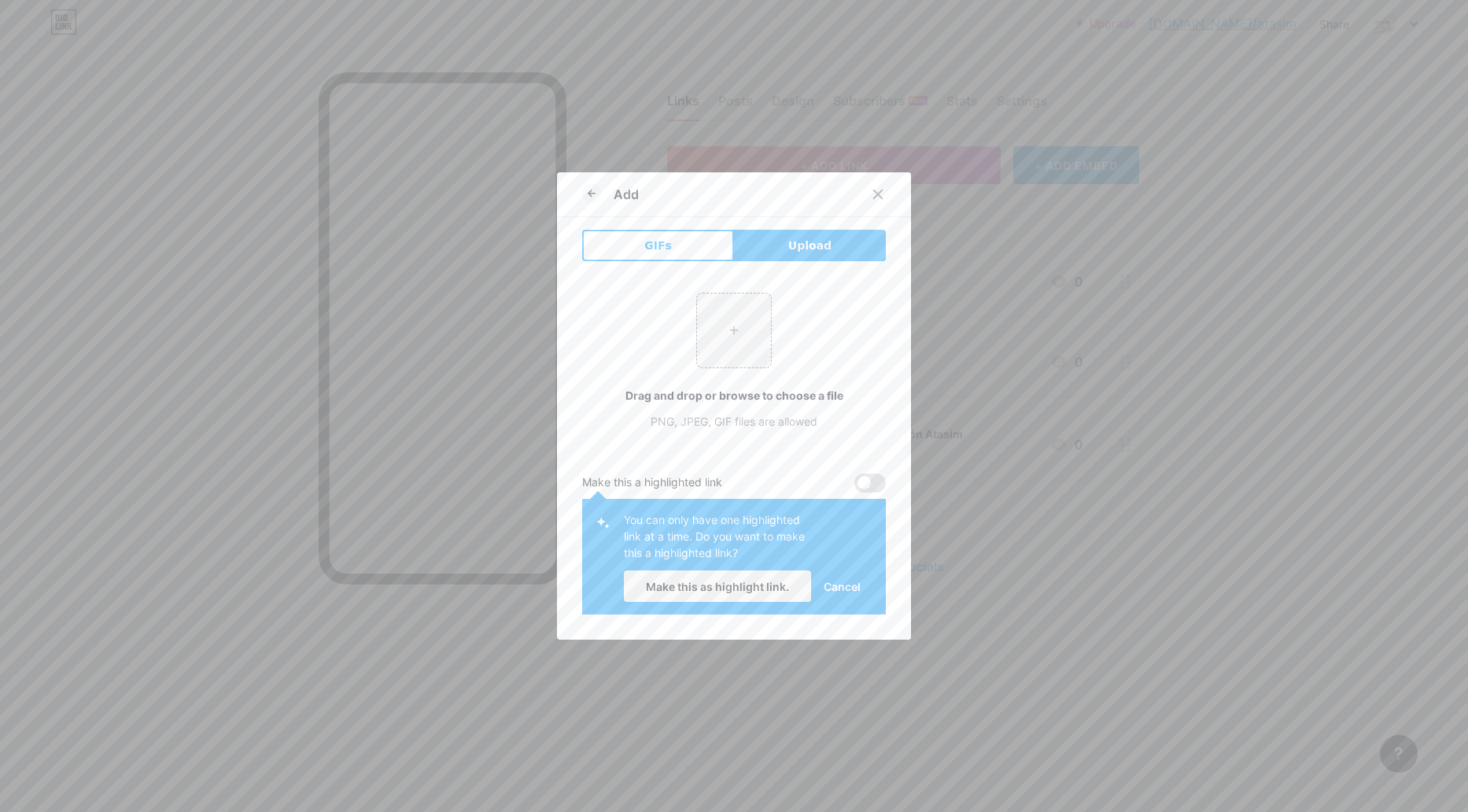
click at [842, 588] on span "Cancel" at bounding box center [842, 586] width 37 height 17
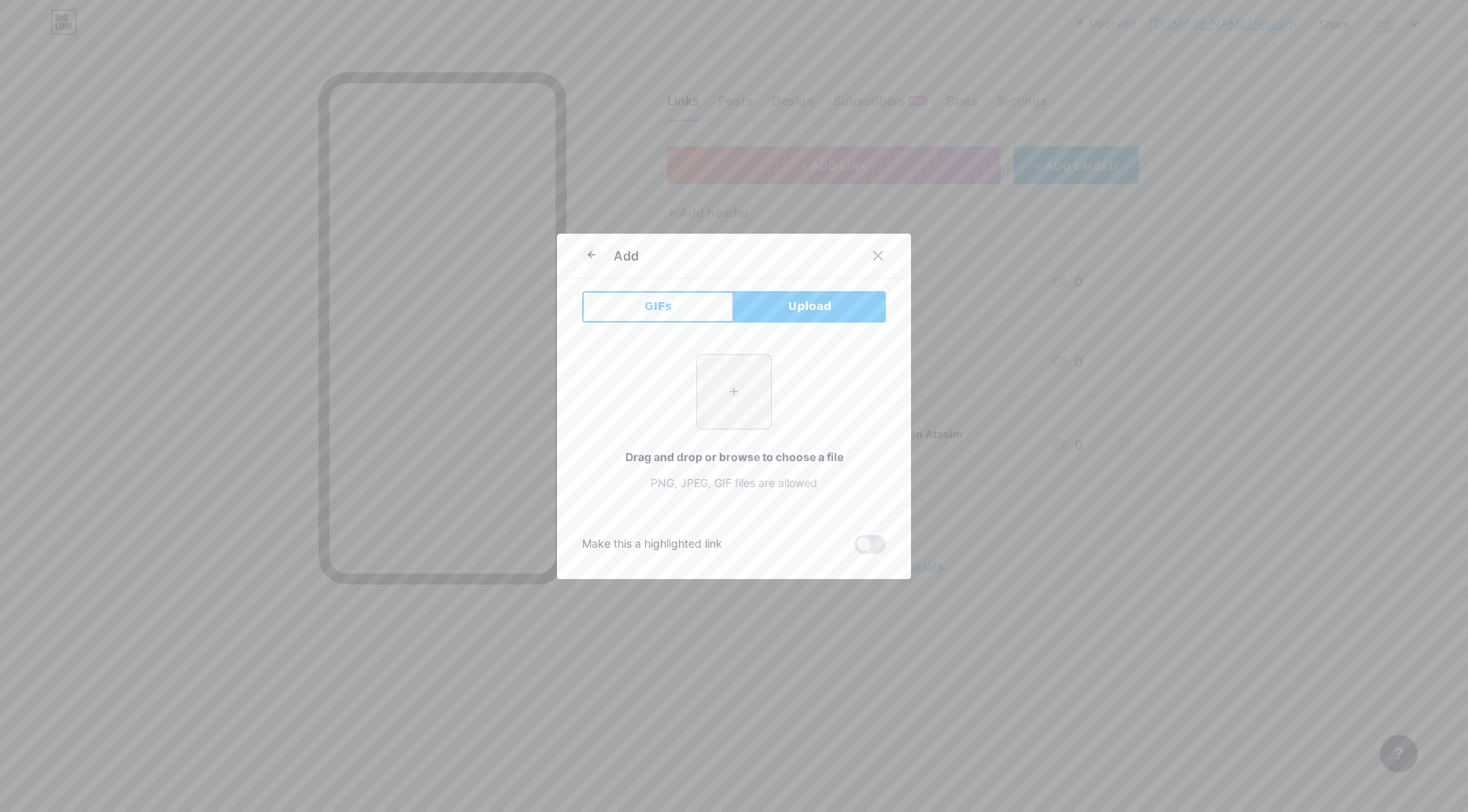
click at [734, 389] on input "file" at bounding box center [734, 392] width 74 height 74
type input "C:\fakepath\22-01-2025 Fundacion Atasim Logo.png"
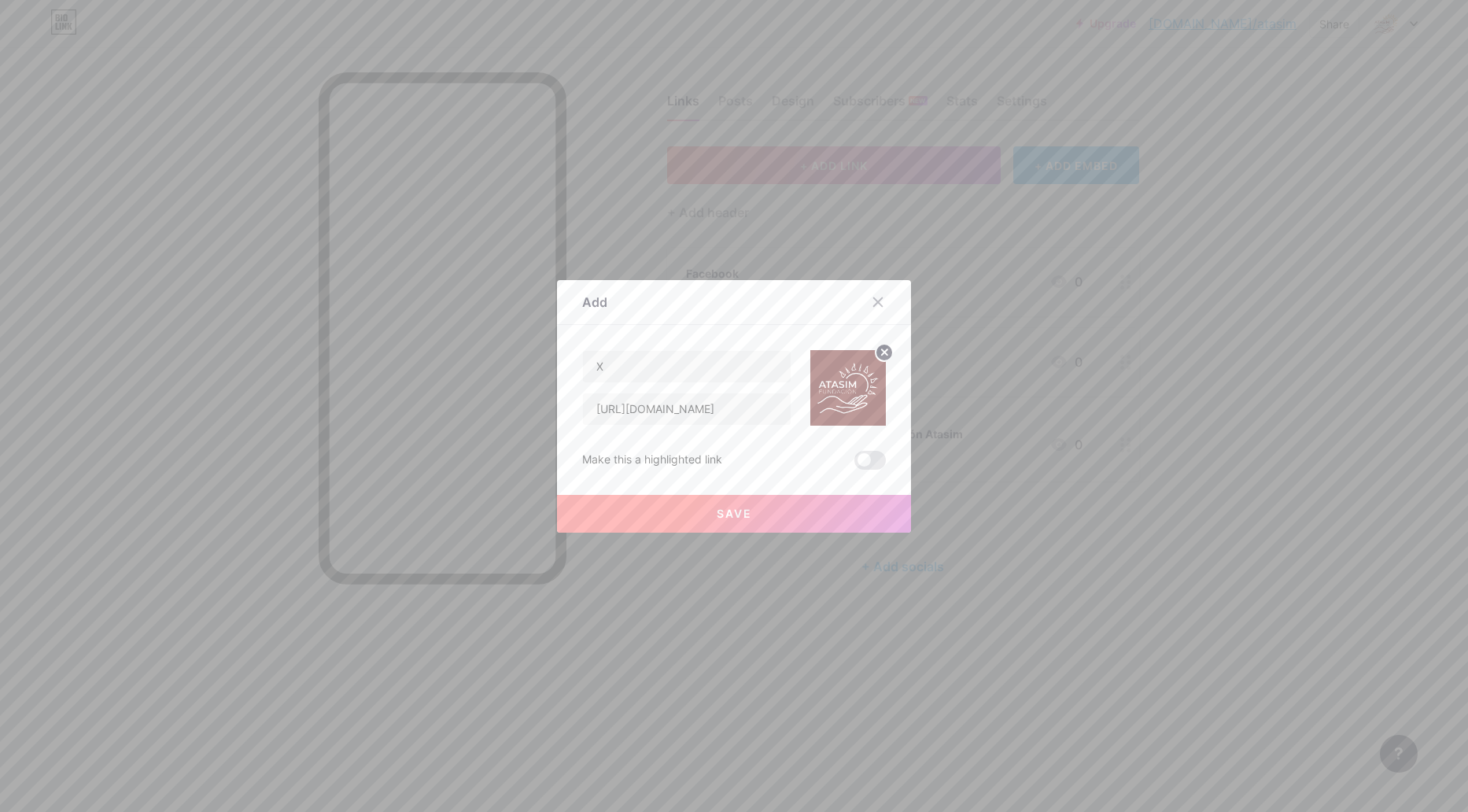
click at [876, 357] on circle at bounding box center [884, 352] width 18 height 18
click at [844, 381] on rect at bounding box center [845, 376] width 25 height 25
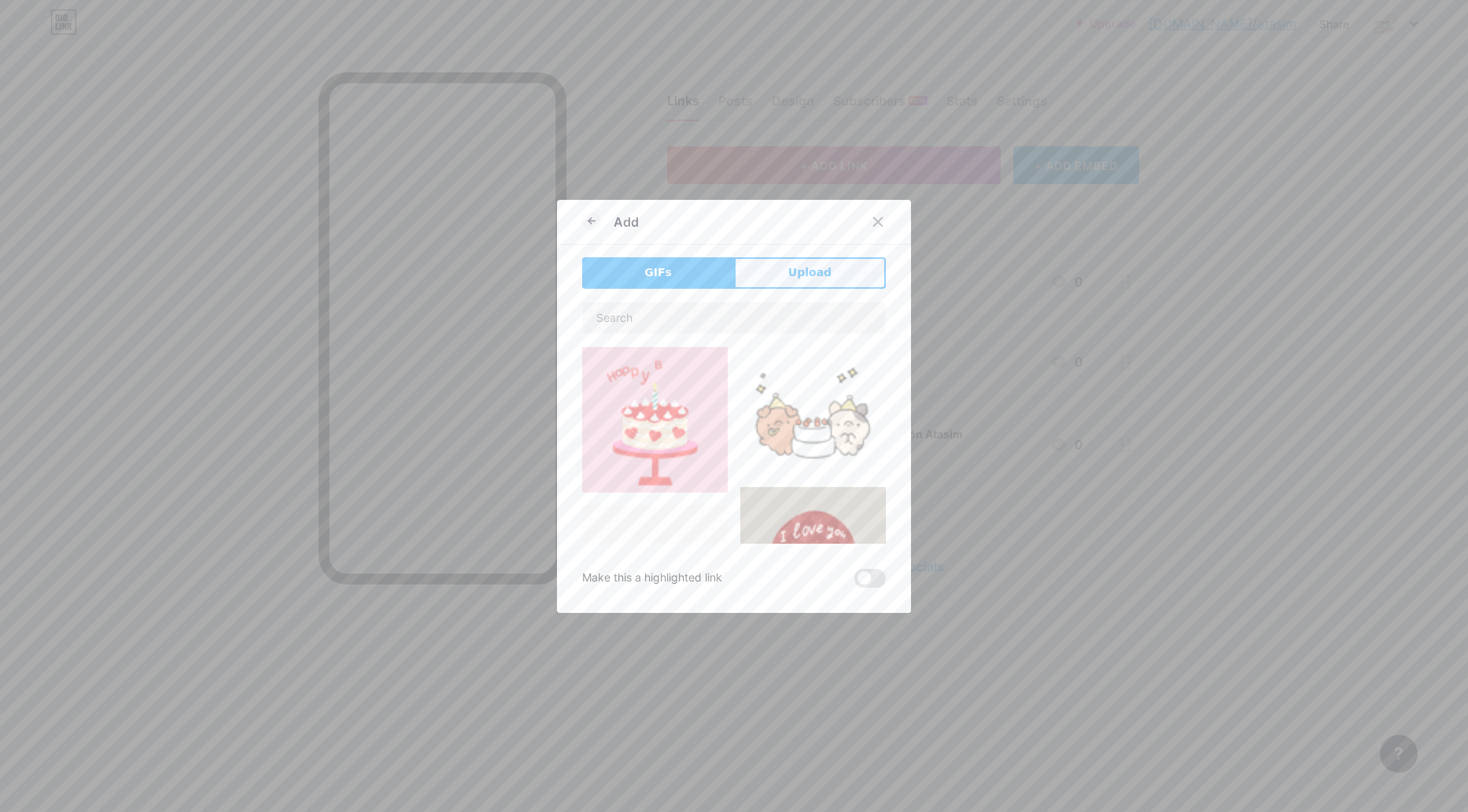
click at [763, 263] on button "Upload" at bounding box center [810, 273] width 152 height 32
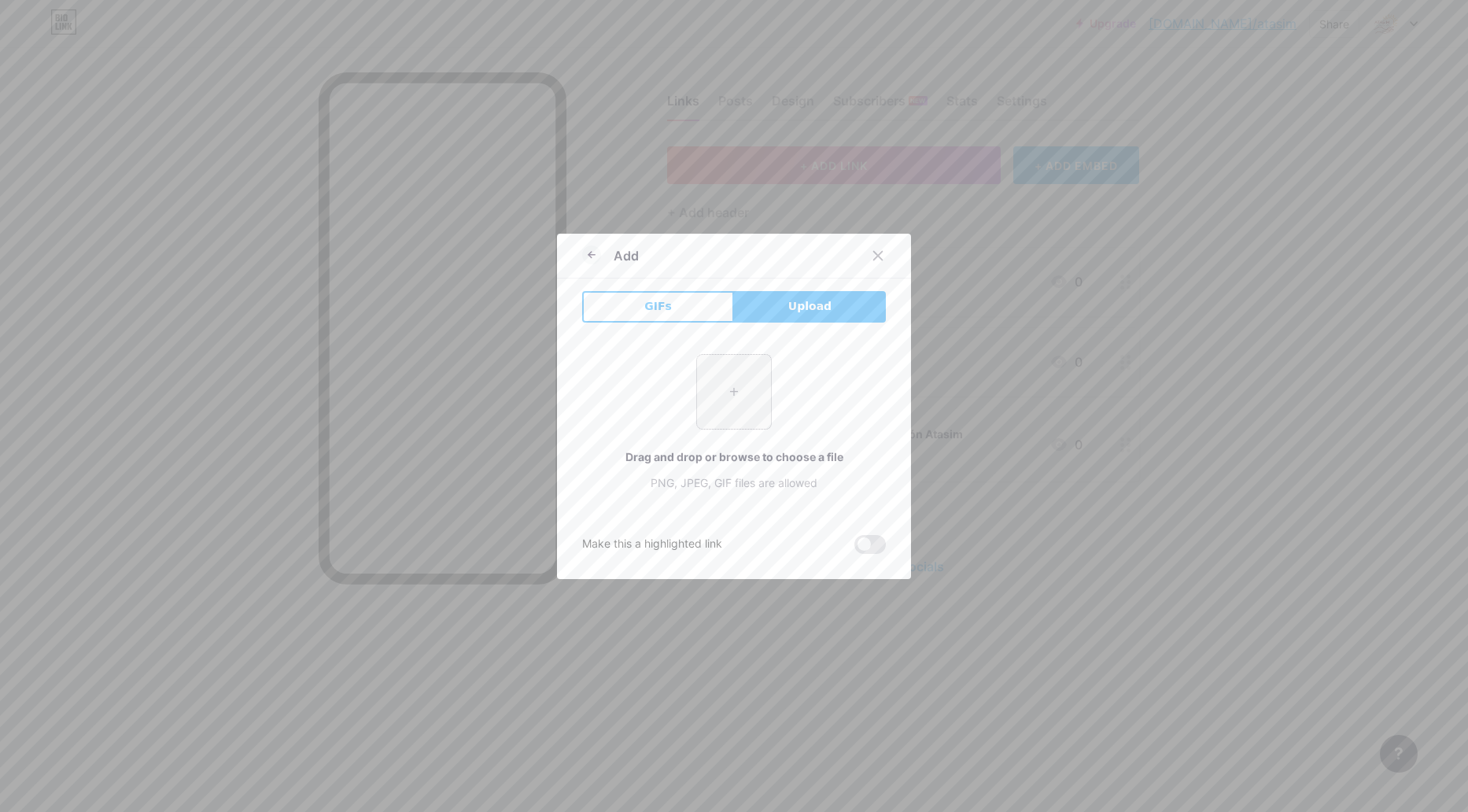
click at [742, 385] on input "file" at bounding box center [734, 392] width 74 height 74
click at [726, 383] on input "file" at bounding box center [734, 392] width 74 height 74
type input "C:\fakepath\22-01-2025 Fundacion Atasim Logo.png"
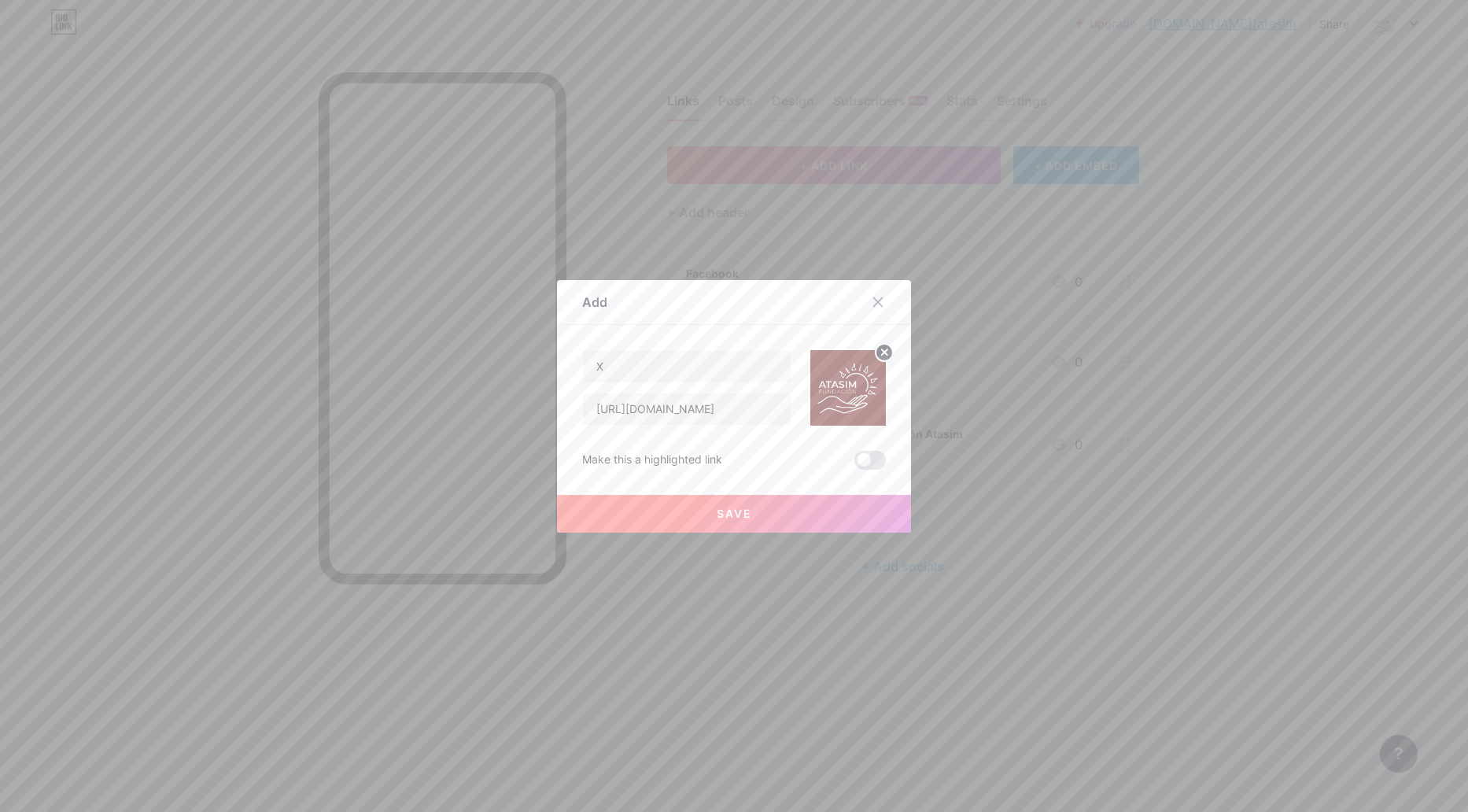
click at [761, 520] on button "Save" at bounding box center [734, 513] width 354 height 38
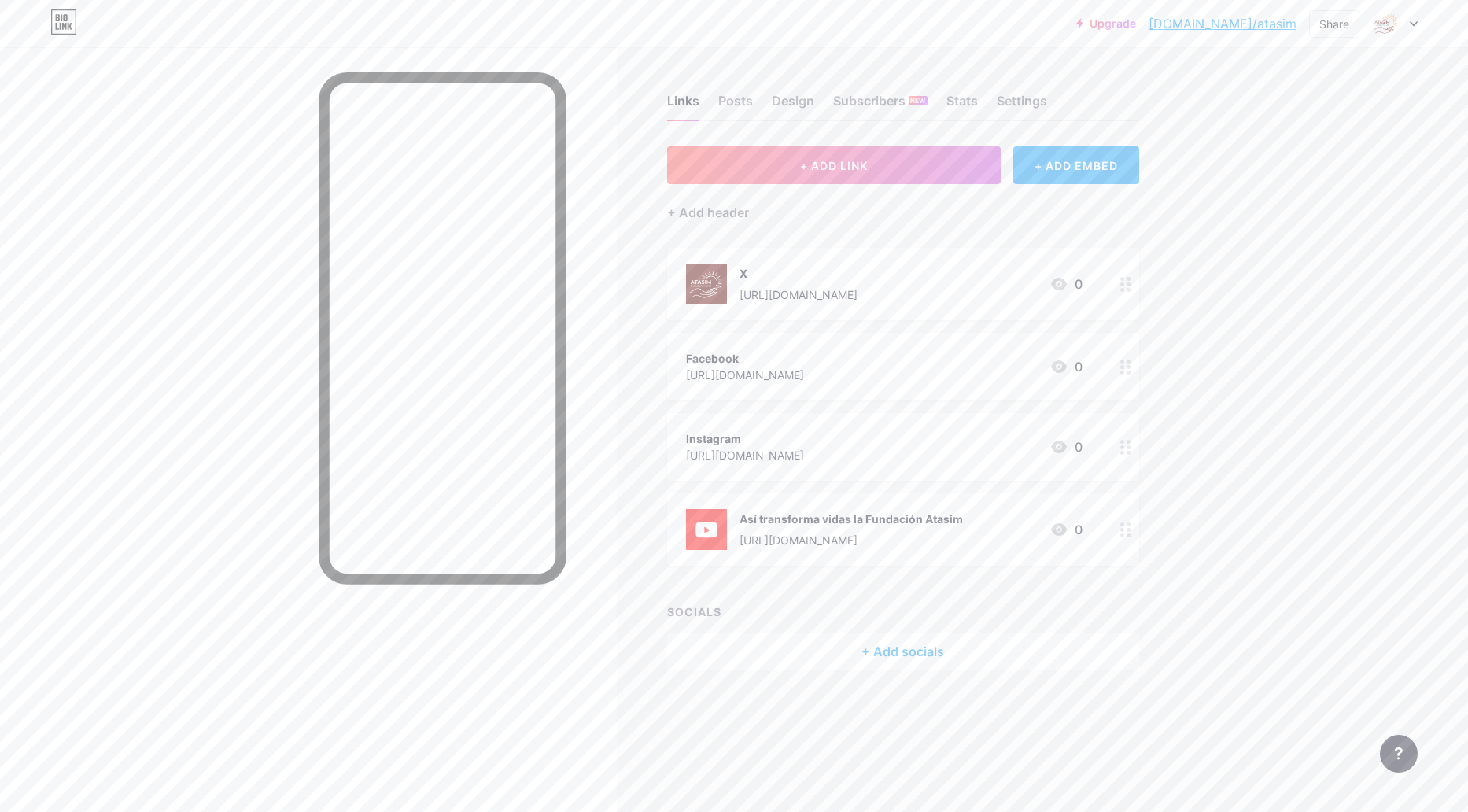
click at [1196, 217] on div "Links Posts Design Subscribers NEW Stats Settings + ADD LINK + ADD EMBED + Add …" at bounding box center [602, 398] width 1205 height 701
click at [1063, 281] on icon at bounding box center [1059, 284] width 16 height 12
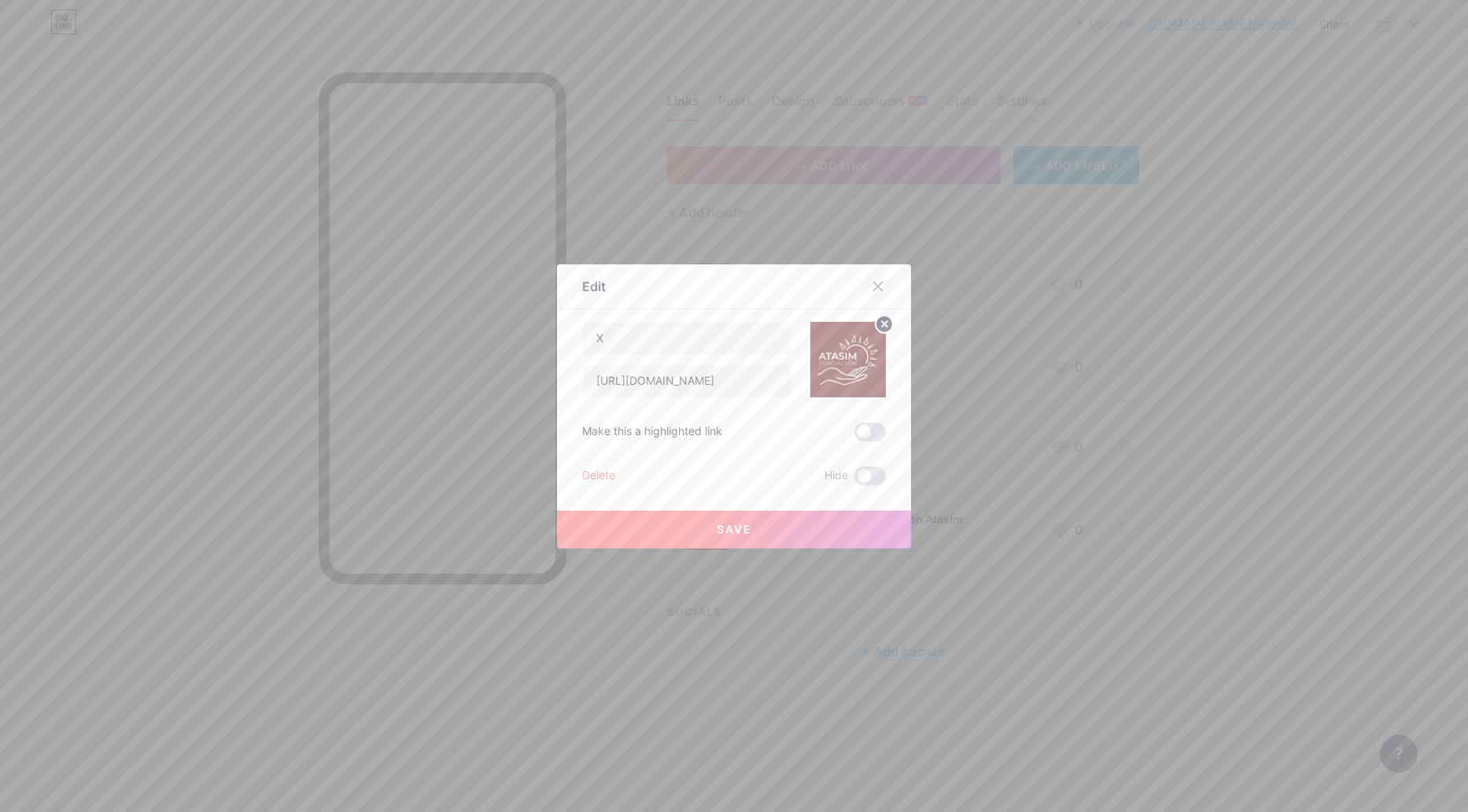
click at [872, 292] on icon at bounding box center [878, 286] width 12 height 12
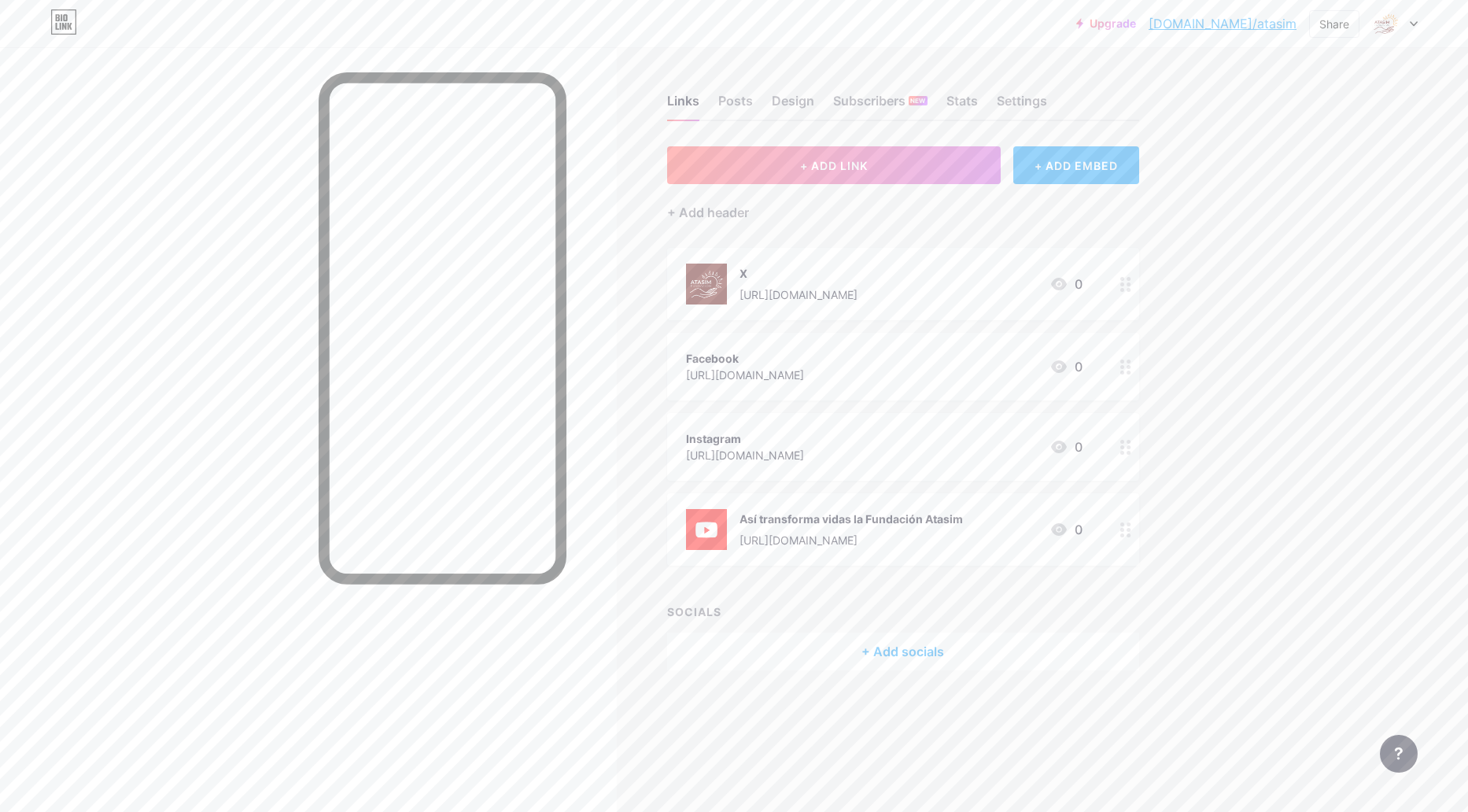
click at [1118, 290] on div at bounding box center [1126, 284] width 26 height 72
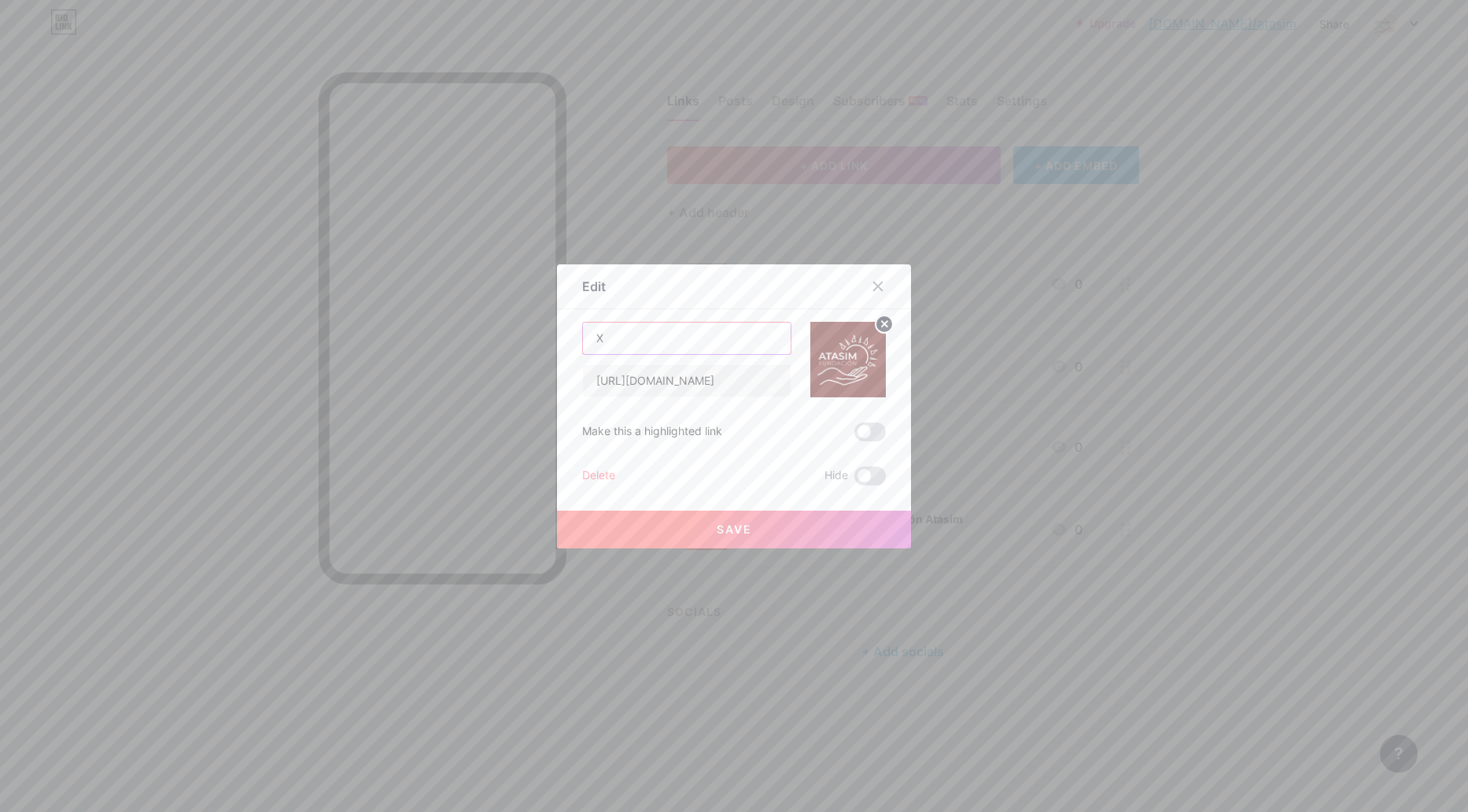
click at [675, 353] on input "X" at bounding box center [687, 338] width 207 height 32
click at [876, 286] on icon at bounding box center [878, 286] width 12 height 12
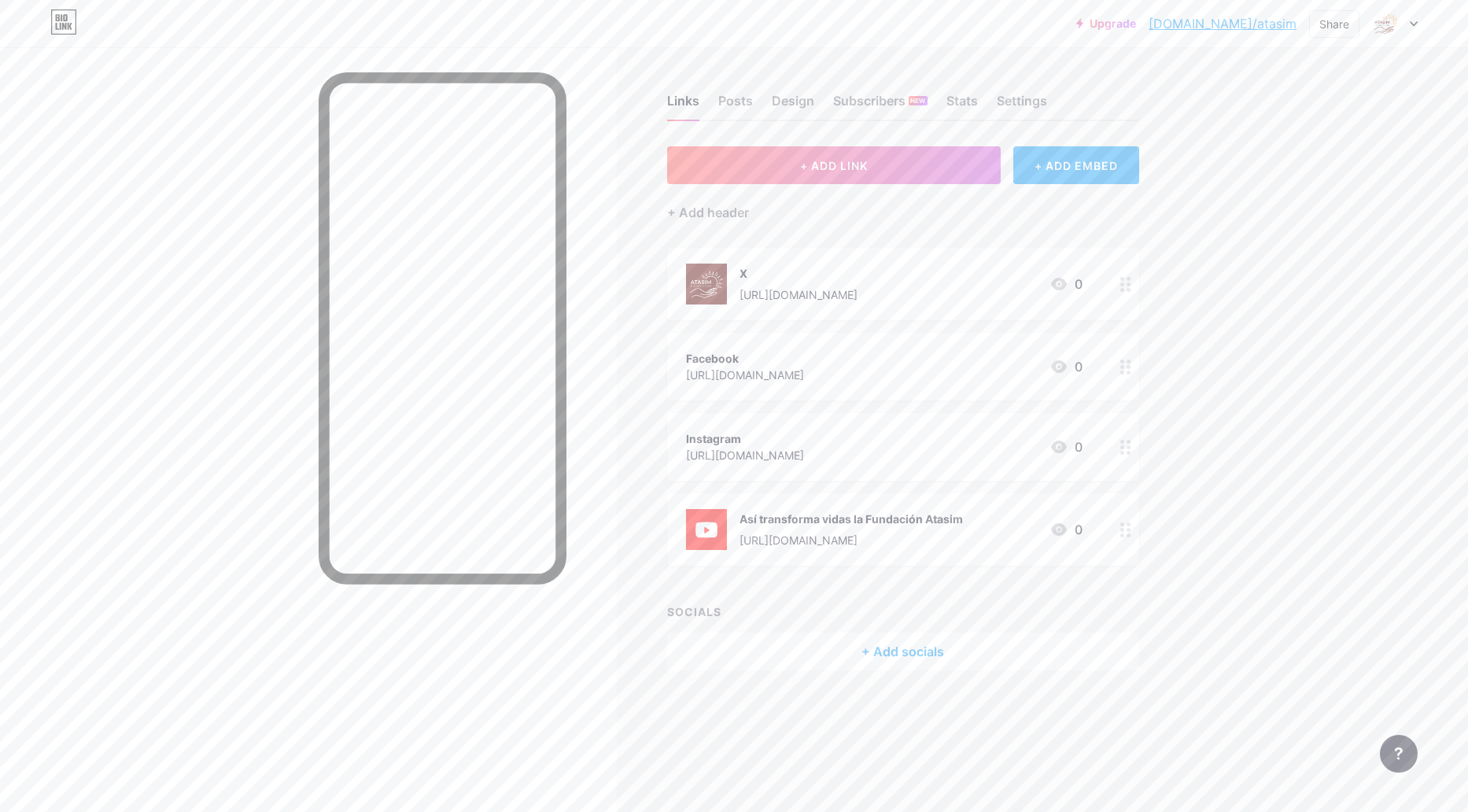
click at [1263, 253] on div "Upgrade bio.link/atasim... bio.link/atasim Share Switch accounts Fundación bio.…" at bounding box center [734, 406] width 1468 height 812
click at [709, 210] on div "+ Add header" at bounding box center [708, 212] width 82 height 18
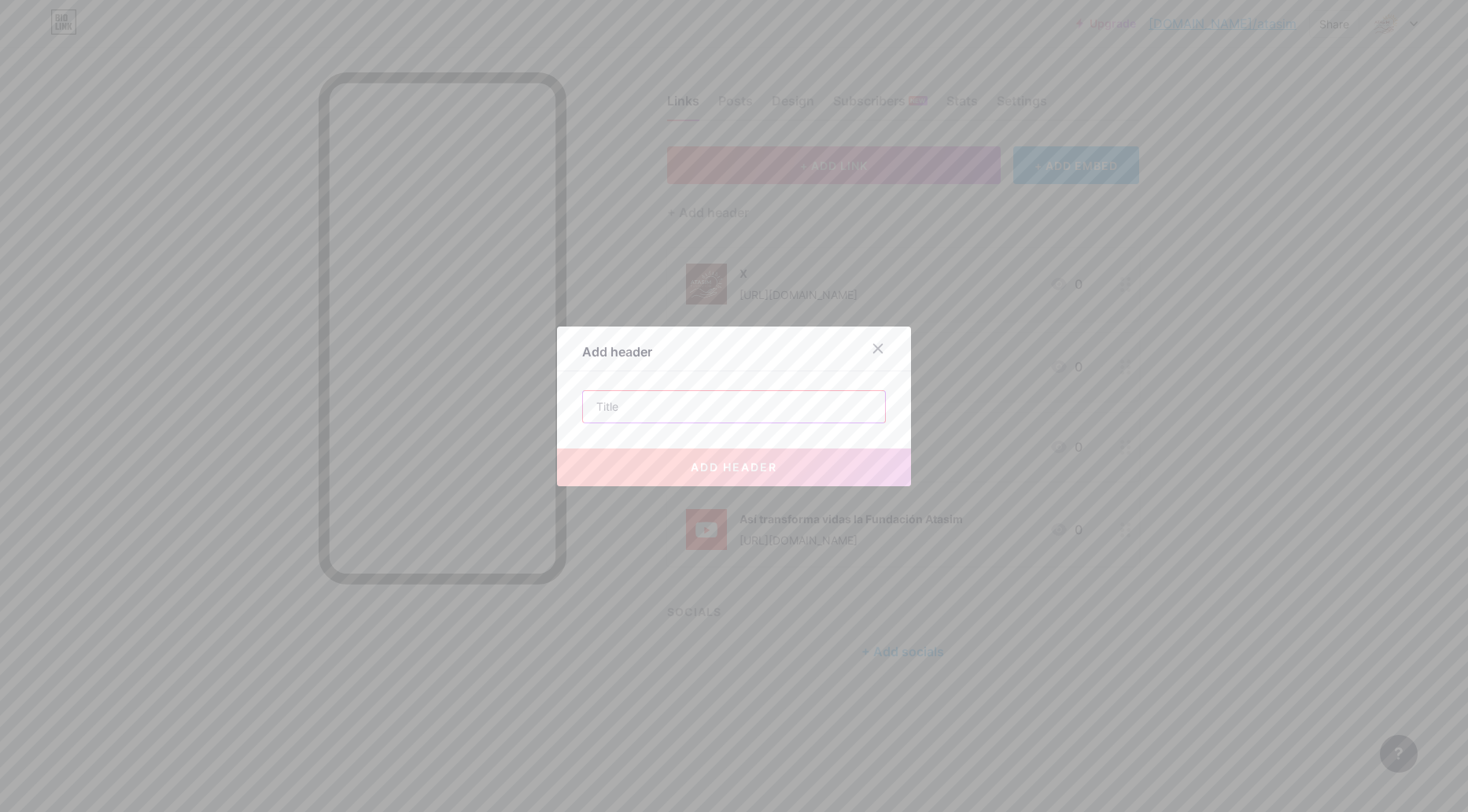
click at [777, 412] on input "text" at bounding box center [734, 407] width 302 height 32
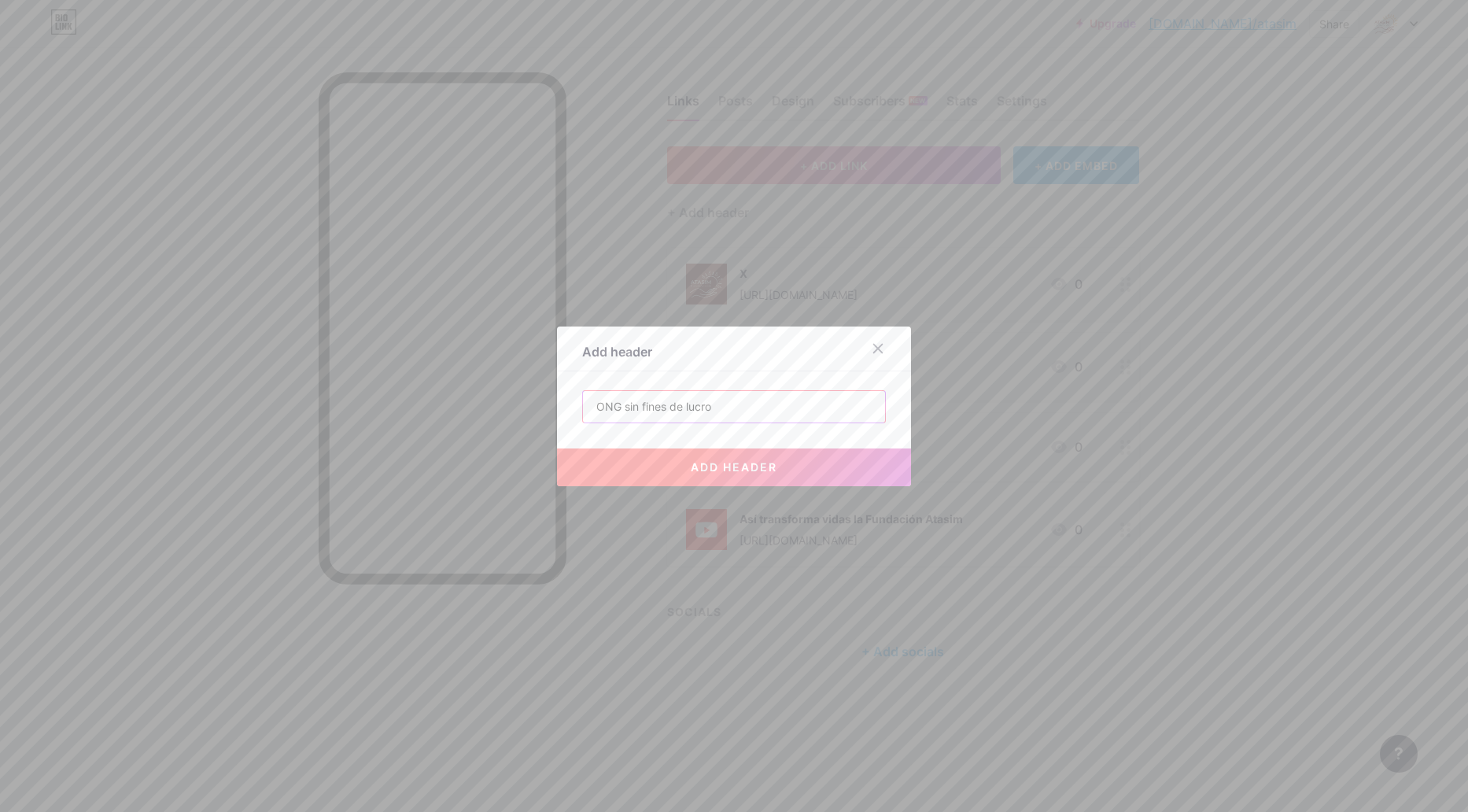
type input "ONG sin fines de lucro"
click at [731, 454] on button "add header" at bounding box center [734, 467] width 354 height 38
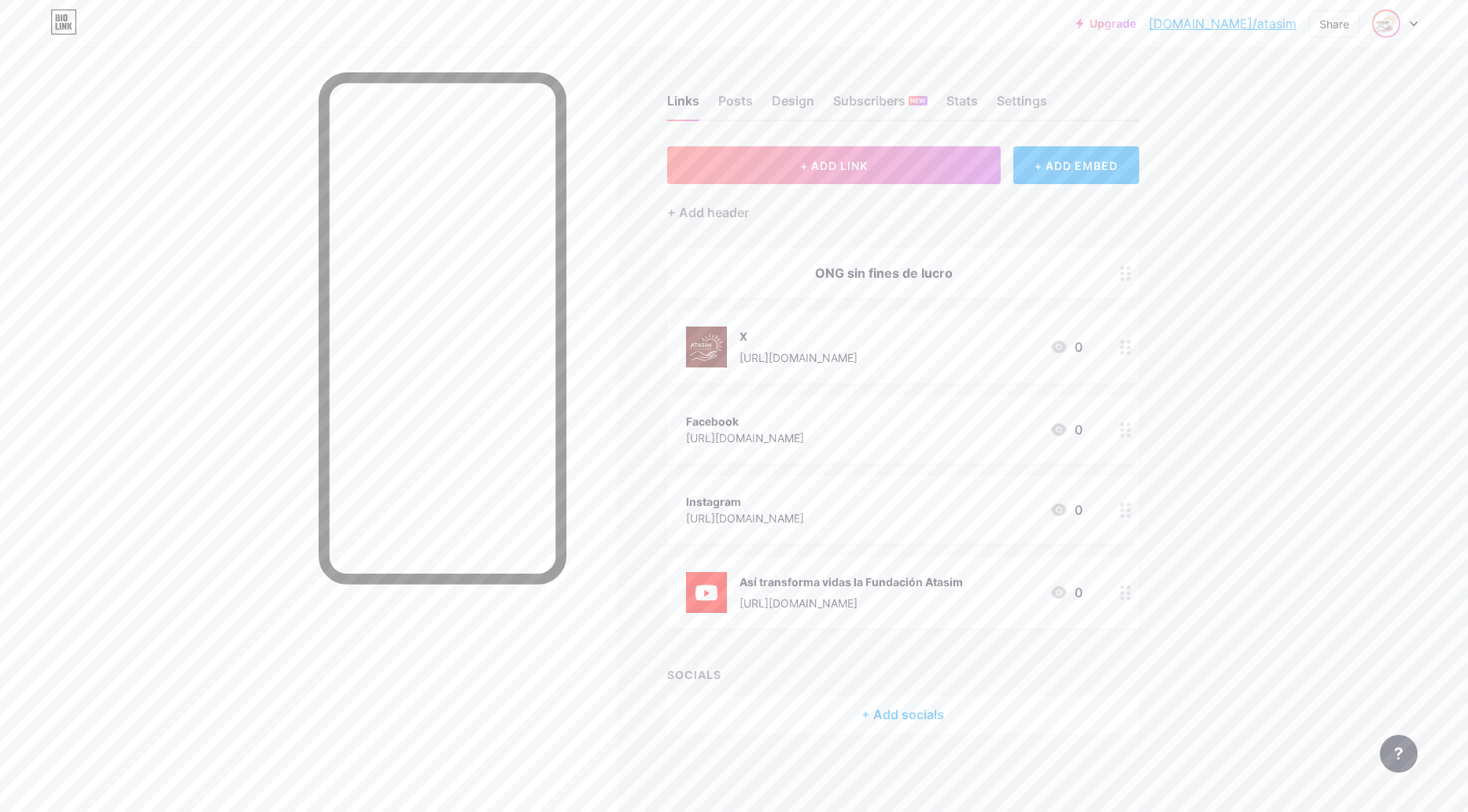
click at [1387, 33] on img at bounding box center [1386, 24] width 25 height 25
click at [1307, 175] on link "Account settings" at bounding box center [1319, 178] width 195 height 42
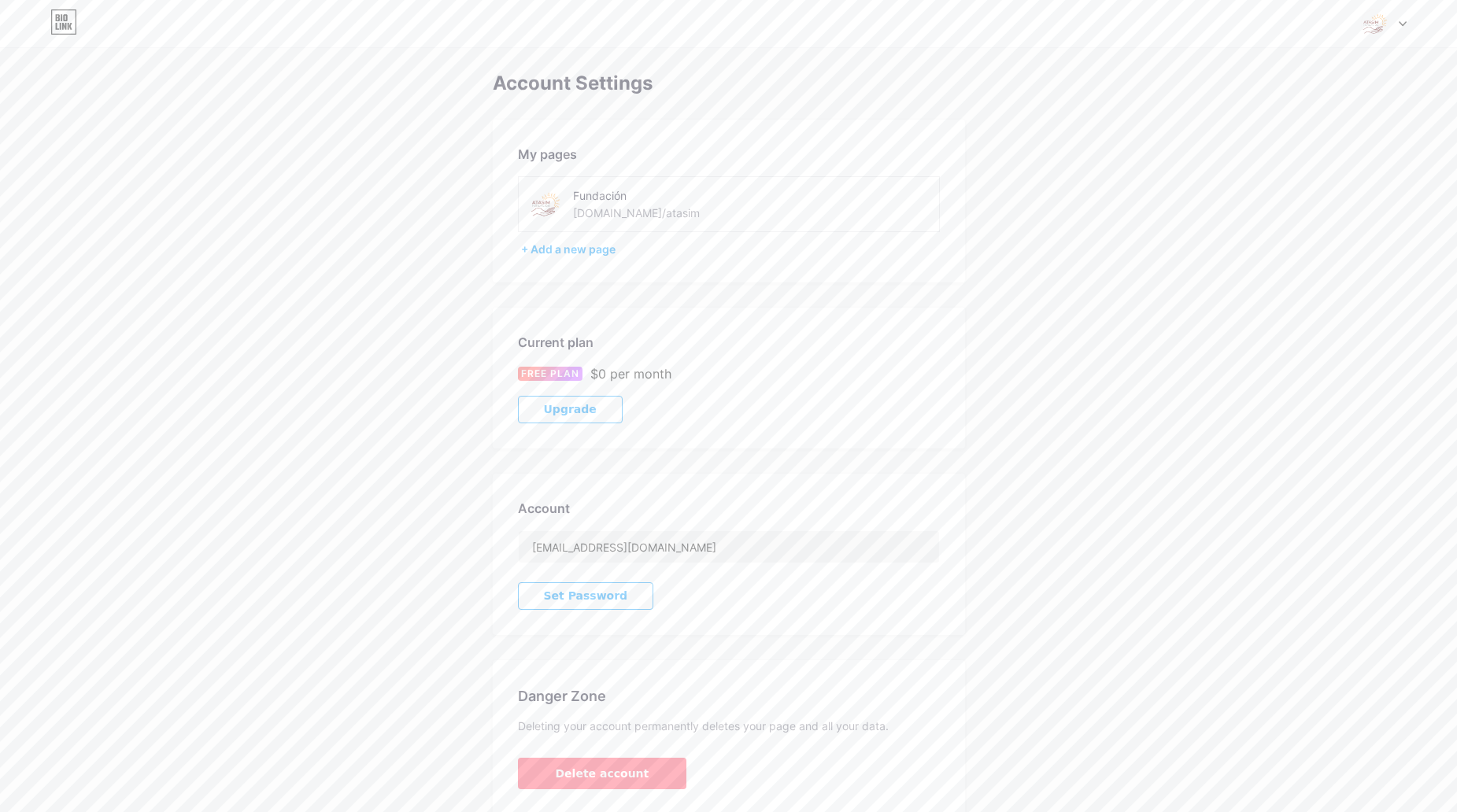
click at [1392, 25] on div at bounding box center [1384, 24] width 46 height 28
click at [1279, 99] on div "Fundación bio.link/atasim" at bounding box center [1315, 101] width 116 height 28
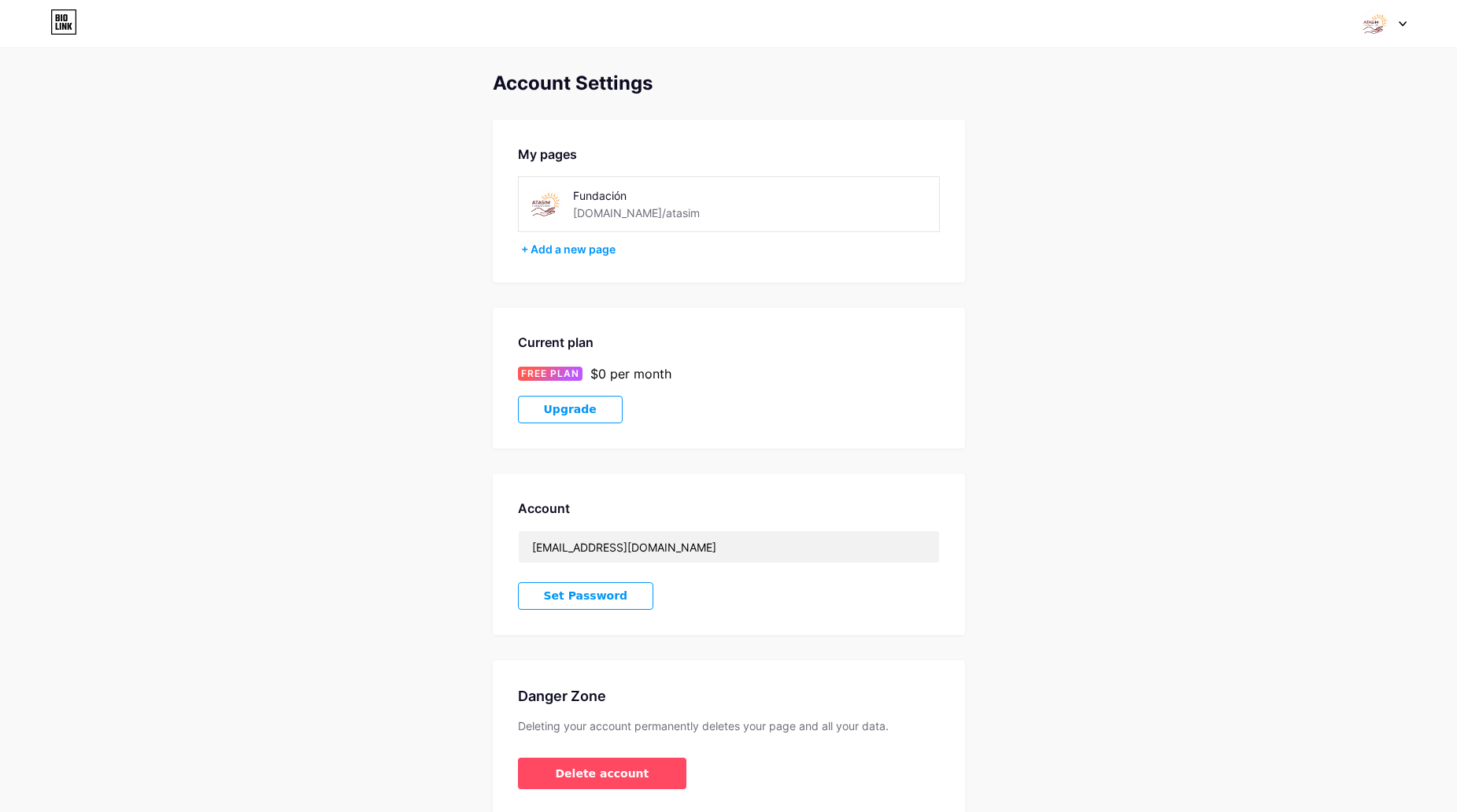
click at [623, 210] on div "bio.link/atasim" at bounding box center [637, 213] width 127 height 17
click at [619, 192] on div "Fundación" at bounding box center [663, 195] width 180 height 17
click at [631, 199] on div "Fundación" at bounding box center [663, 195] width 180 height 17
click at [613, 192] on div "Fundación" at bounding box center [663, 195] width 180 height 17
click at [1390, 27] on div at bounding box center [1384, 24] width 46 height 28
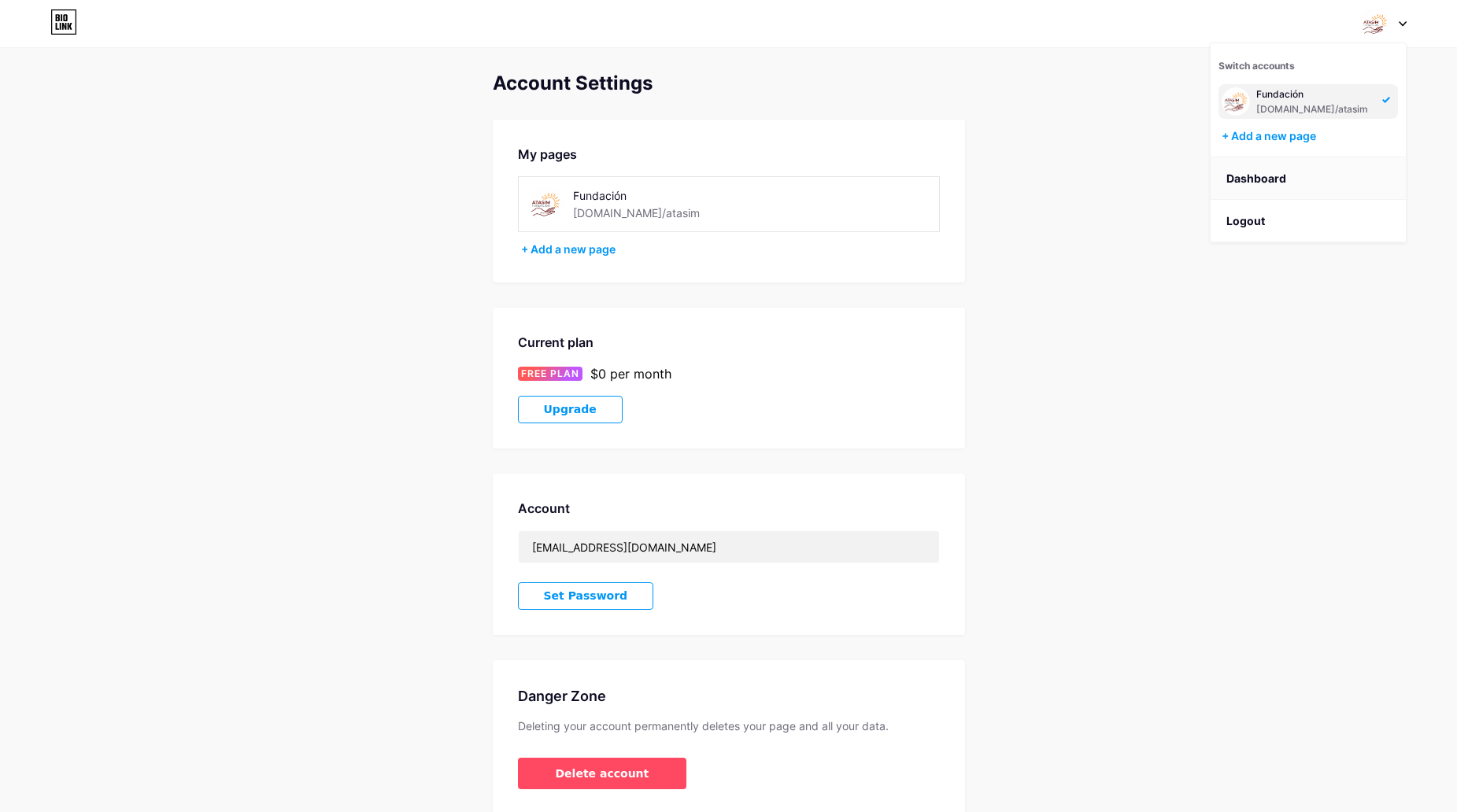
click at [1269, 175] on link "Dashboard" at bounding box center [1308, 178] width 195 height 42
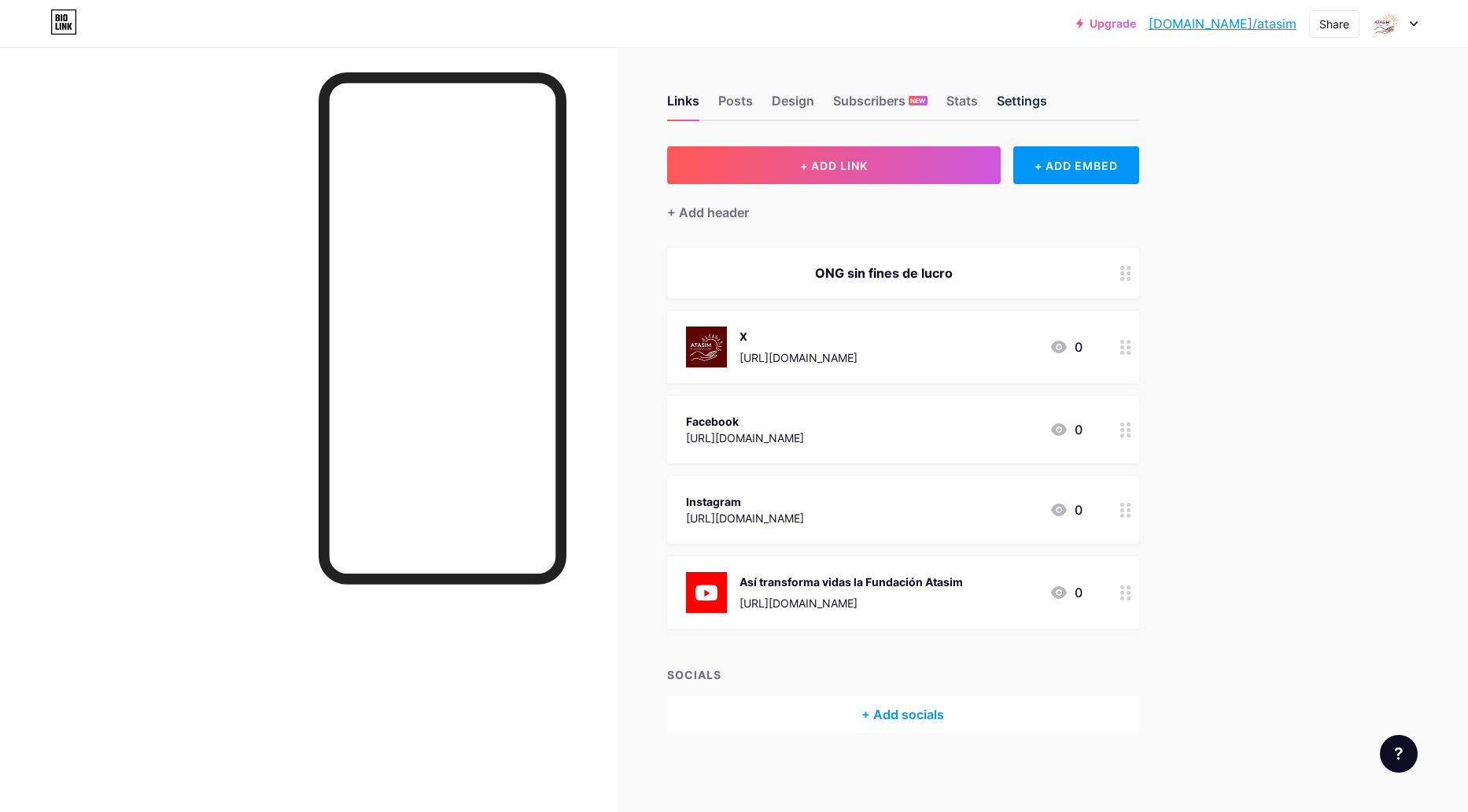
click at [1029, 99] on div "Settings" at bounding box center [1021, 105] width 50 height 28
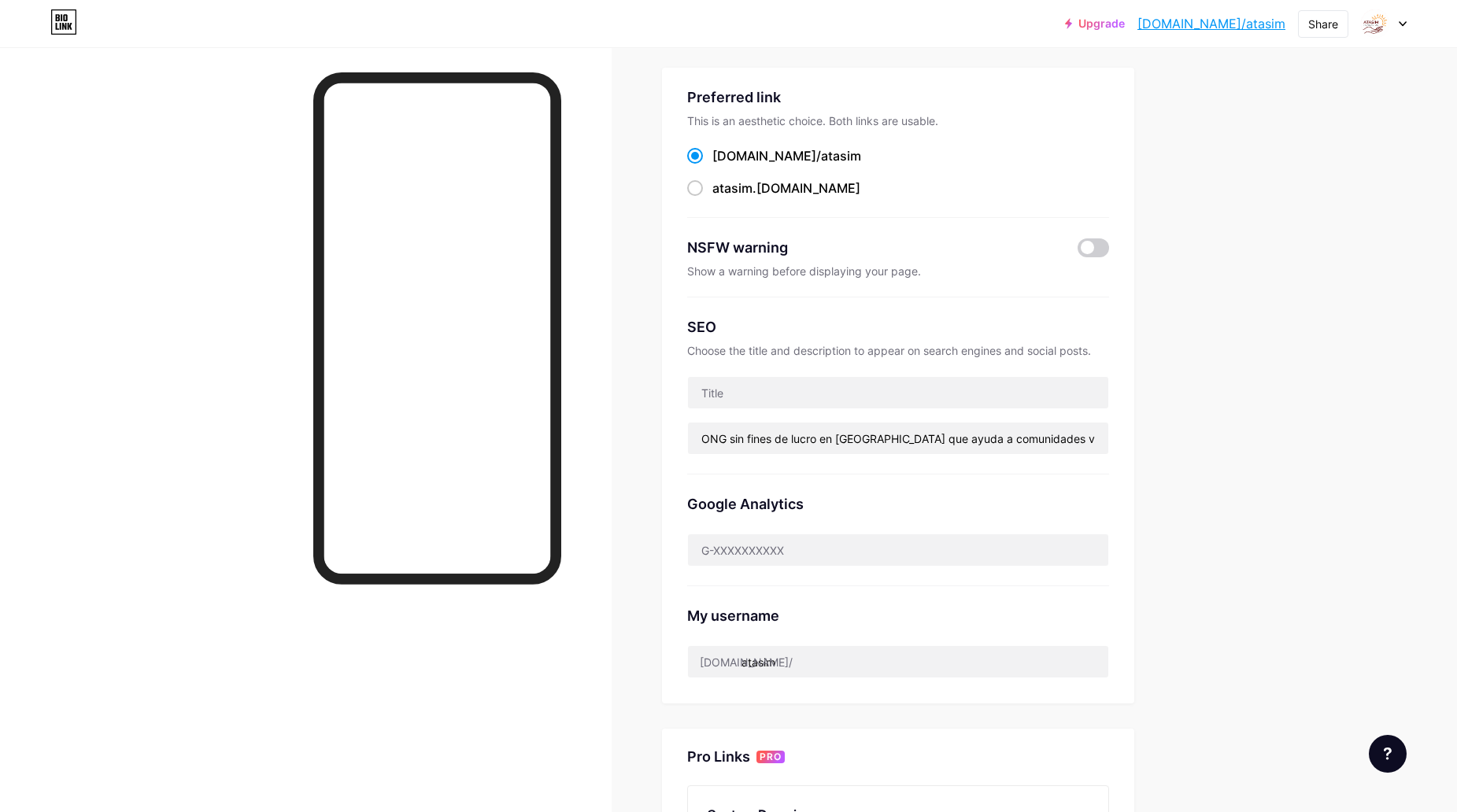
scroll to position [157, 0]
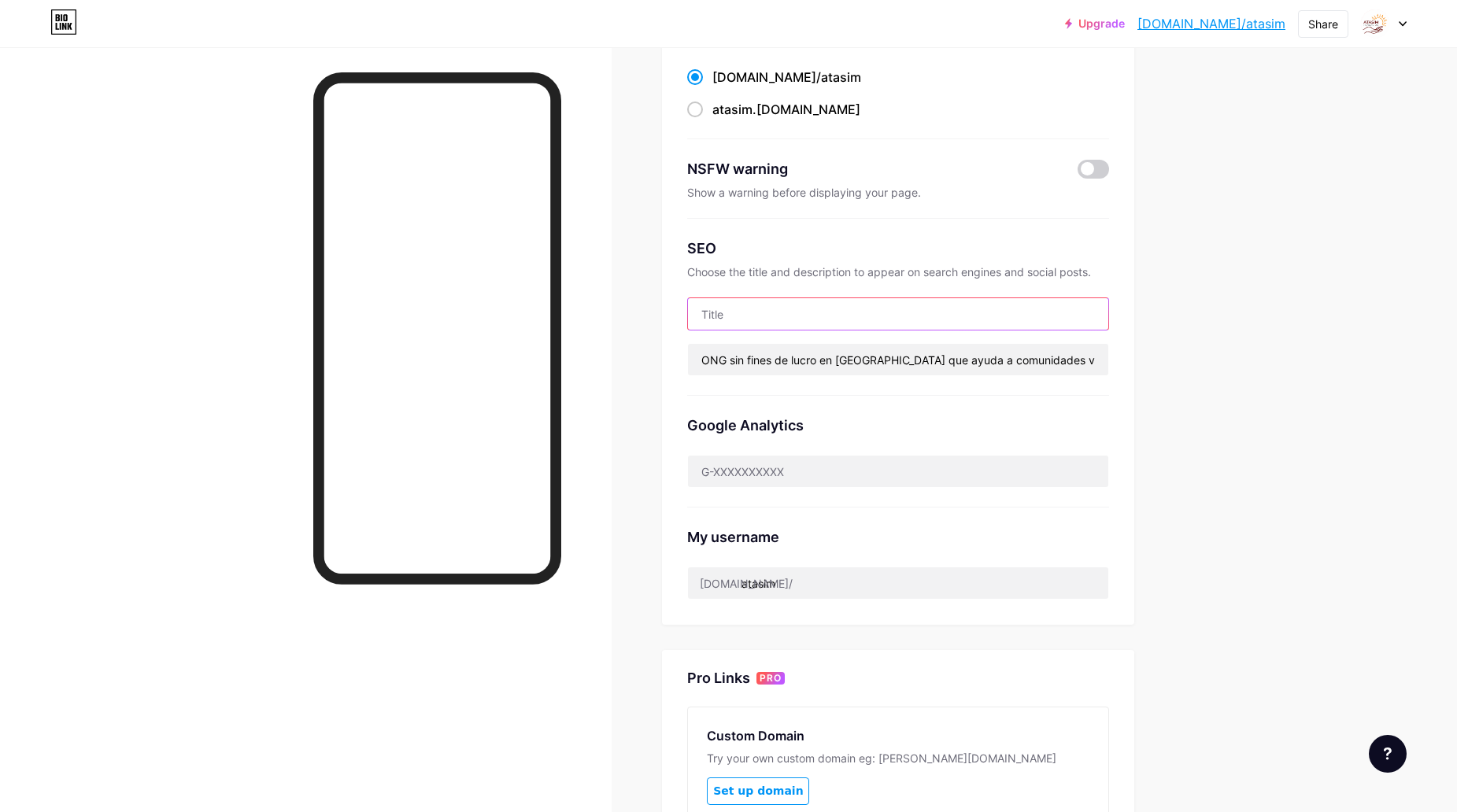
click at [754, 319] on input "text" at bounding box center [898, 314] width 420 height 32
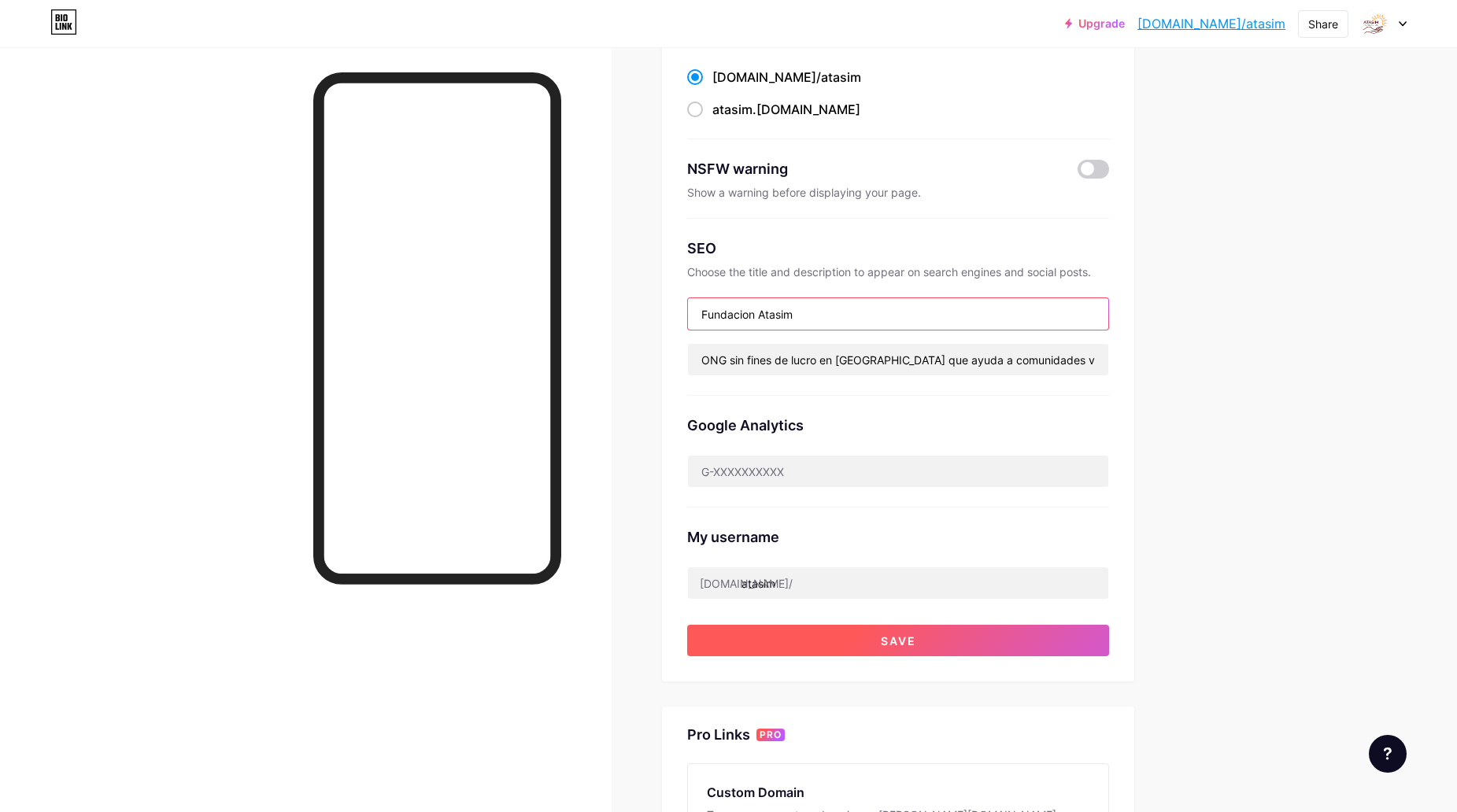
type input "Fundacion Atasim"
click at [913, 631] on button "Save" at bounding box center [898, 641] width 422 height 32
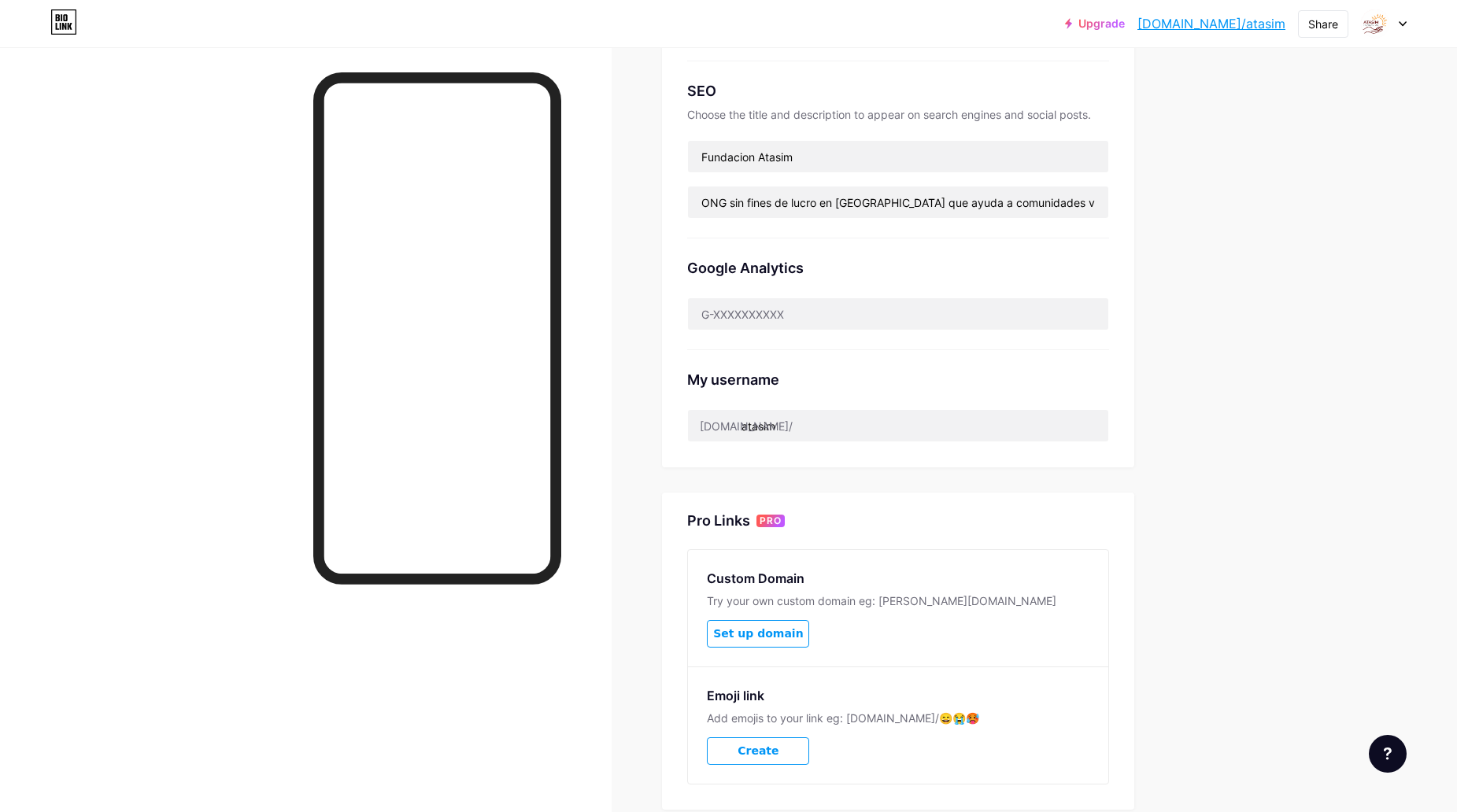
scroll to position [418, 0]
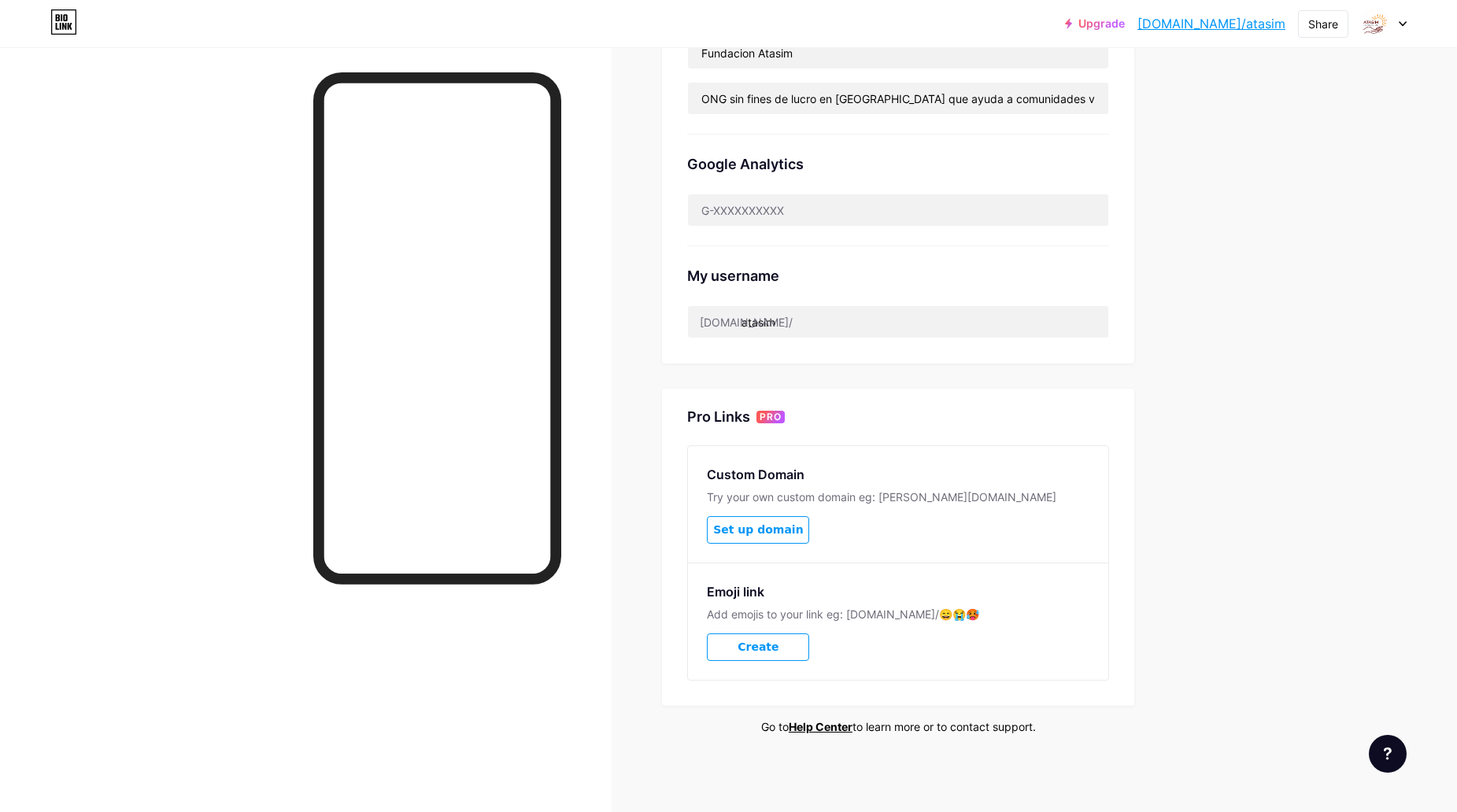
click at [633, 456] on div "Links Posts Design Subscribers NEW Stats Settings Preferred link This is an aes…" at bounding box center [600, 221] width 1200 height 1185
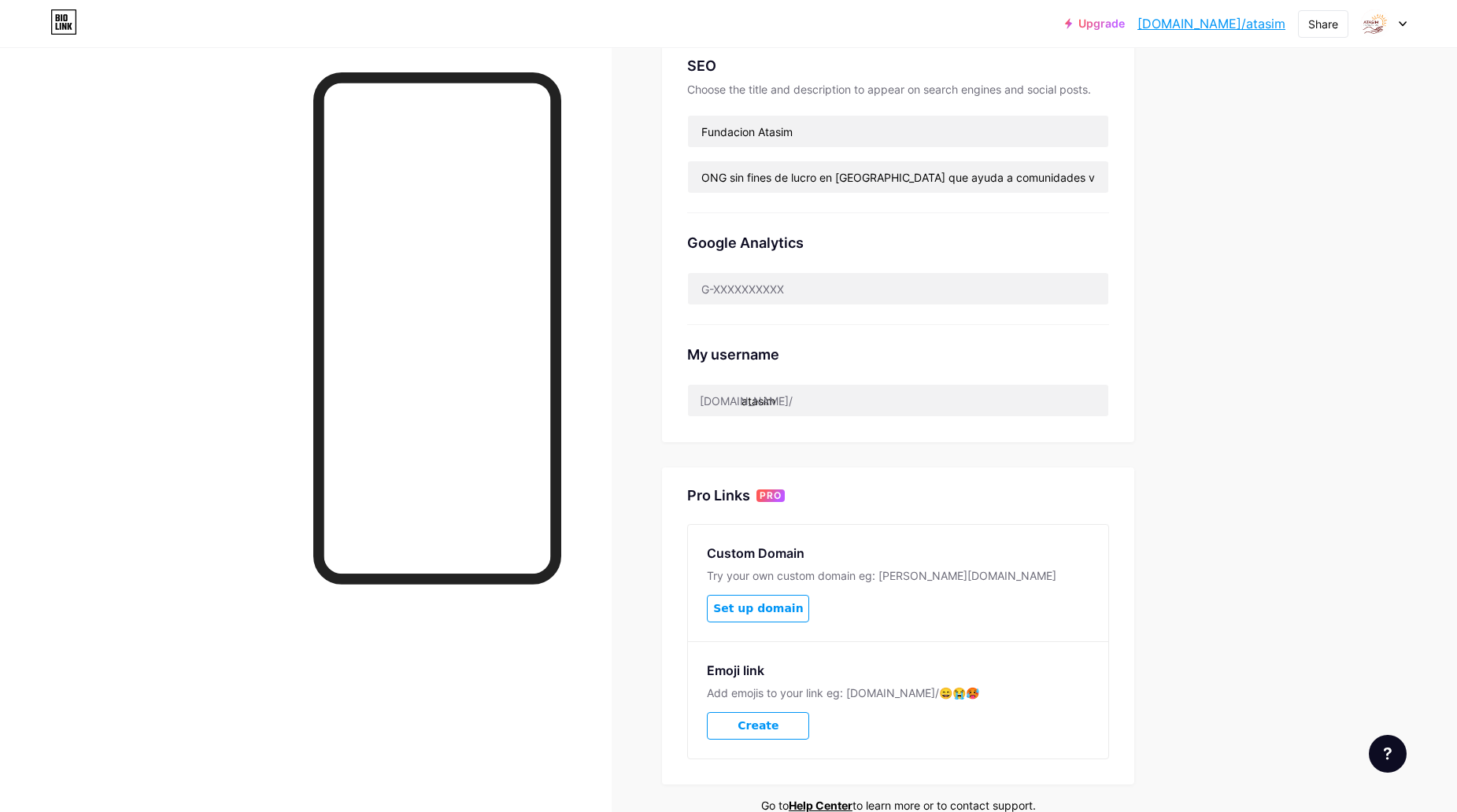
scroll to position [261, 0]
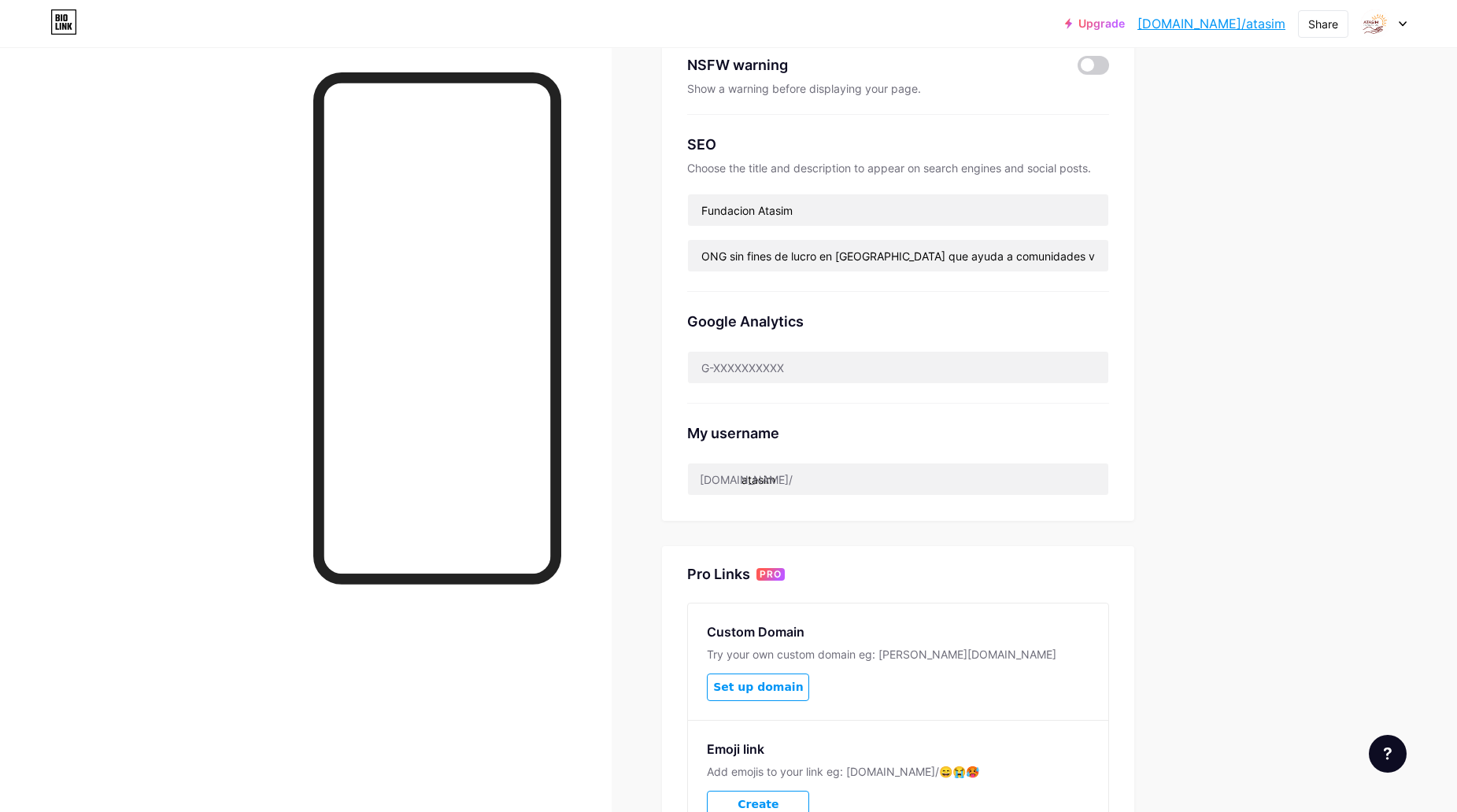
click at [1393, 25] on div at bounding box center [1384, 24] width 46 height 28
click at [1262, 136] on div "+ Add a new page" at bounding box center [1309, 136] width 177 height 16
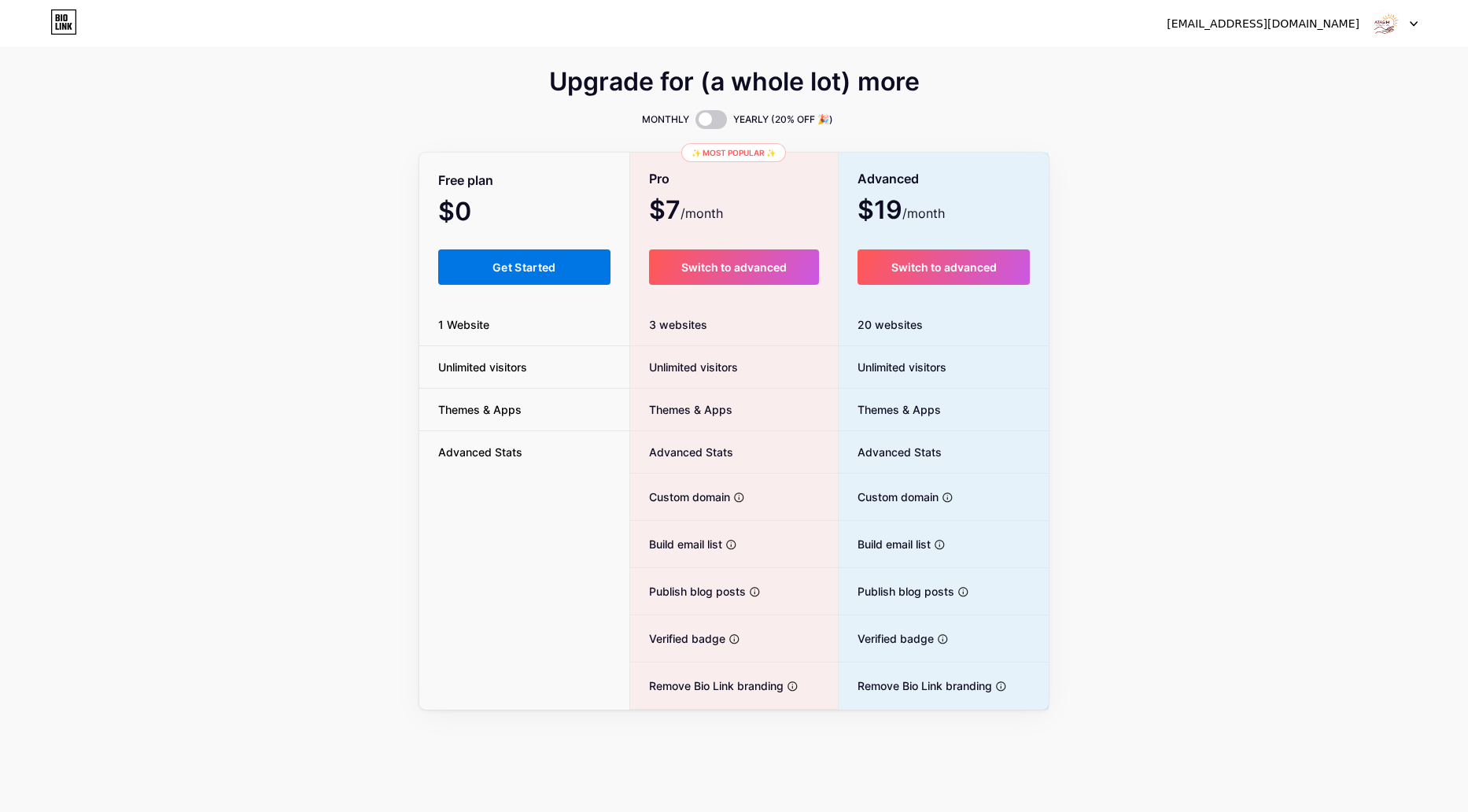
click at [554, 279] on button "Get Started" at bounding box center [525, 267] width 172 height 35
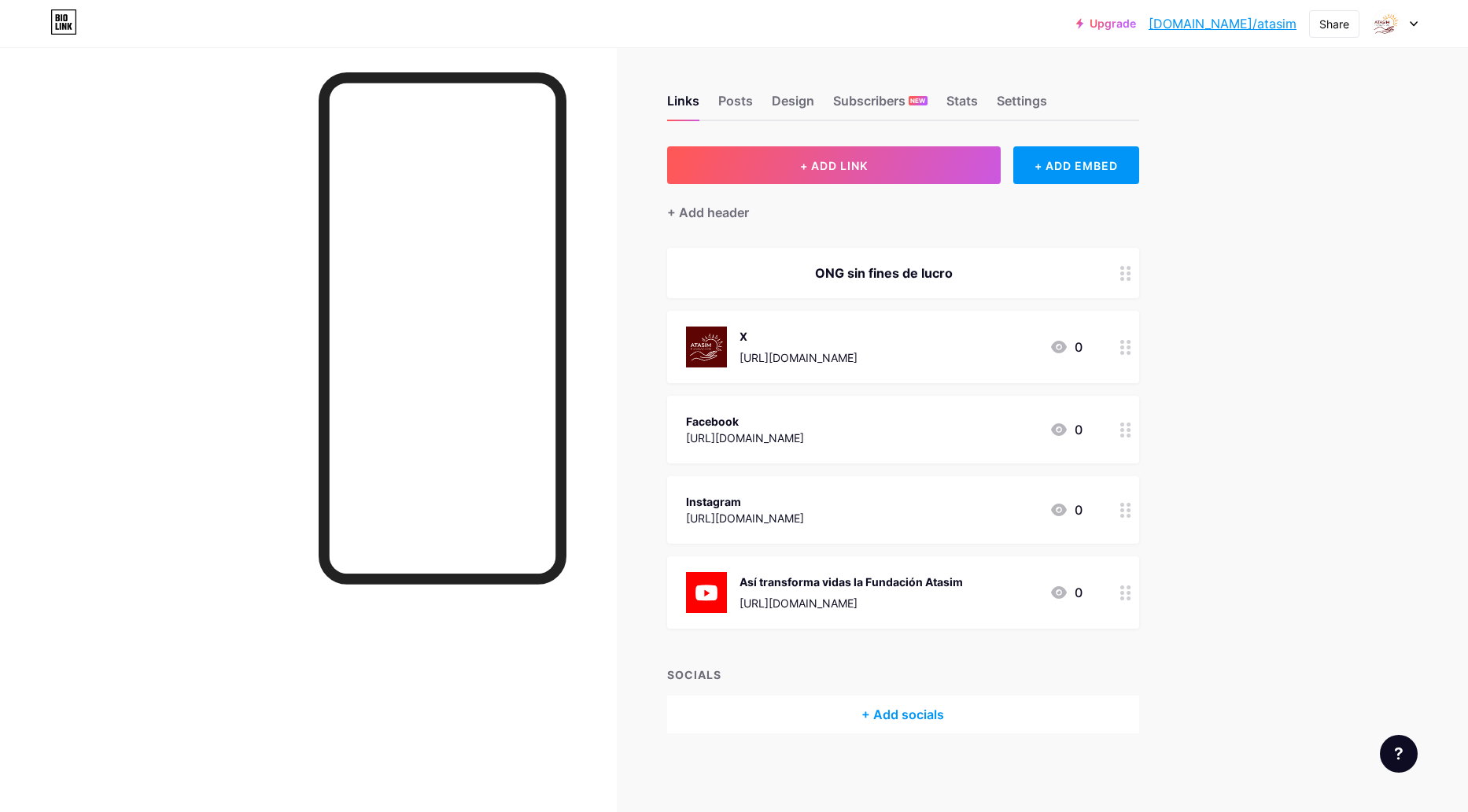
click at [934, 262] on div "ONG sin fines de lucro" at bounding box center [903, 272] width 472 height 50
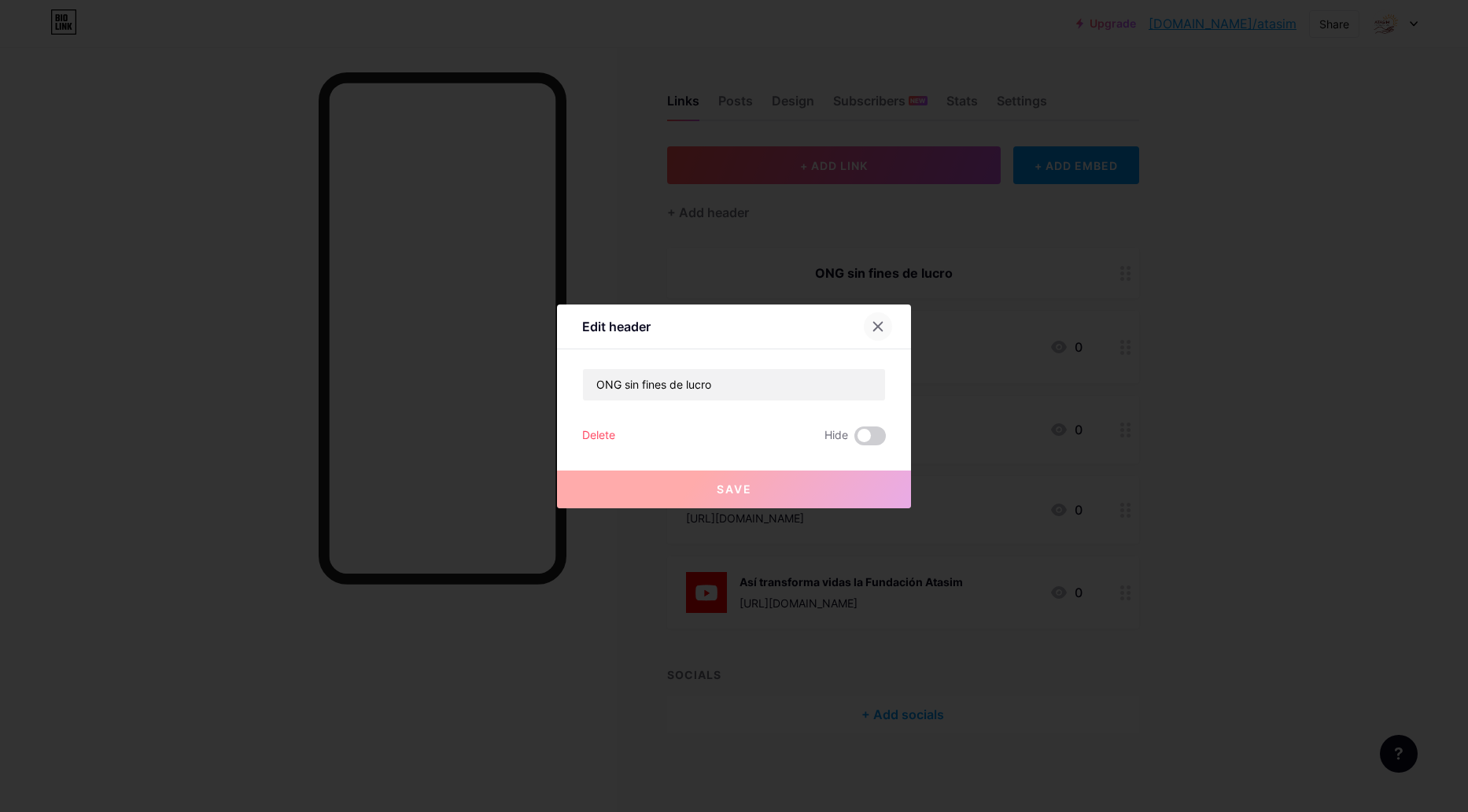
click at [874, 328] on icon at bounding box center [878, 326] width 9 height 9
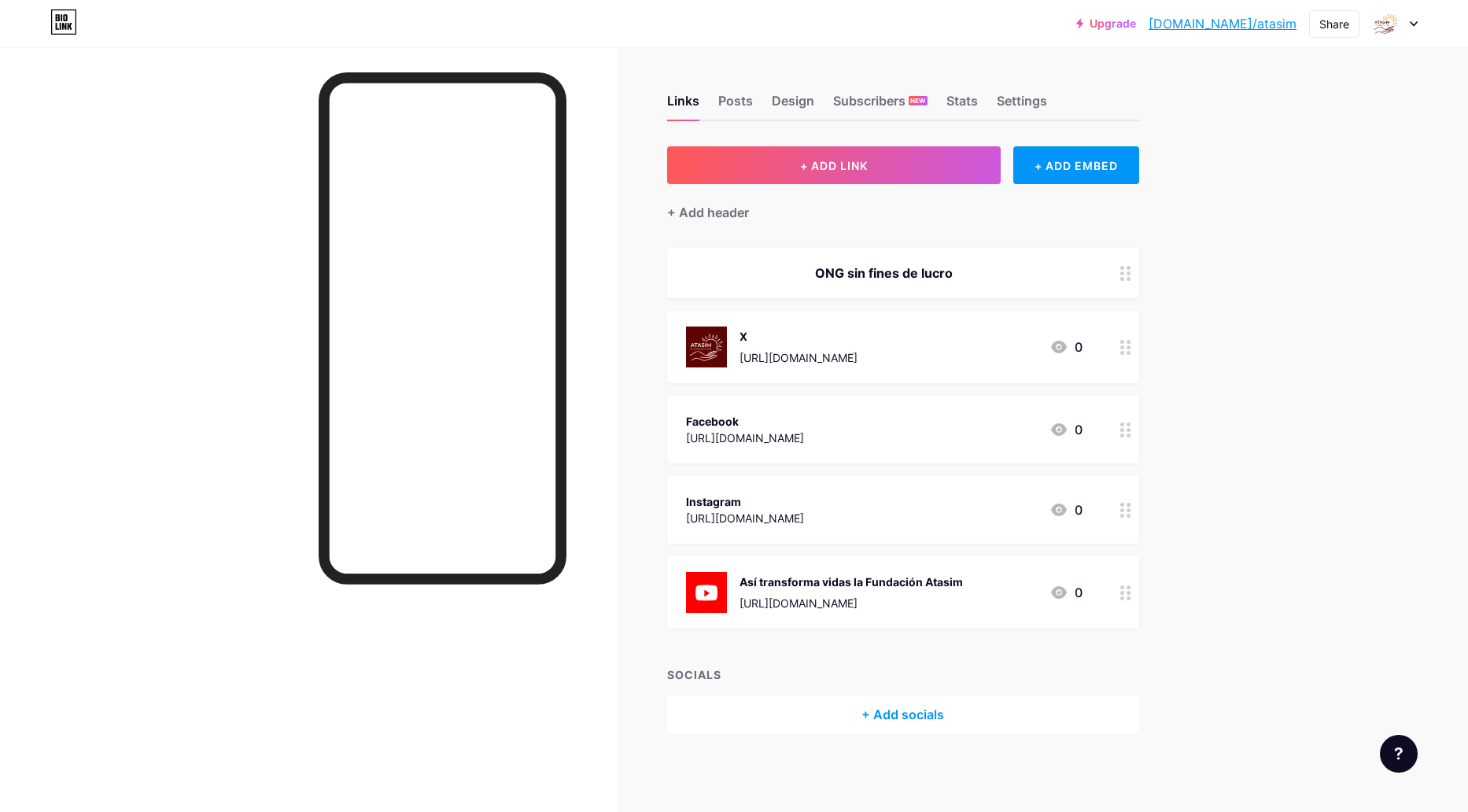
click at [1413, 28] on div at bounding box center [1395, 24] width 46 height 28
click at [1306, 185] on link "Account settings" at bounding box center [1319, 178] width 195 height 42
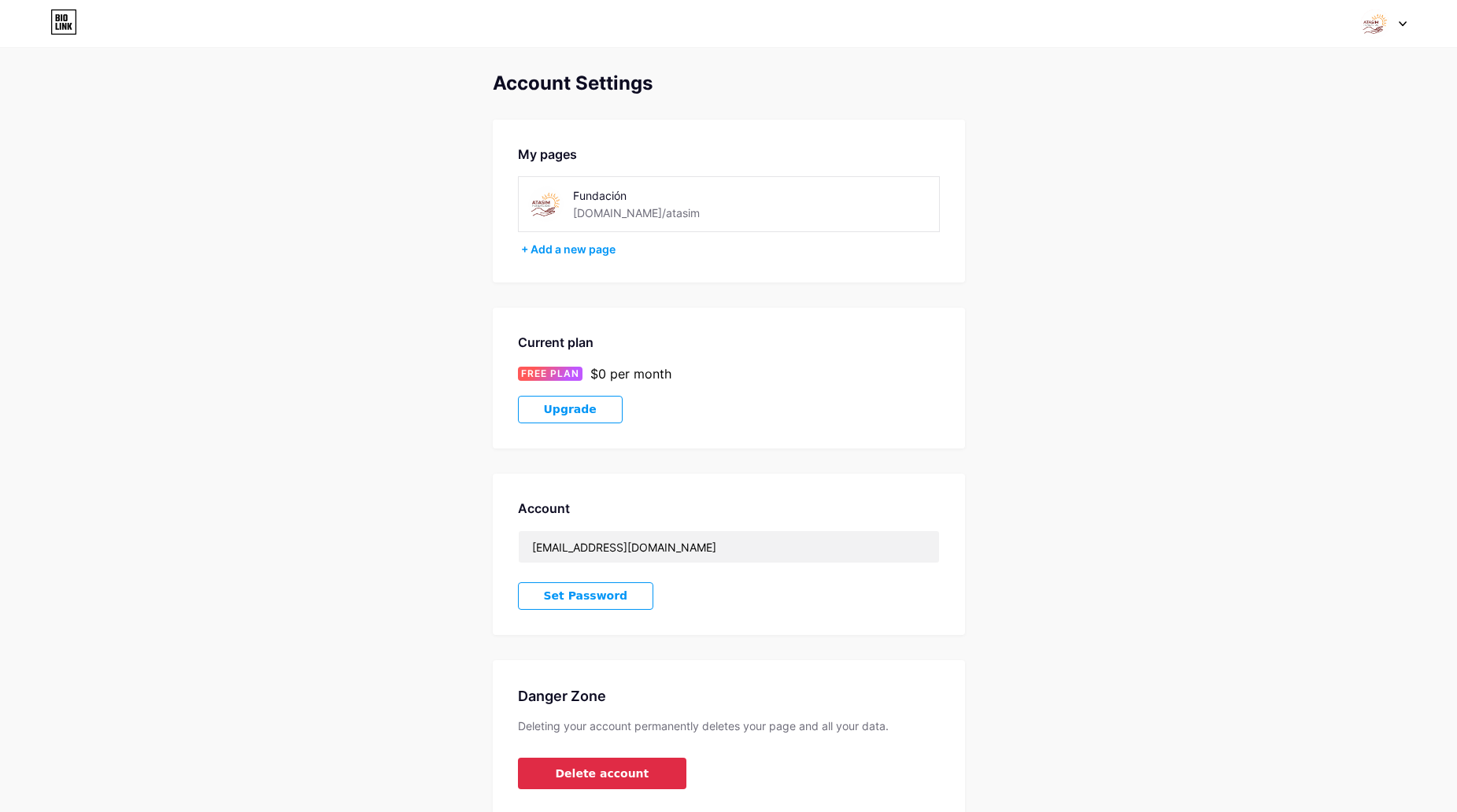
click at [590, 774] on span "Delete account" at bounding box center [602, 773] width 94 height 17
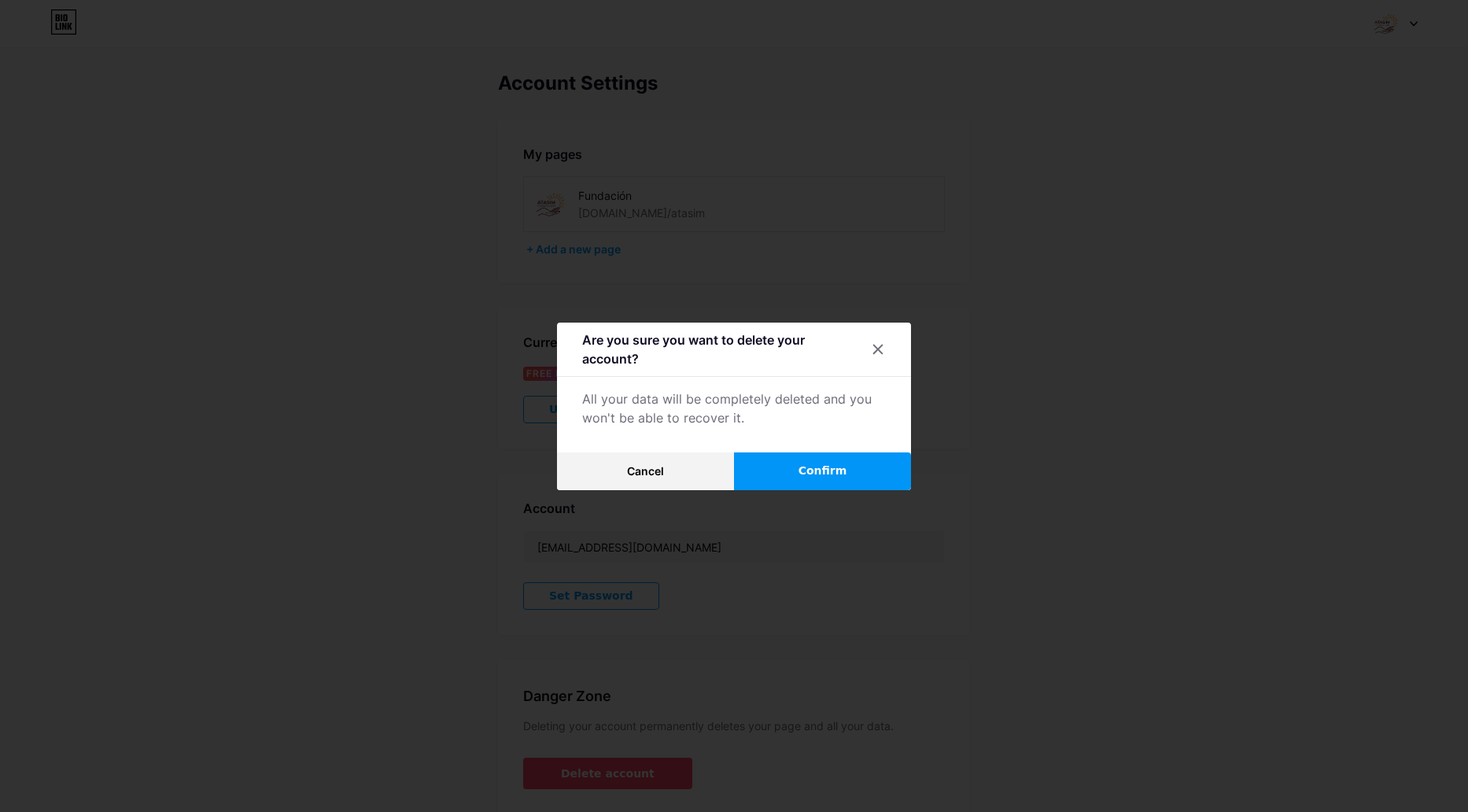
click at [829, 468] on span "Confirm" at bounding box center [823, 470] width 48 height 17
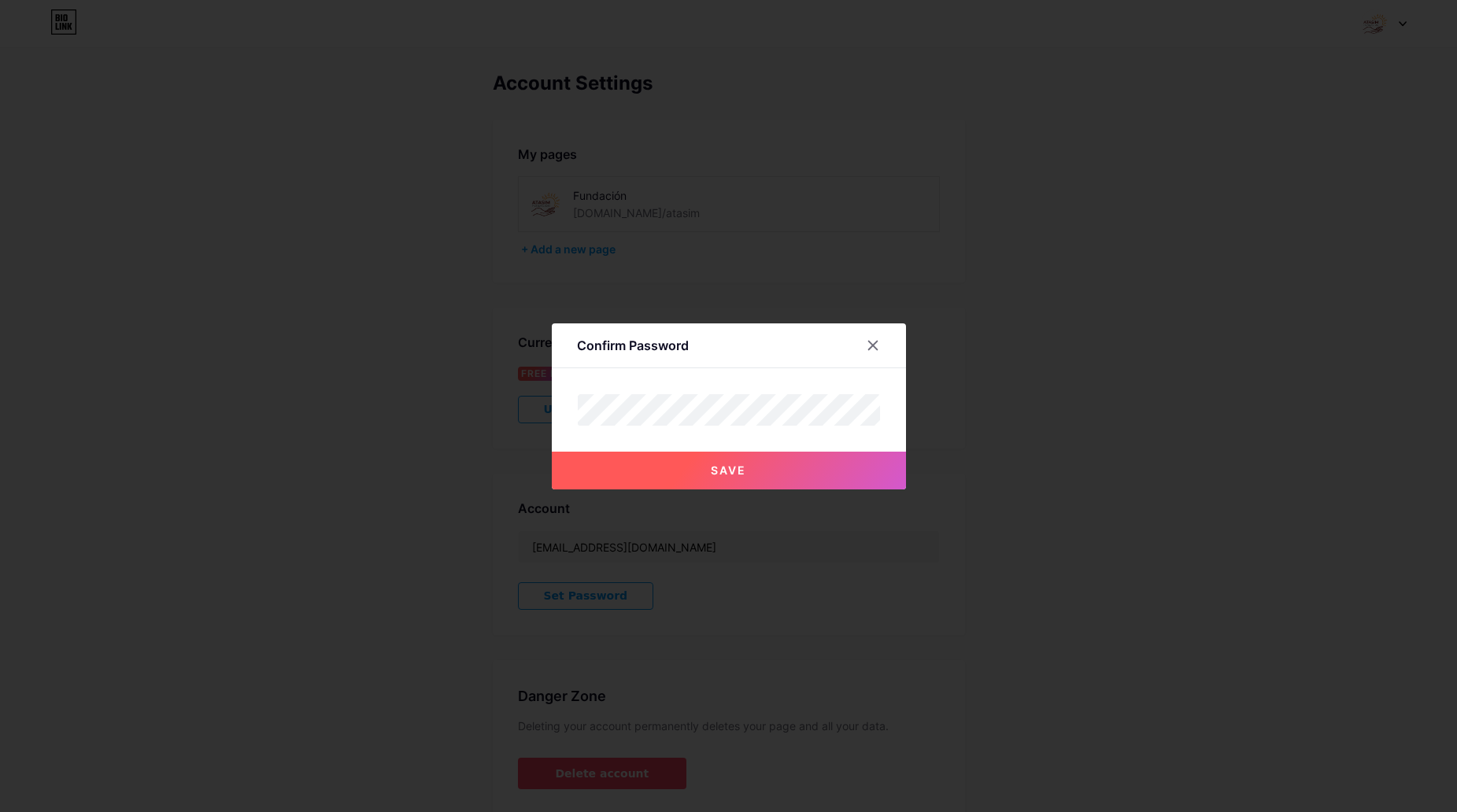
click at [727, 459] on button "Save" at bounding box center [728, 470] width 354 height 38
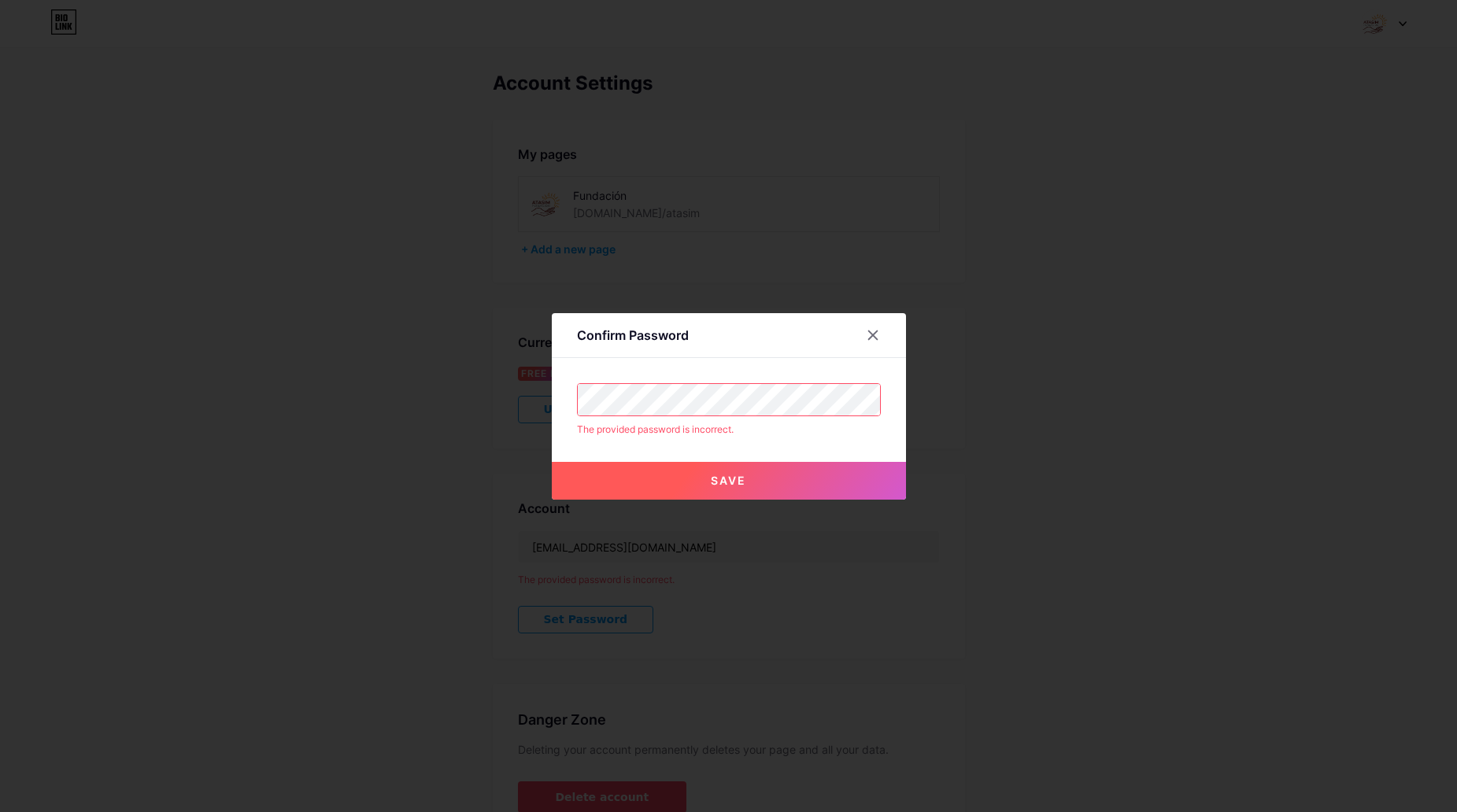
click at [529, 396] on div "Confirm Password The provided password is incorrect. Save" at bounding box center [728, 406] width 1457 height 812
click at [506, 369] on div "Confirm Password The provided password is incorrect. Save" at bounding box center [728, 406] width 1457 height 812
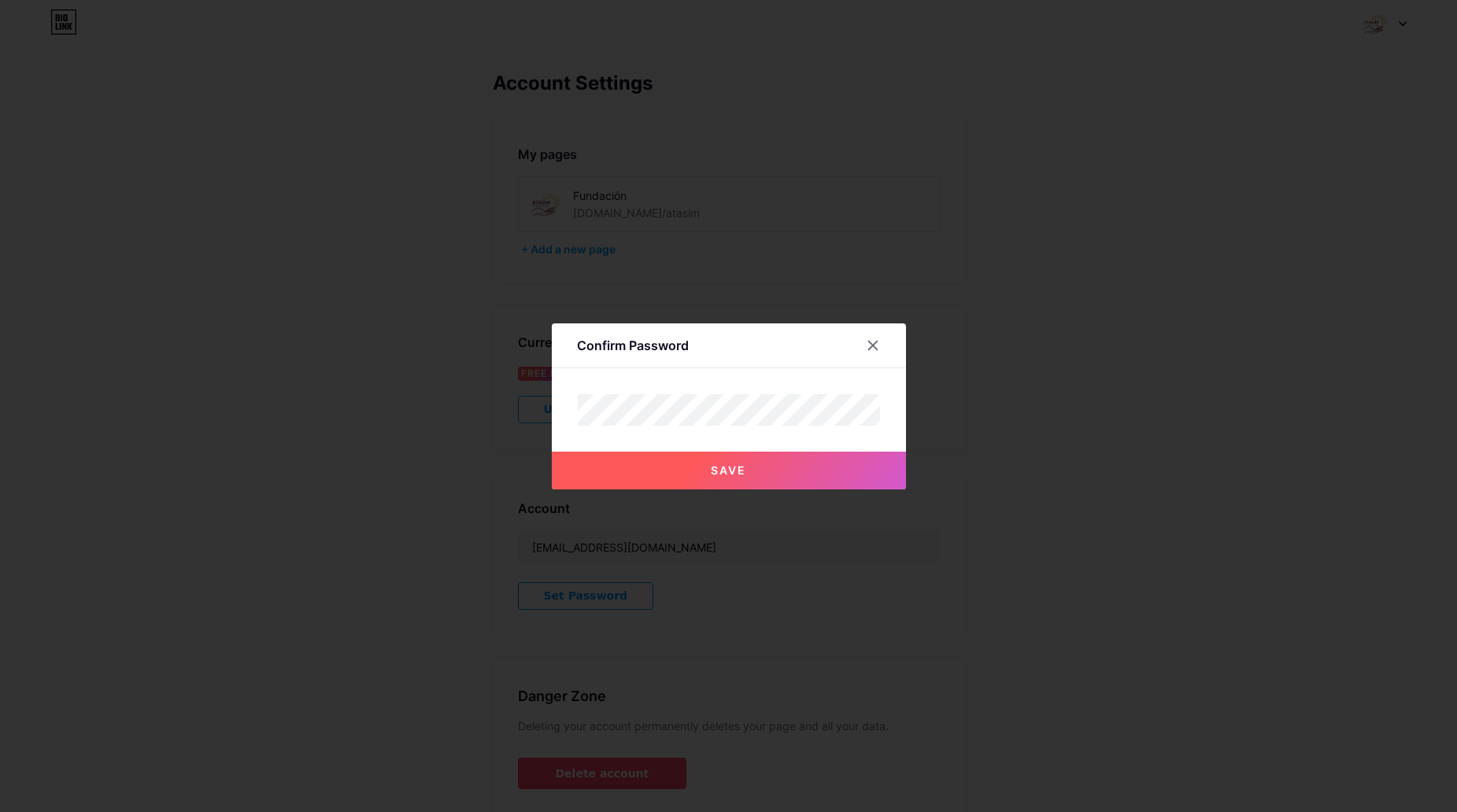
click at [774, 481] on button "Save" at bounding box center [728, 470] width 354 height 38
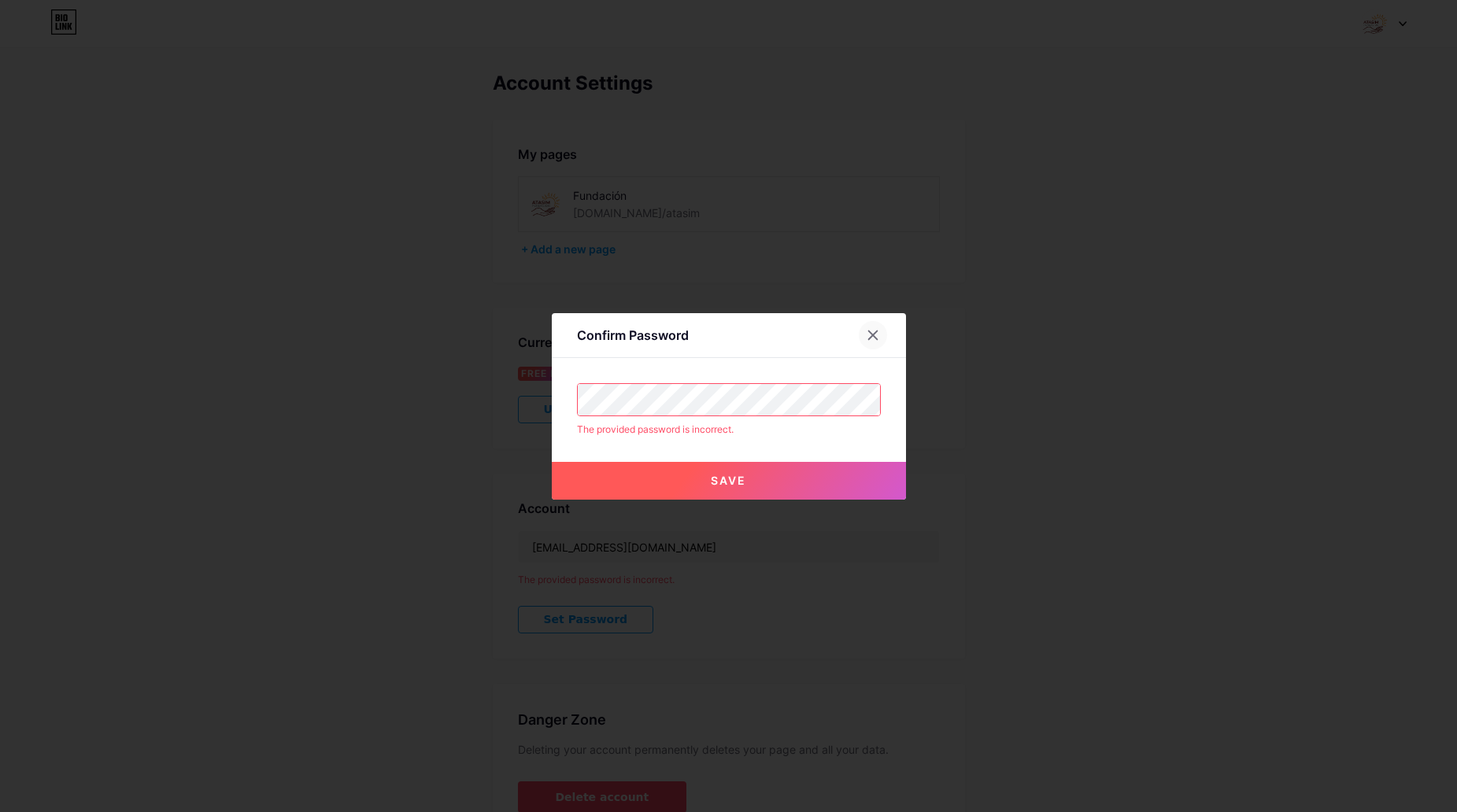
click at [885, 331] on div at bounding box center [873, 335] width 28 height 28
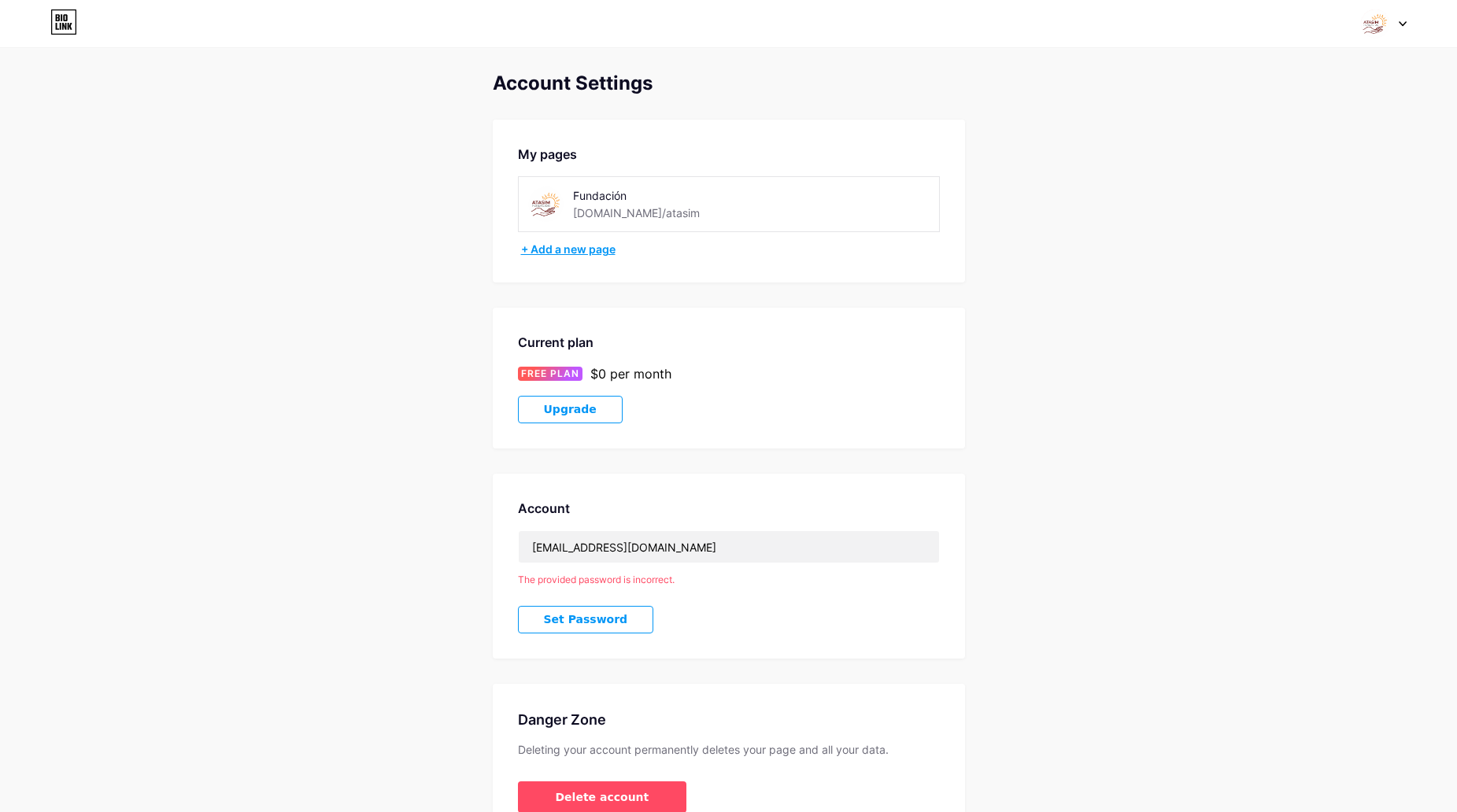
click at [583, 250] on div "+ Add a new page" at bounding box center [731, 250] width 419 height 16
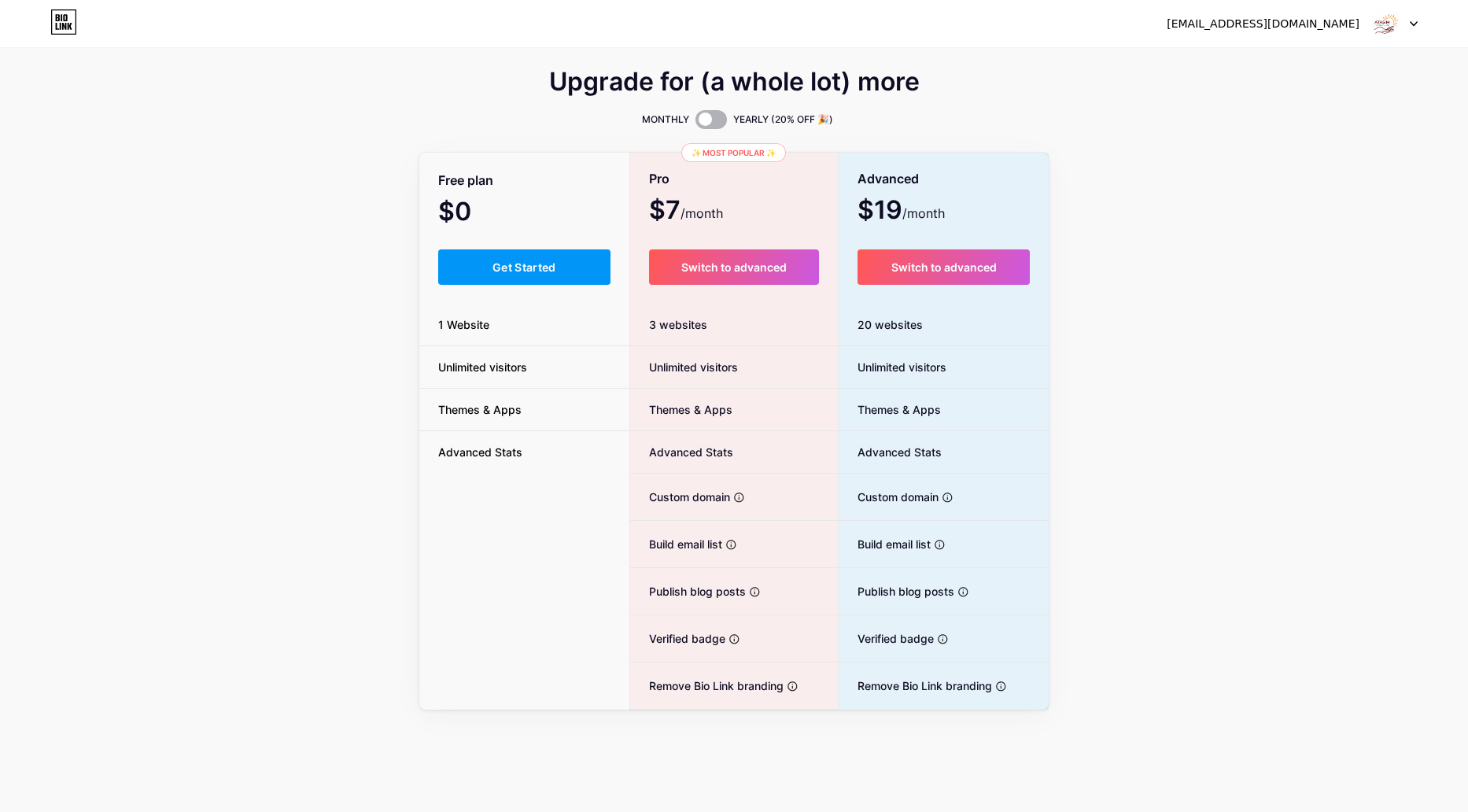
click at [710, 120] on span at bounding box center [711, 119] width 32 height 18
click at [695, 124] on input "checkbox" at bounding box center [695, 124] width 0 height 0
click at [1350, 16] on div "jdrj_rivas1996@hotmail.com" at bounding box center [1262, 24] width 193 height 17
click at [1409, 24] on div at bounding box center [1395, 24] width 46 height 28
click at [196, 69] on div "Upgrade for (a whole lot) more MONTHLY YEARLY (20% OFF 🎉) Free plan $0 /year Ge…" at bounding box center [734, 354] width 1468 height 709
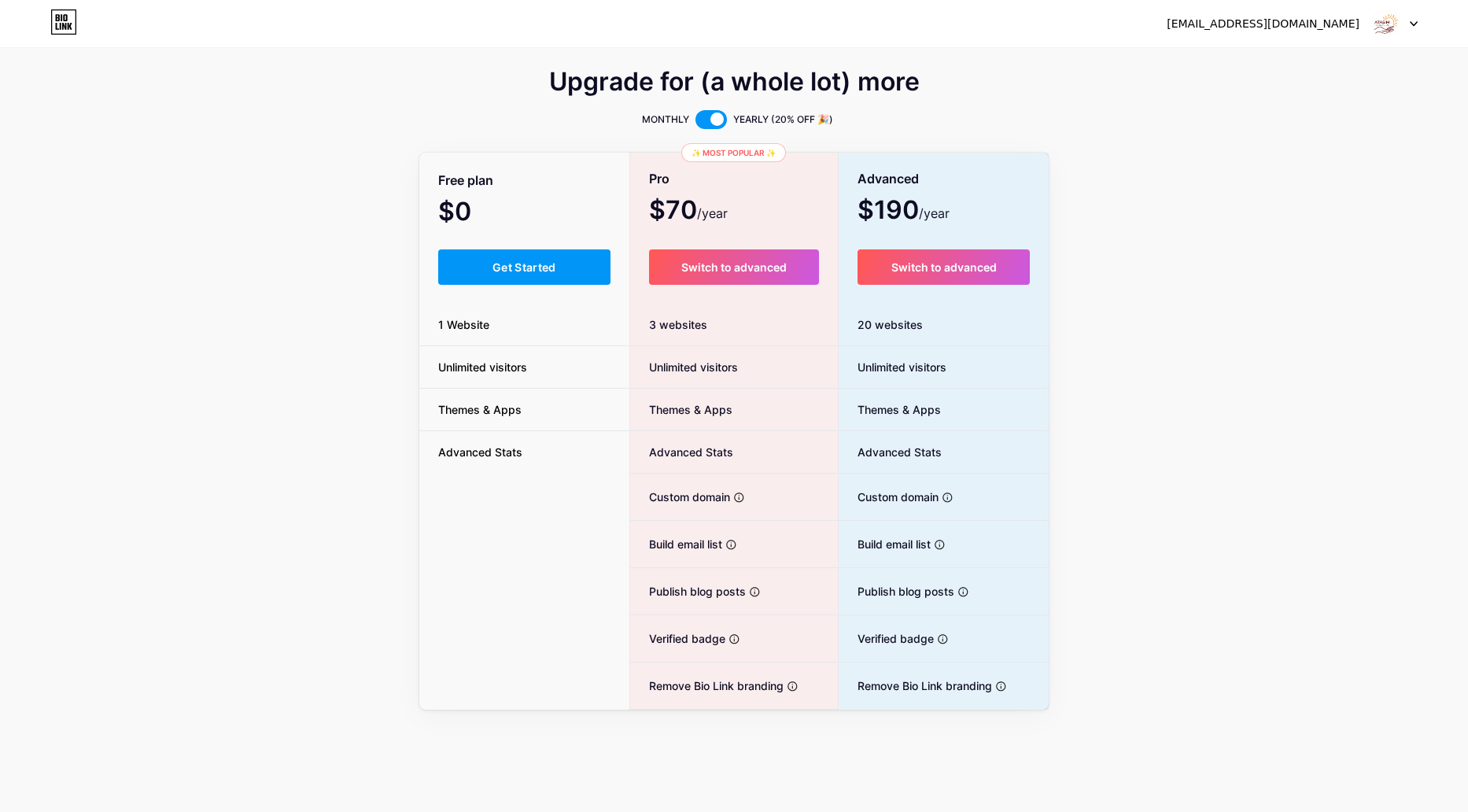
click at [1328, 28] on div "jdrj_rivas1996@hotmail.com" at bounding box center [1262, 24] width 193 height 17
click at [1386, 24] on img at bounding box center [1386, 24] width 30 height 30
click at [1351, 66] on link "Dashboard" at bounding box center [1319, 64] width 195 height 42
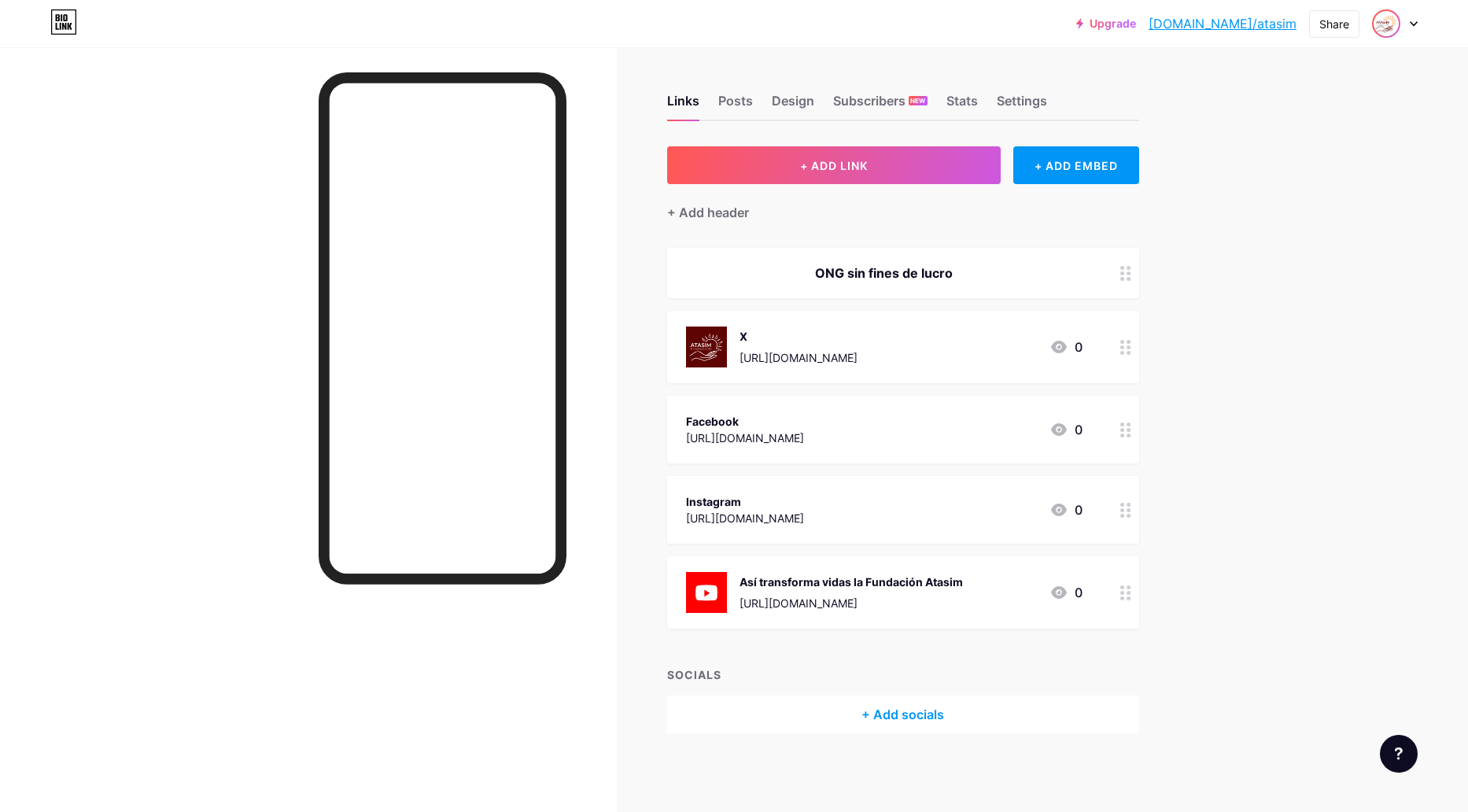
click at [1383, 26] on img at bounding box center [1386, 24] width 25 height 25
click at [1290, 170] on link "Account settings" at bounding box center [1319, 178] width 195 height 42
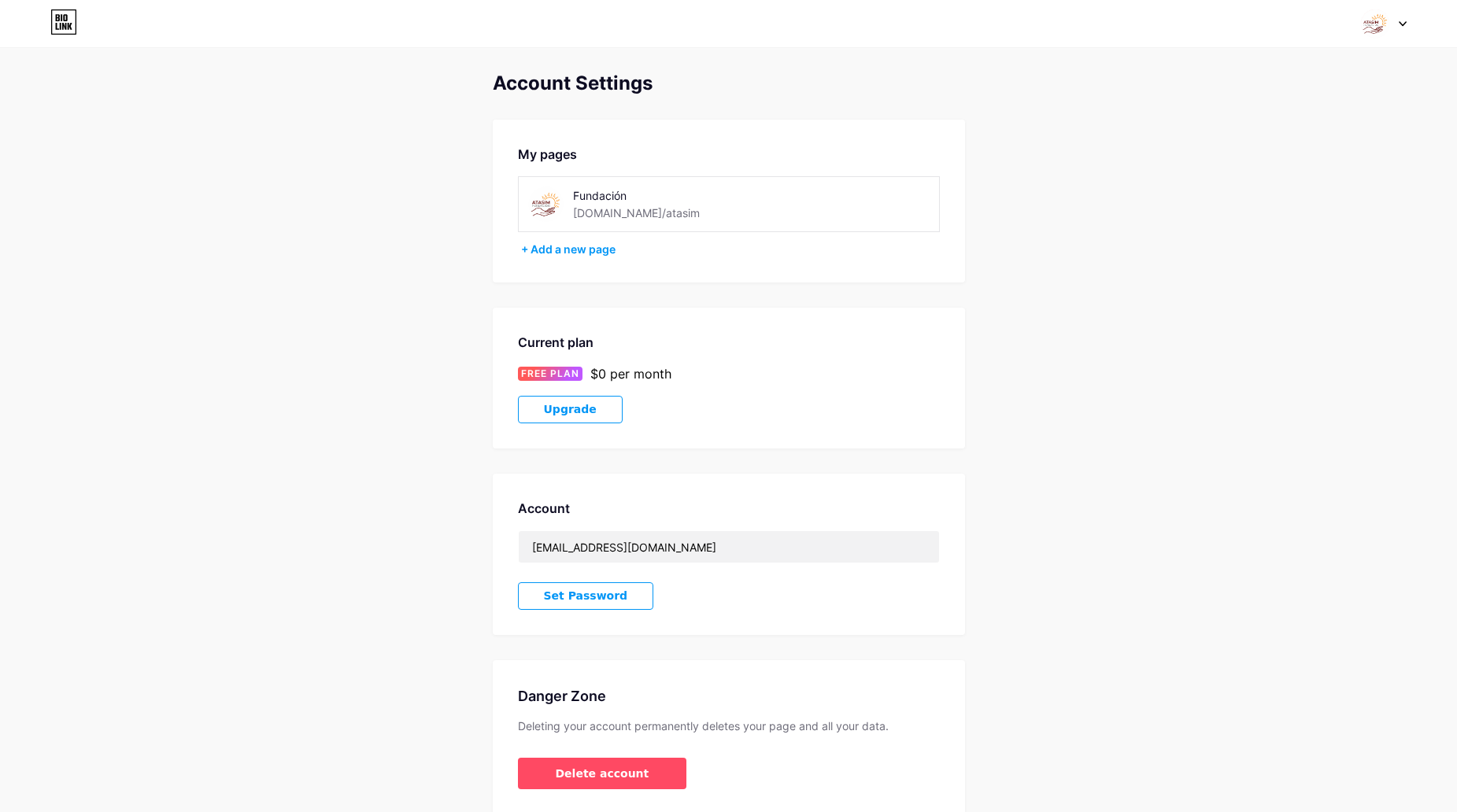
scroll to position [65, 0]
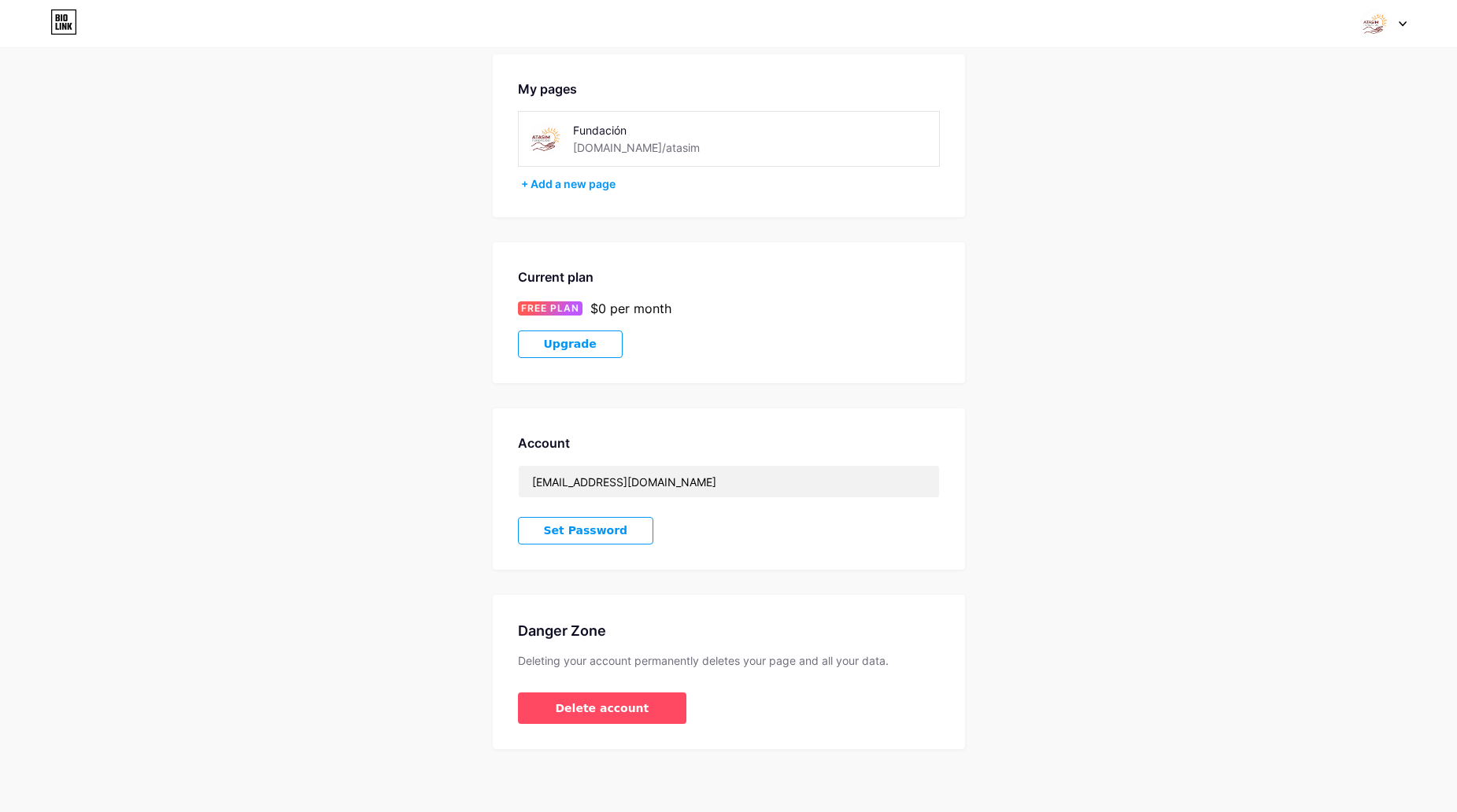
click at [570, 534] on span "Set Password" at bounding box center [586, 530] width 84 height 13
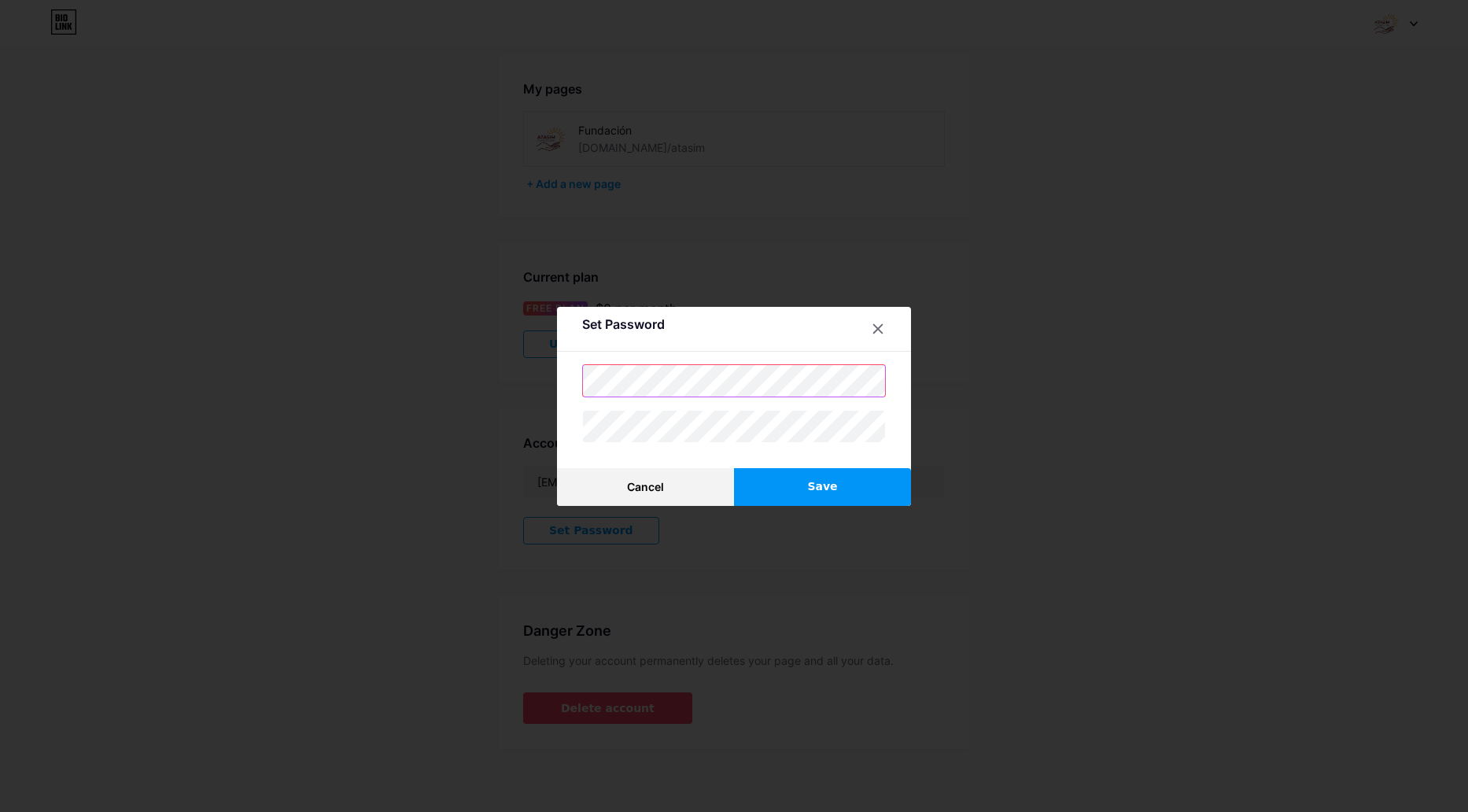
click at [568, 387] on div "Set Password Cancel Save" at bounding box center [734, 406] width 354 height 199
click at [524, 368] on div "Set Password Cancel Save" at bounding box center [734, 406] width 1468 height 812
click at [1239, 130] on div at bounding box center [734, 406] width 1468 height 812
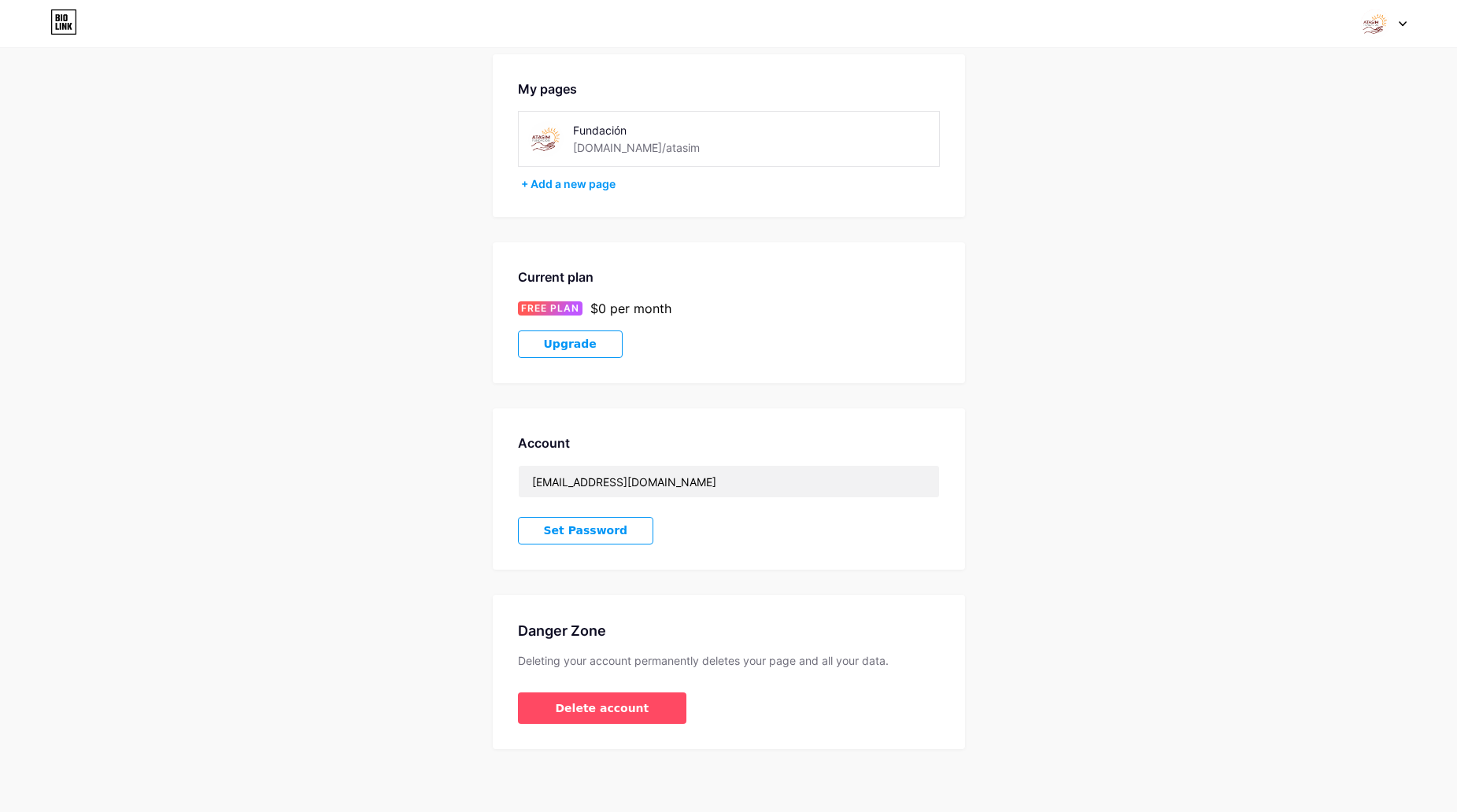
click at [1397, 26] on div at bounding box center [1384, 24] width 46 height 28
click at [1247, 216] on li "Logout" at bounding box center [1308, 221] width 195 height 42
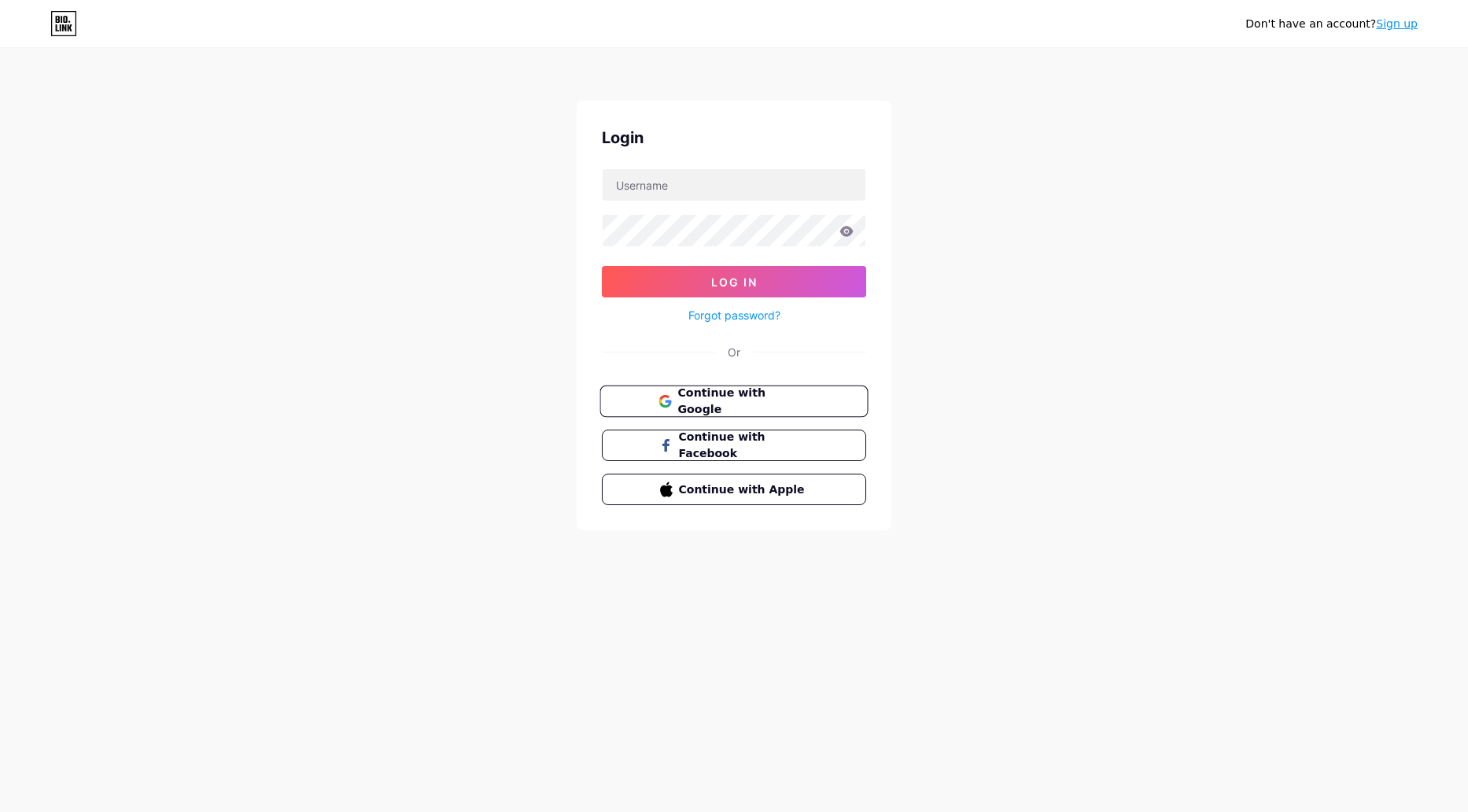
click at [754, 401] on span "Continue with Google" at bounding box center [743, 402] width 131 height 33
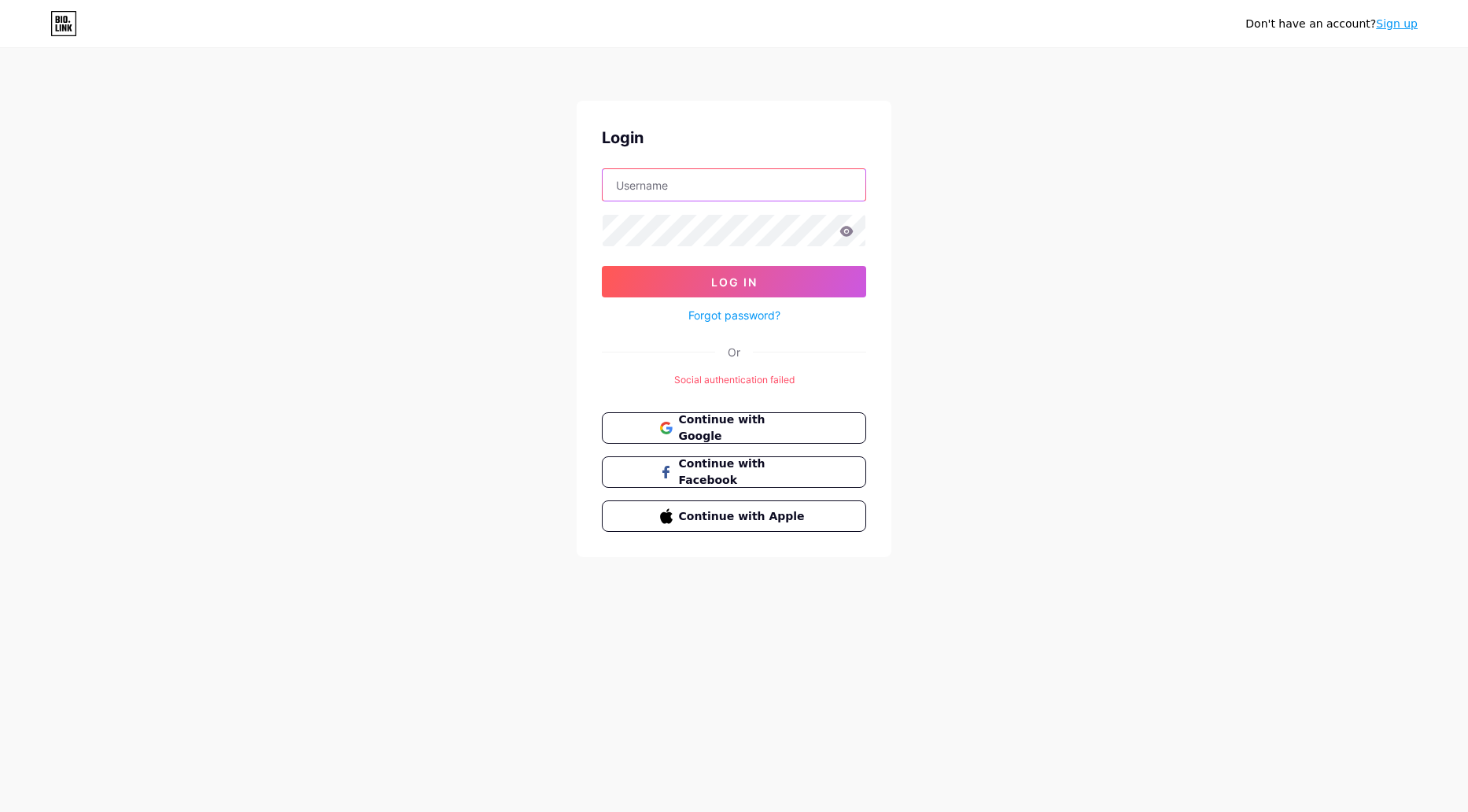
click at [687, 193] on input "text" at bounding box center [734, 185] width 263 height 32
click at [523, 351] on div "Don't have an account? Sign up Login Log In Forgot password? Or Social authenti…" at bounding box center [734, 303] width 1468 height 607
click at [707, 422] on span "Continue with Google" at bounding box center [743, 428] width 131 height 33
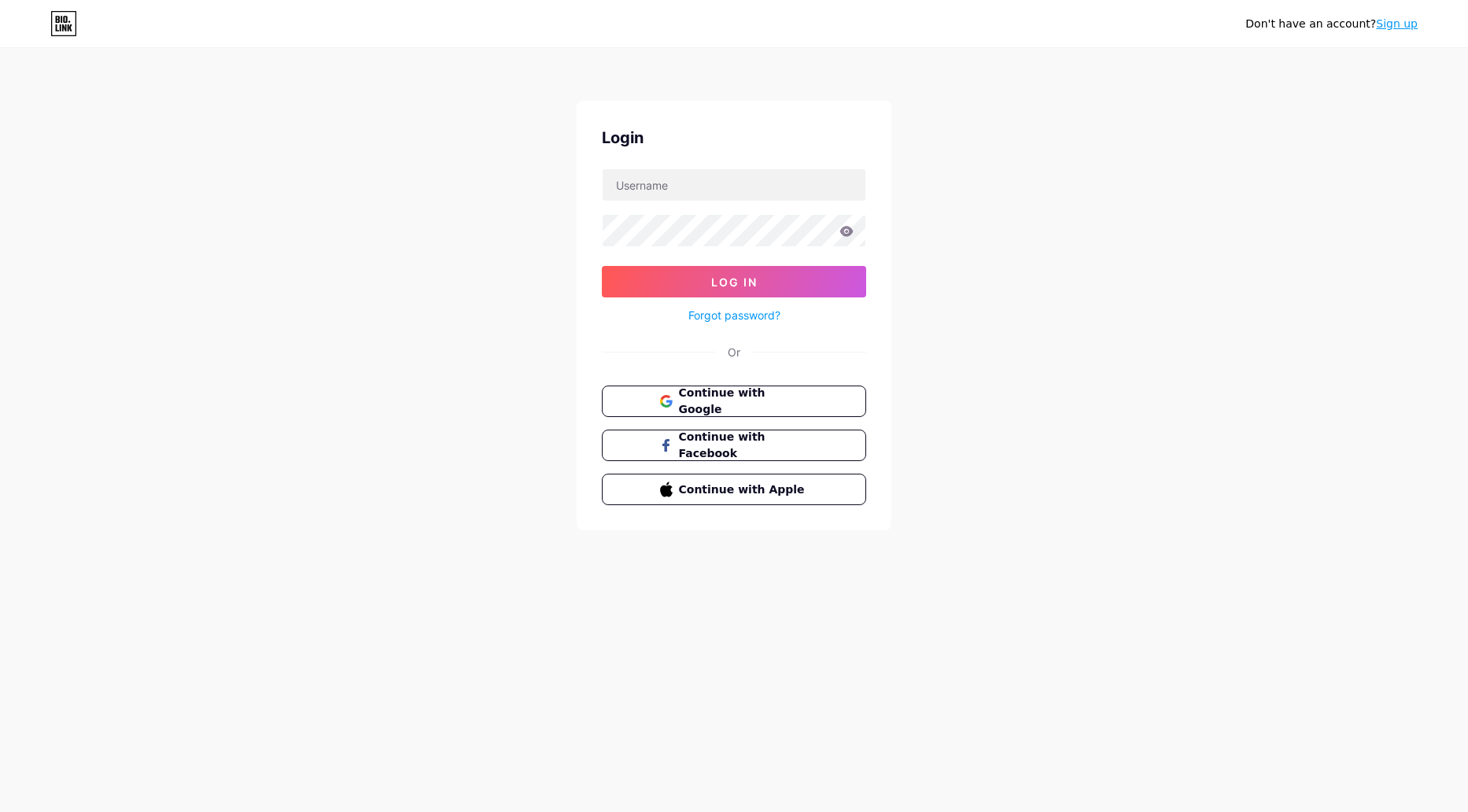
click at [732, 356] on div "Or" at bounding box center [734, 352] width 12 height 17
click at [1391, 20] on link "Sign up" at bounding box center [1397, 24] width 41 height 12
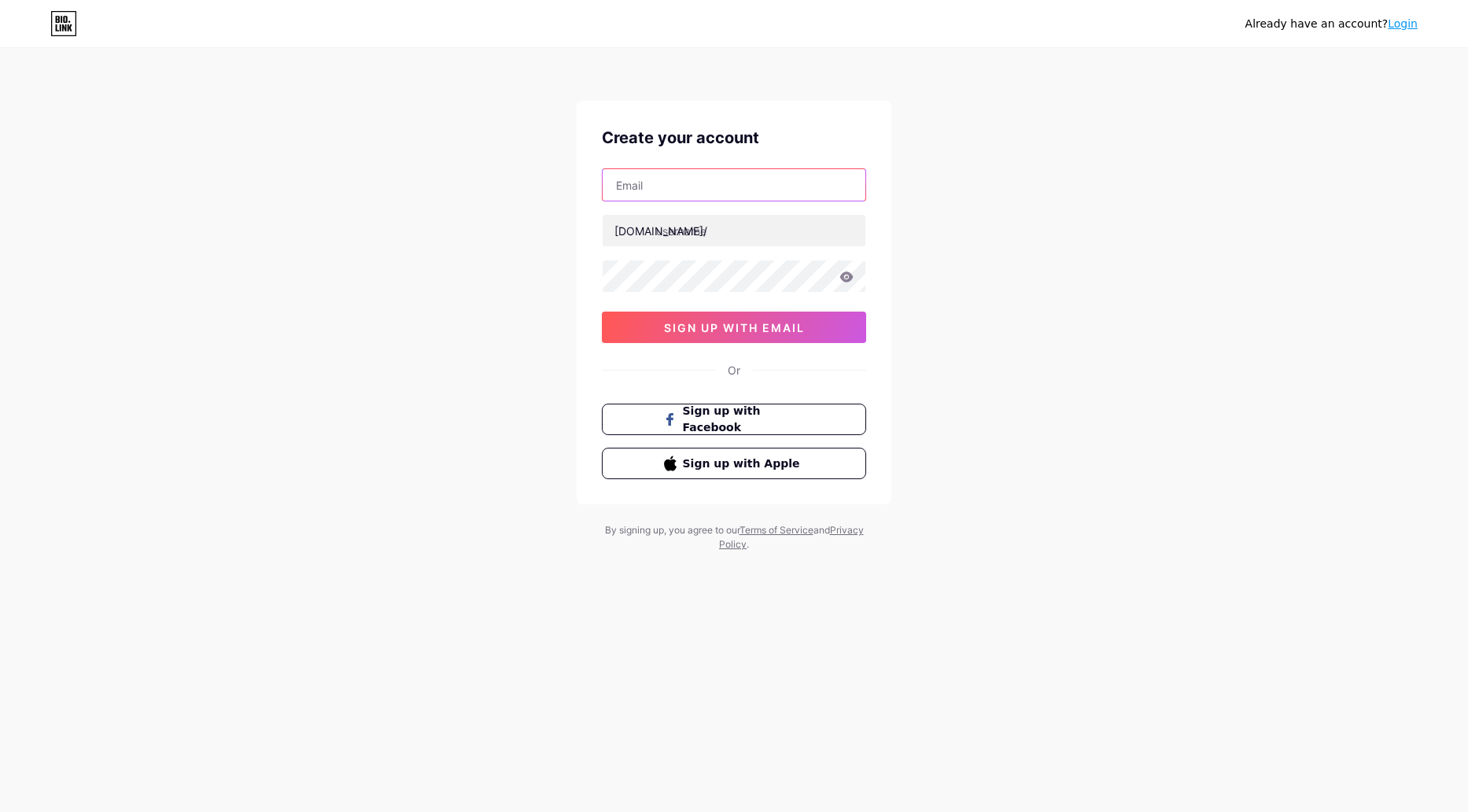
click at [708, 192] on input "text" at bounding box center [734, 185] width 263 height 32
type input "[EMAIL_ADDRESS][DOMAIN_NAME]"
click at [688, 230] on input "text" at bounding box center [734, 230] width 263 height 32
type input "fundacionatasim"
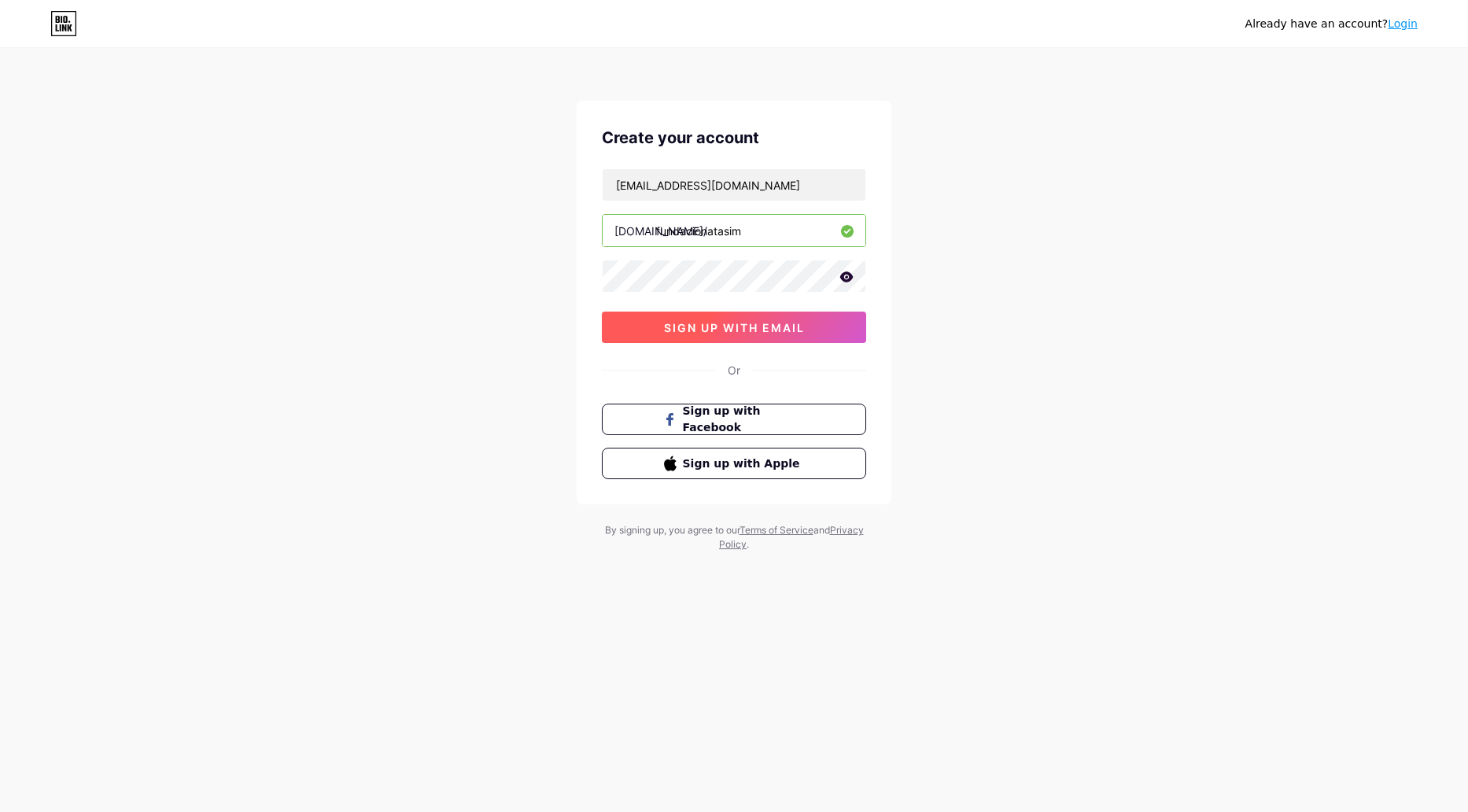
click at [709, 336] on button "sign up with email" at bounding box center [734, 327] width 265 height 32
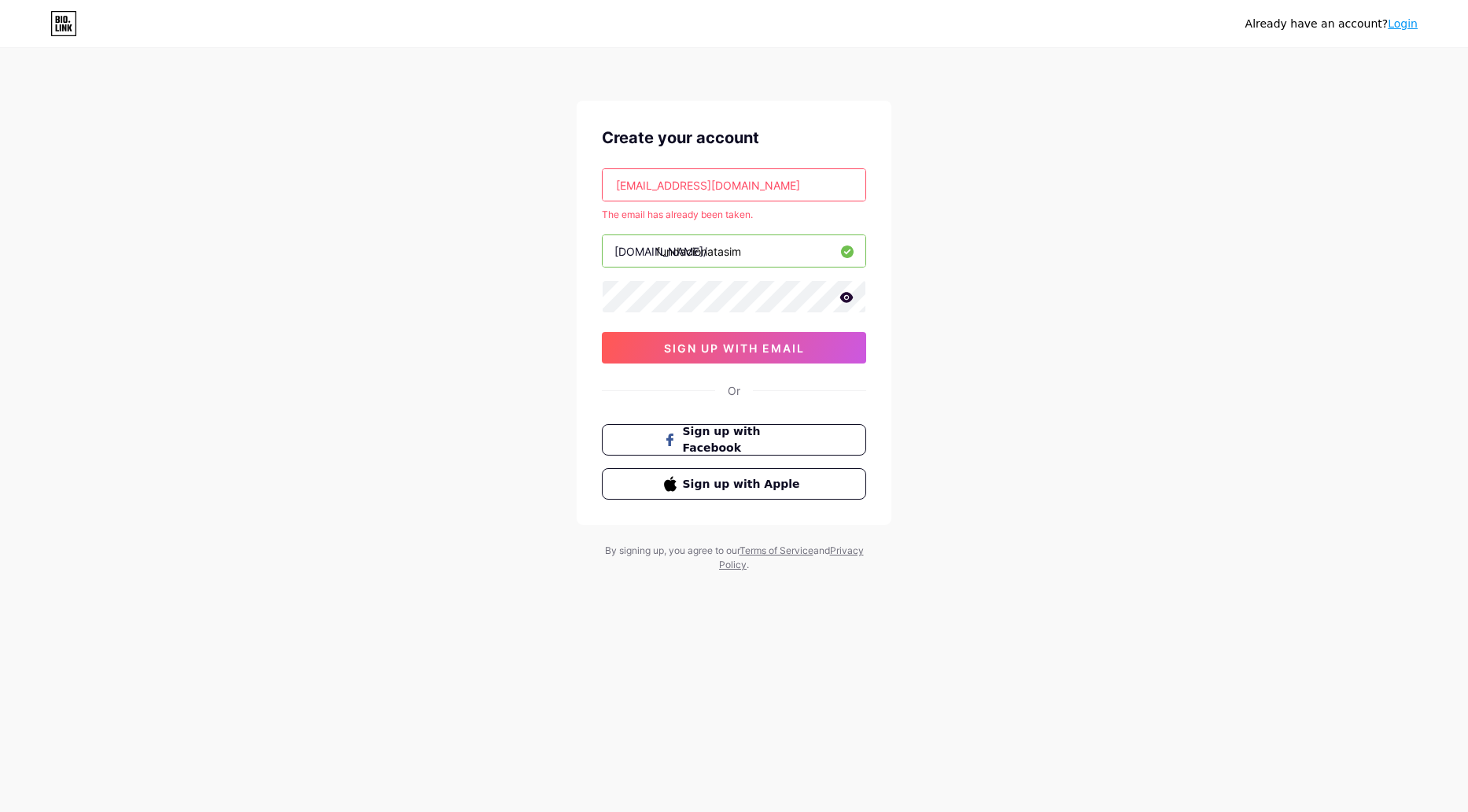
click at [1402, 30] on link "Login" at bounding box center [1403, 24] width 30 height 12
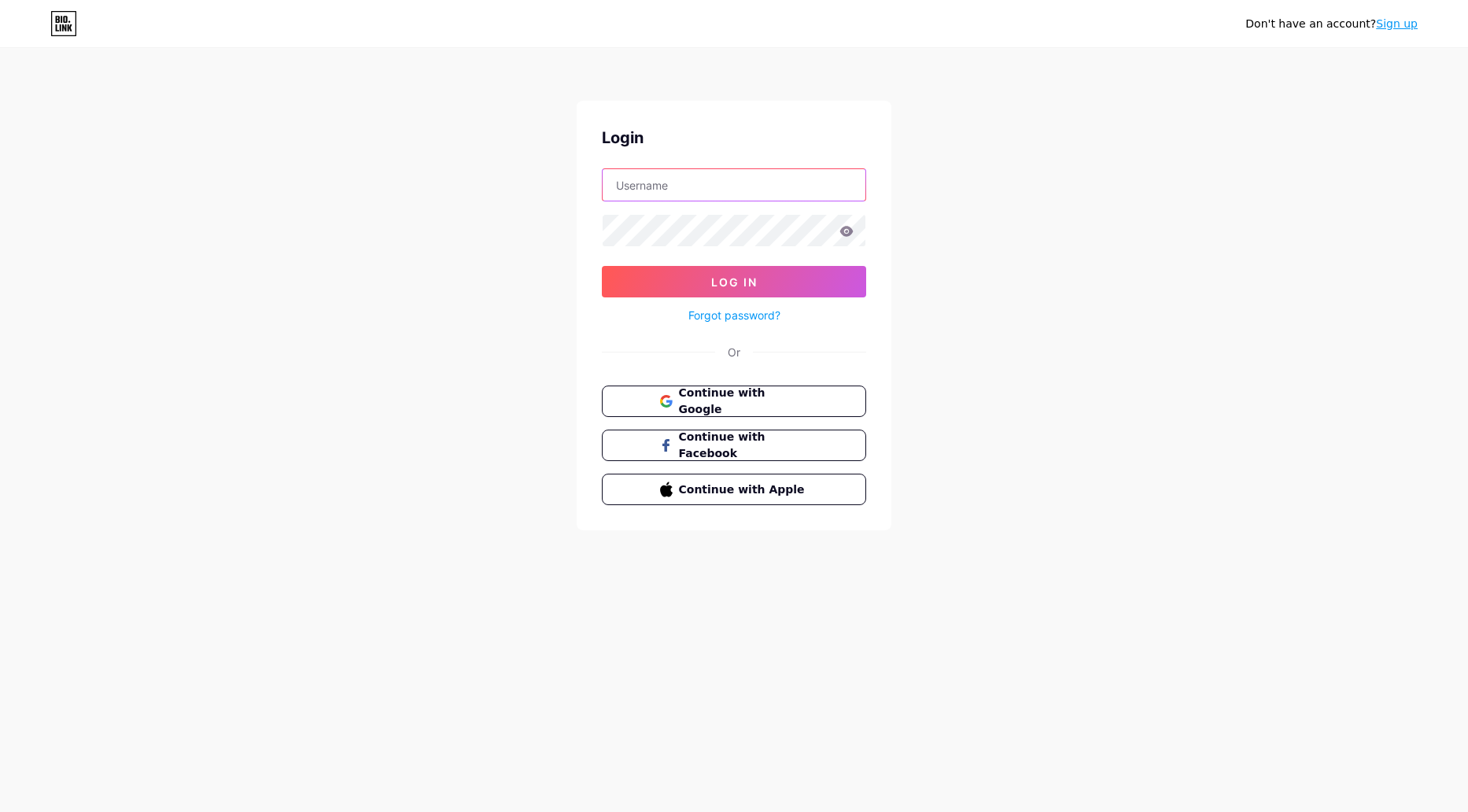
click at [719, 188] on input "text" at bounding box center [734, 185] width 263 height 32
type input "[EMAIL_ADDRESS][DOMAIN_NAME]"
click at [602, 266] on button "Log In" at bounding box center [734, 282] width 265 height 32
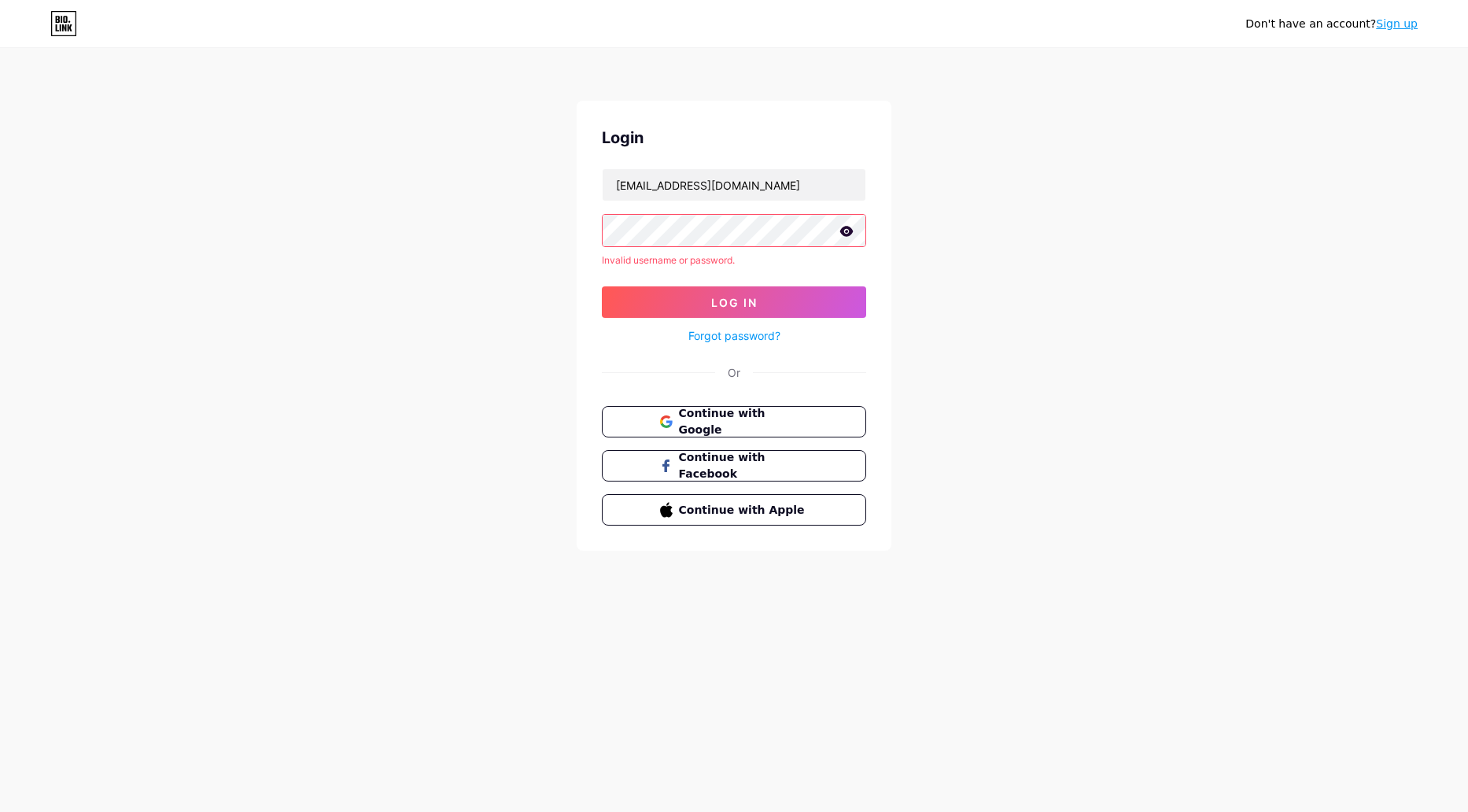
click at [731, 332] on link "Forgot password?" at bounding box center [734, 335] width 92 height 17
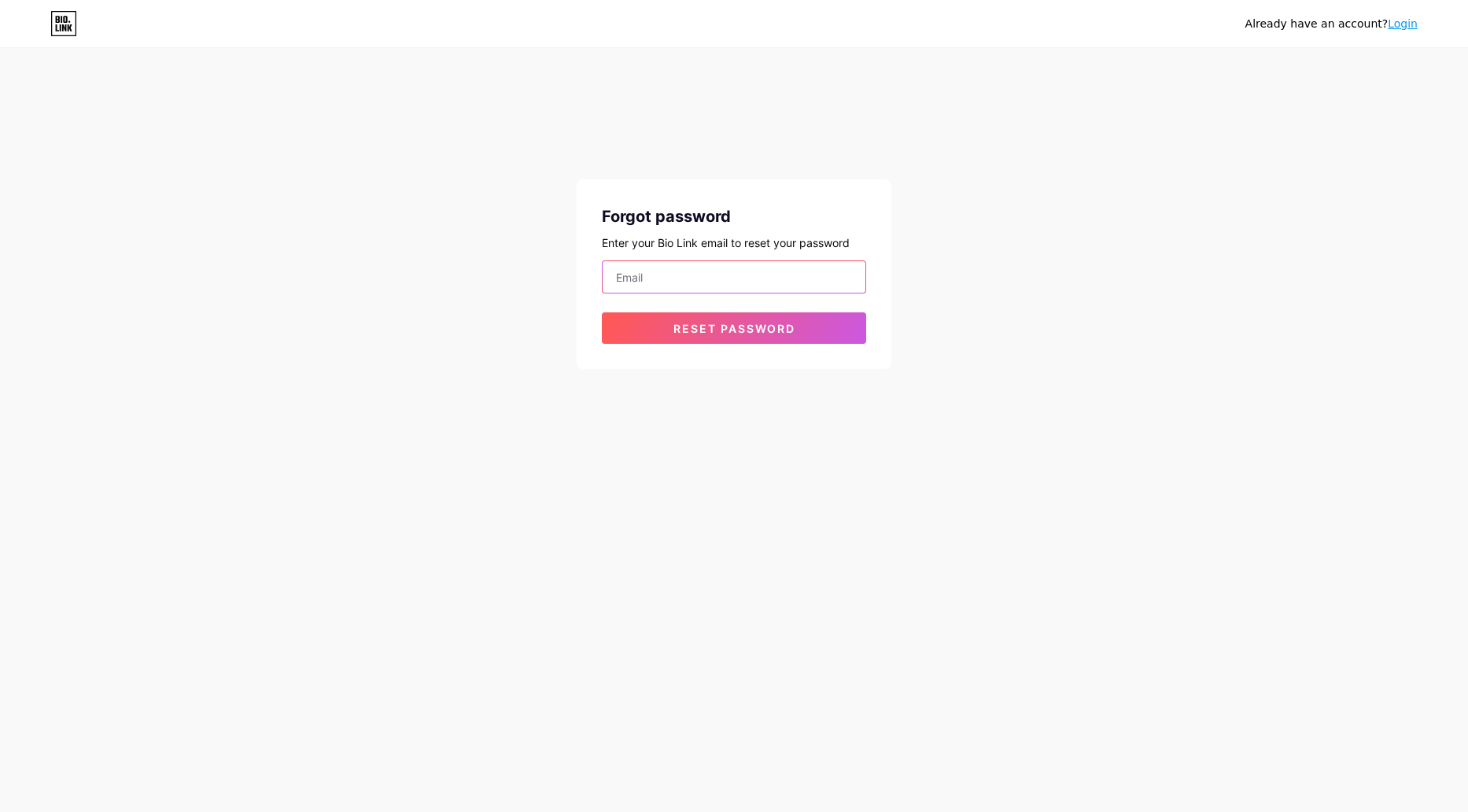
click at [786, 280] on input "email" at bounding box center [734, 277] width 263 height 32
type input "[EMAIL_ADDRESS][DOMAIN_NAME]"
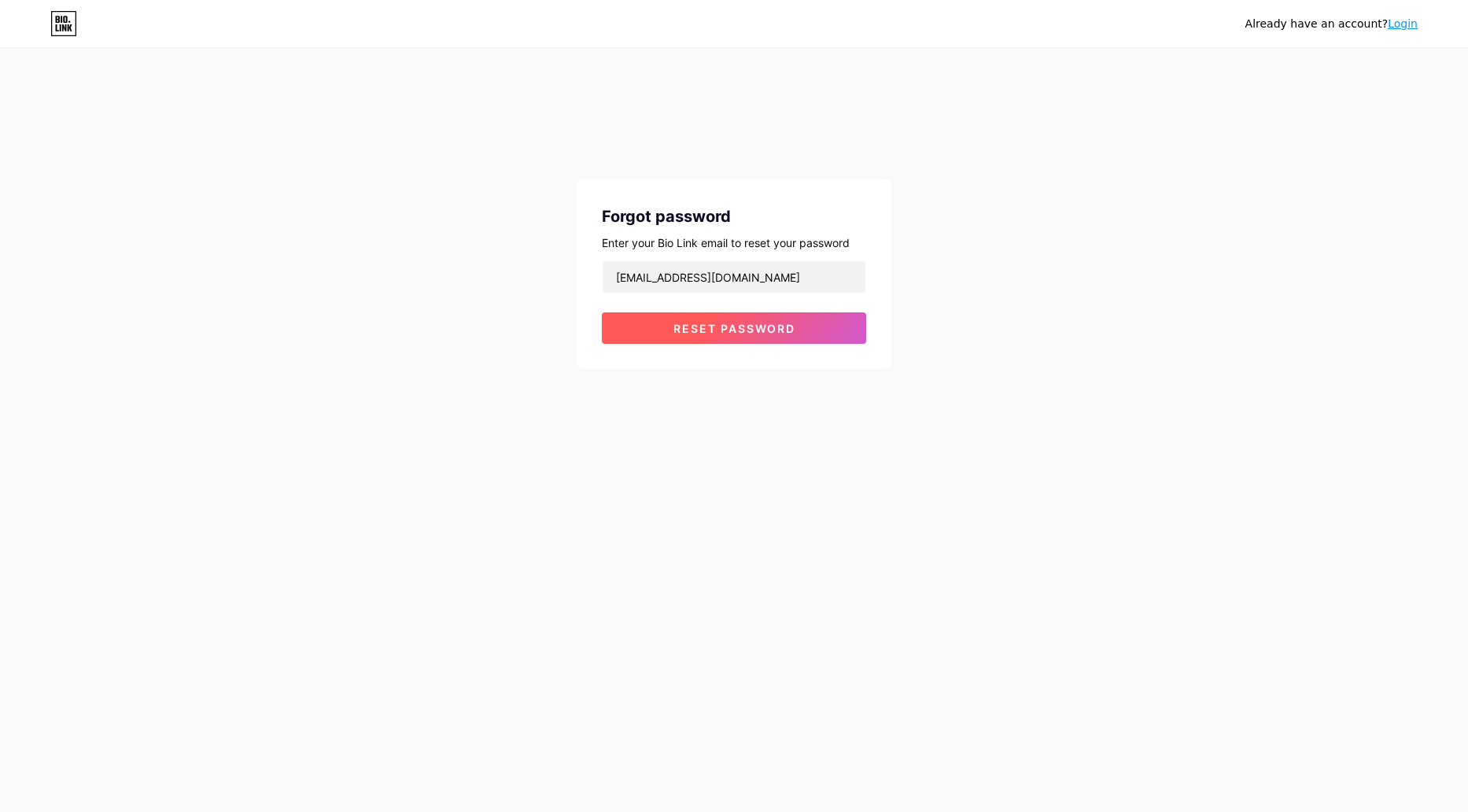
drag, startPoint x: 758, startPoint y: 324, endPoint x: 764, endPoint y: 318, distance: 8.5
click at [756, 324] on span "Reset password" at bounding box center [734, 328] width 122 height 13
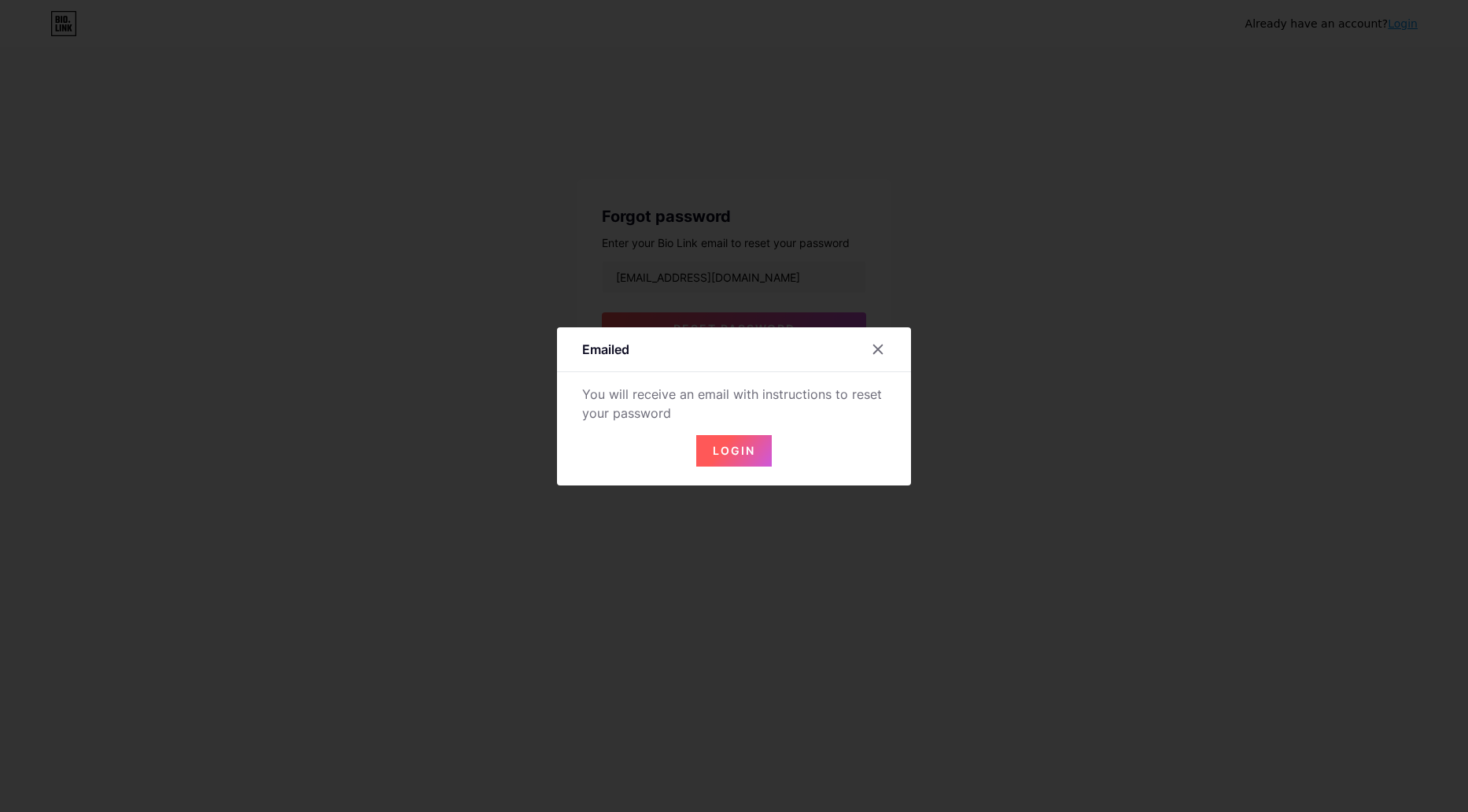
click at [730, 454] on span "Login" at bounding box center [734, 450] width 42 height 13
